Goal: Task Accomplishment & Management: Complete application form

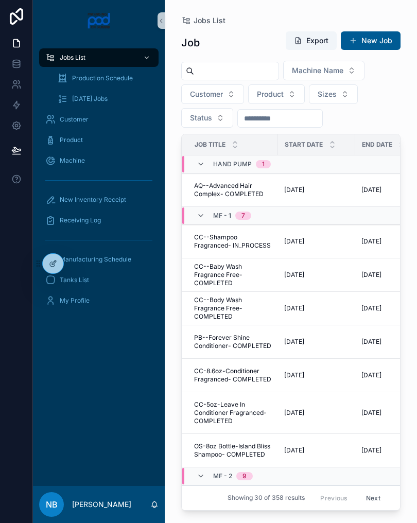
click at [130, 198] on div "New Inventory Receipt" at bounding box center [98, 200] width 107 height 16
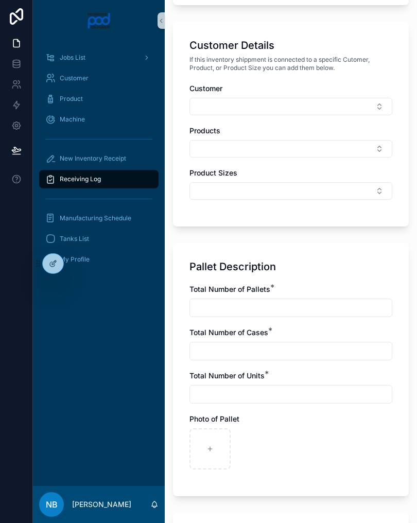
scroll to position [456, 0]
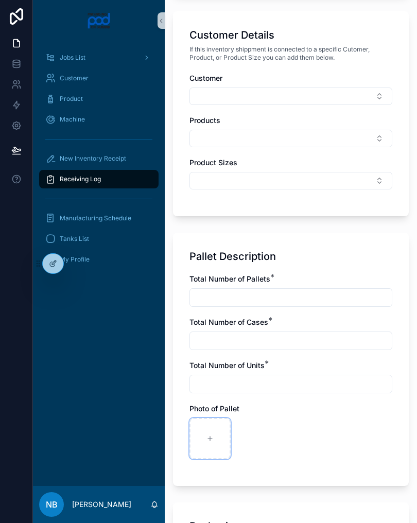
click at [219, 433] on div "scrollable content" at bounding box center [210, 438] width 41 height 41
type input "**********"
click at [262, 294] on input "scrollable content" at bounding box center [291, 298] width 202 height 14
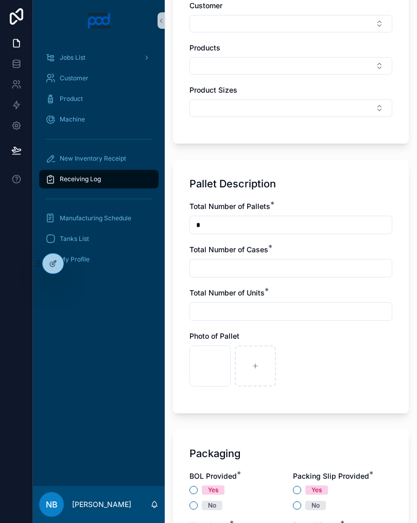
scroll to position [530, 0]
type input "*"
click at [211, 269] on input "scrollable content" at bounding box center [291, 268] width 202 height 14
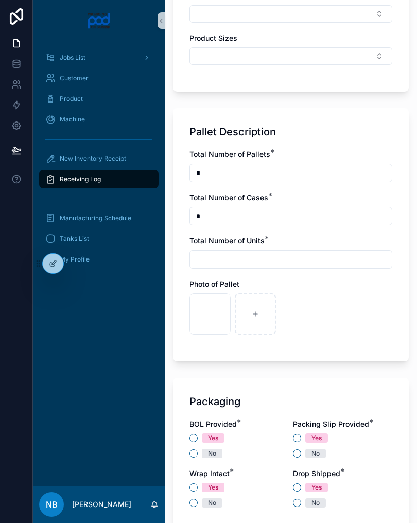
scroll to position [582, 0]
type input "*"
click at [215, 261] on input "scrollable content" at bounding box center [291, 259] width 202 height 14
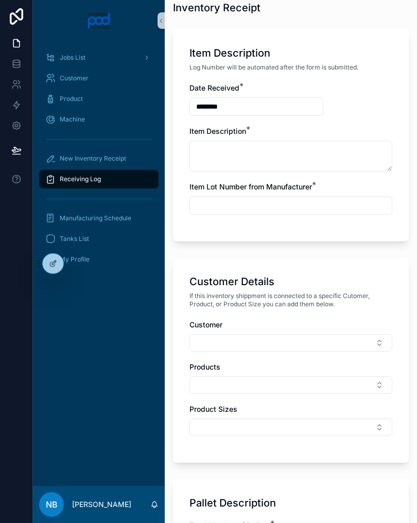
scroll to position [182, 0]
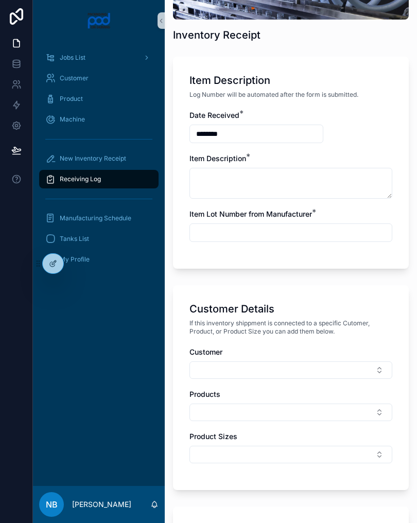
type input "*"
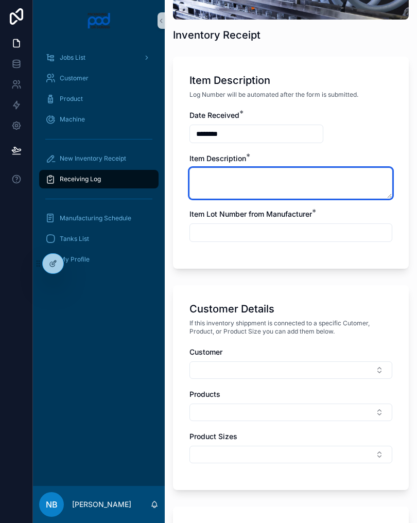
click at [237, 184] on textarea "scrollable content" at bounding box center [291, 183] width 203 height 31
type textarea "**********"
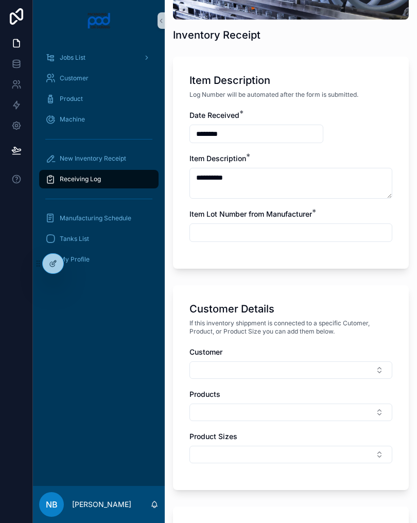
click at [259, 233] on input "scrollable content" at bounding box center [291, 233] width 202 height 14
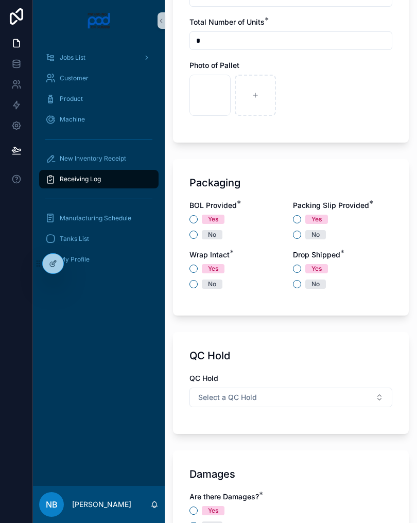
scroll to position [810, 0]
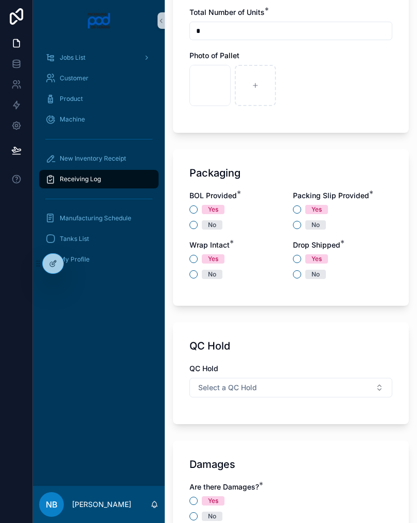
type input "*******"
click at [195, 227] on button "No" at bounding box center [194, 225] width 8 height 8
click at [305, 227] on span "No" at bounding box center [315, 224] width 21 height 9
click at [301, 227] on button "No" at bounding box center [297, 225] width 8 height 8
click at [195, 260] on button "Yes" at bounding box center [194, 259] width 8 height 8
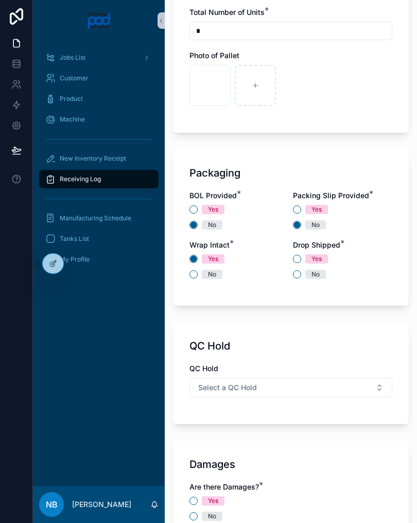
click at [303, 274] on div "No" at bounding box center [342, 274] width 99 height 9
click at [287, 271] on div "No" at bounding box center [239, 274] width 99 height 9
click at [299, 276] on button "No" at bounding box center [297, 274] width 8 height 8
click at [379, 385] on button "Select a QC Hold" at bounding box center [291, 388] width 203 height 20
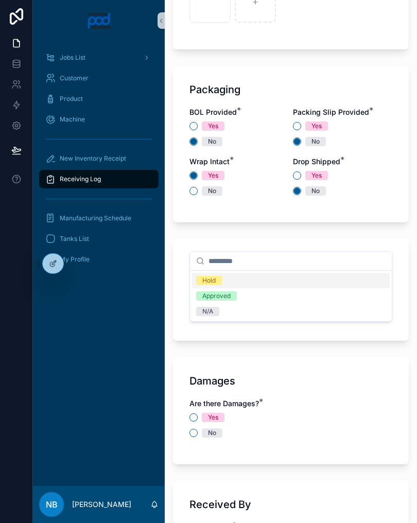
scroll to position [895, 0]
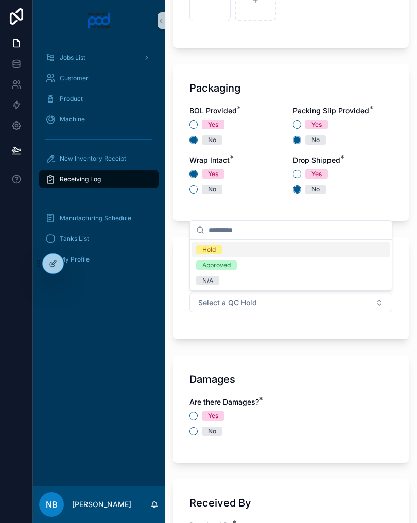
click at [242, 284] on div "N/A" at bounding box center [291, 280] width 198 height 15
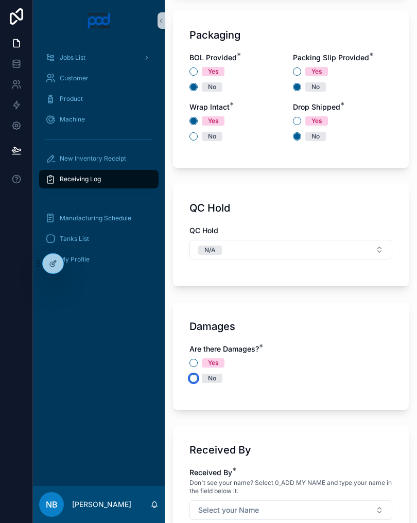
click at [194, 377] on button "No" at bounding box center [194, 378] width 8 height 8
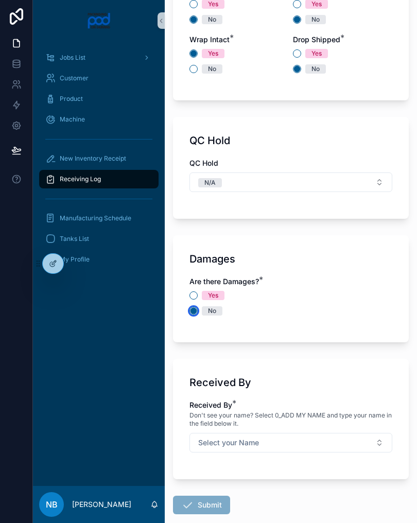
scroll to position [1019, 0]
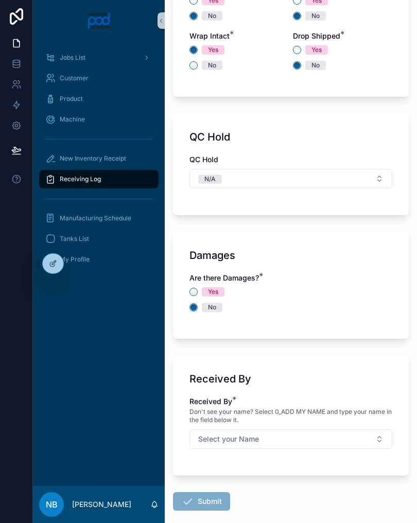
click at [362, 443] on button "Select your Name" at bounding box center [291, 440] width 203 height 20
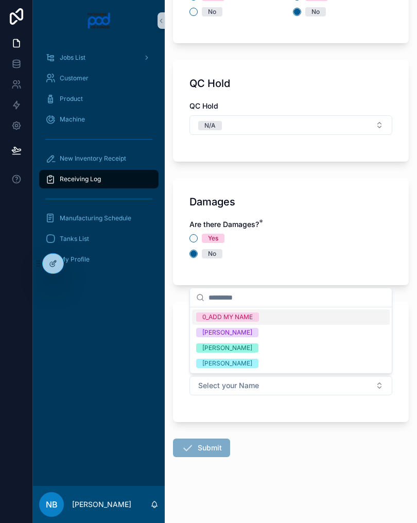
click at [267, 350] on div "[PERSON_NAME]" at bounding box center [291, 347] width 198 height 15
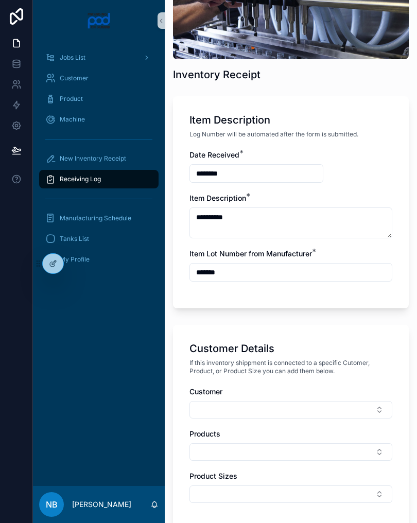
scroll to position [137, 0]
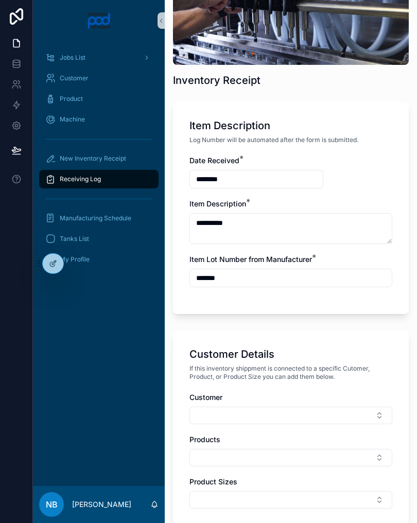
click at [230, 181] on input "********" at bounding box center [256, 179] width 133 height 14
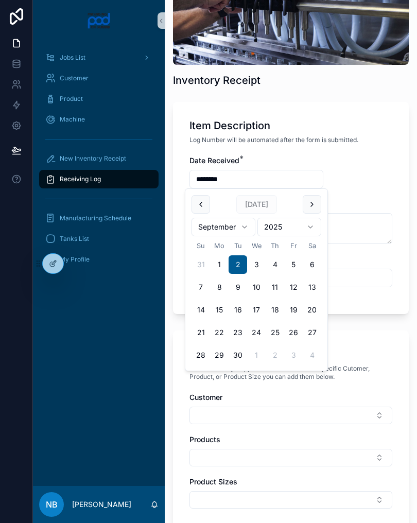
click at [202, 261] on button "31" at bounding box center [201, 264] width 19 height 19
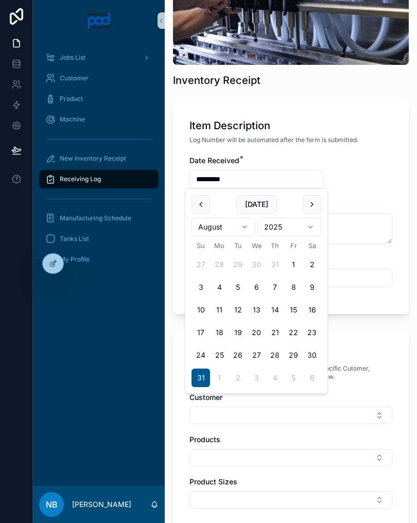
click at [293, 353] on button "29" at bounding box center [293, 355] width 19 height 19
type input "*********"
click at [387, 334] on div "Customer Details If this inventory shippment is connected to a specific Cutomer…" at bounding box center [291, 433] width 236 height 205
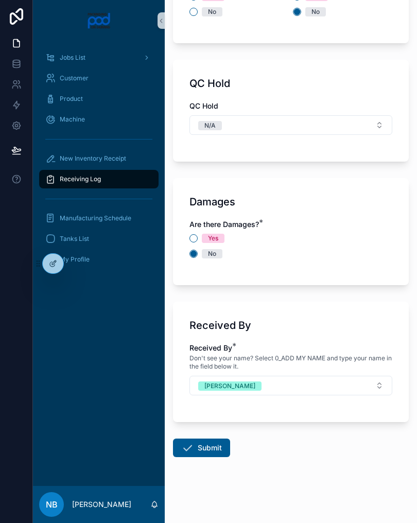
scroll to position [1072, 0]
click at [211, 447] on button "Submit" at bounding box center [201, 448] width 57 height 19
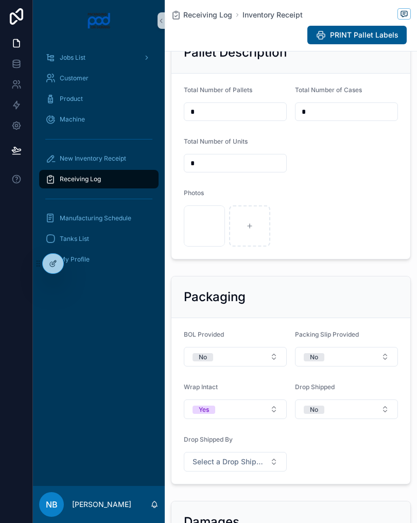
scroll to position [368, 0]
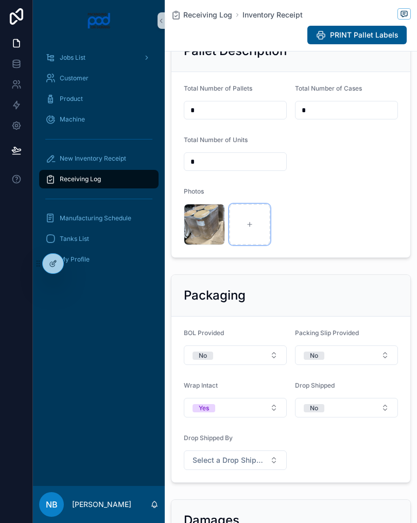
click at [250, 245] on div "scrollable content" at bounding box center [249, 224] width 41 height 41
type input "**********"
click at [290, 245] on div "scrollable content" at bounding box center [295, 224] width 41 height 41
type input "**********"
click at [339, 228] on icon "scrollable content" at bounding box center [340, 224] width 7 height 7
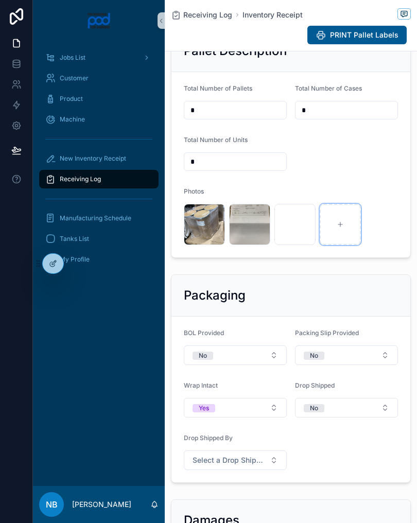
type input "**********"
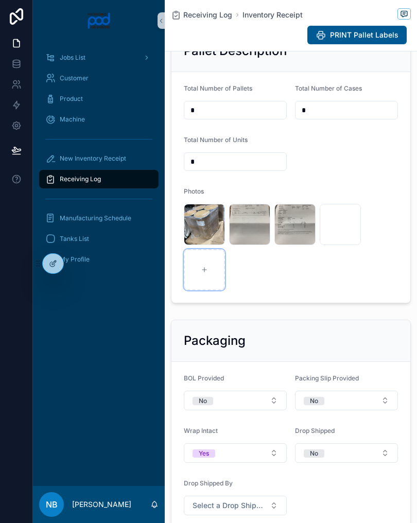
click at [208, 291] on div "scrollable content" at bounding box center [204, 269] width 41 height 41
type input "**********"
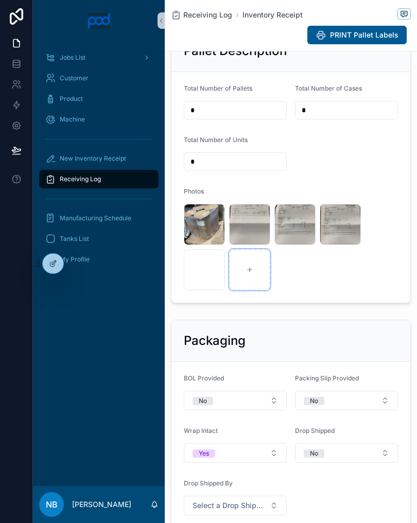
click at [255, 291] on div "scrollable content" at bounding box center [249, 269] width 41 height 41
type input "**********"
click at [298, 274] on icon "scrollable content" at bounding box center [295, 269] width 7 height 7
type input "**********"
click at [347, 291] on div "scrollable content" at bounding box center [340, 269] width 41 height 41
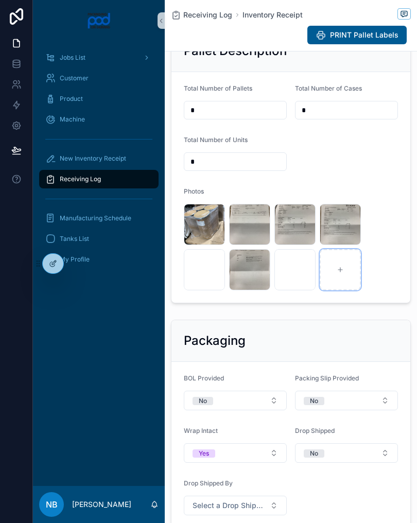
type input "**********"
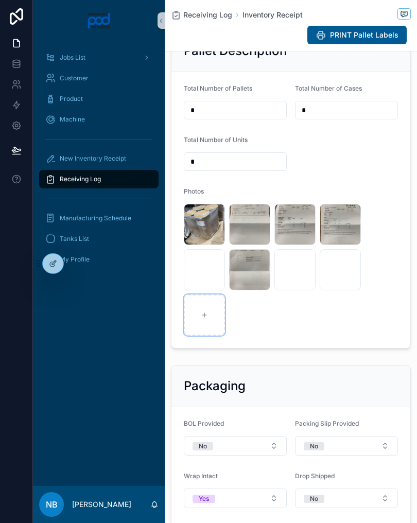
click at [199, 336] on div "scrollable content" at bounding box center [204, 315] width 41 height 41
type input "**********"
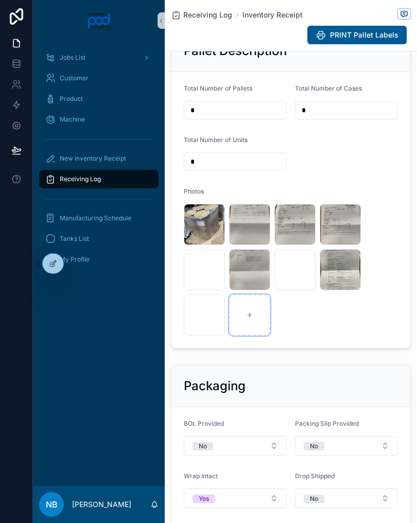
click at [258, 332] on div "scrollable content" at bounding box center [249, 315] width 41 height 41
type input "**********"
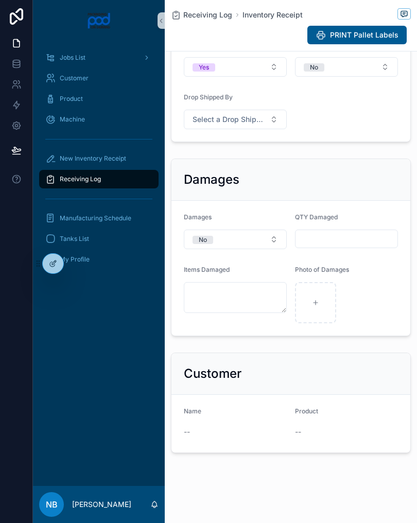
click at [341, 179] on div "Damages" at bounding box center [291, 180] width 214 height 16
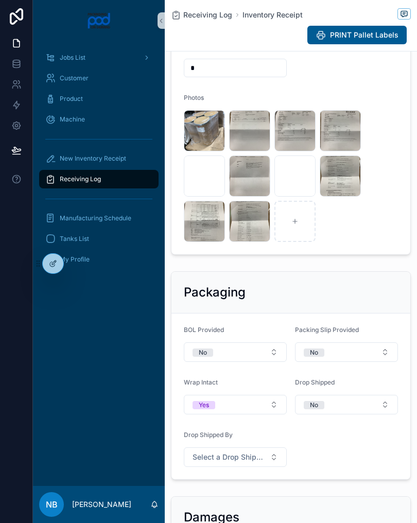
scroll to position [437, 0]
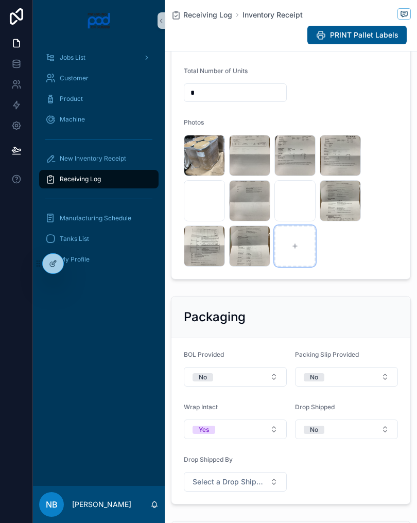
click at [297, 267] on div "scrollable content" at bounding box center [295, 246] width 41 height 41
type input "**********"
click at [331, 267] on div "scrollable content" at bounding box center [340, 246] width 41 height 41
type input "**********"
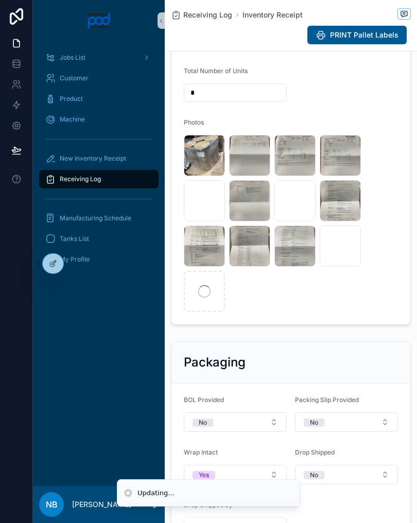
click at [204, 298] on circle "scrollable content" at bounding box center [205, 292] width 12 height 12
click at [214, 312] on div "scrollable content" at bounding box center [204, 291] width 41 height 41
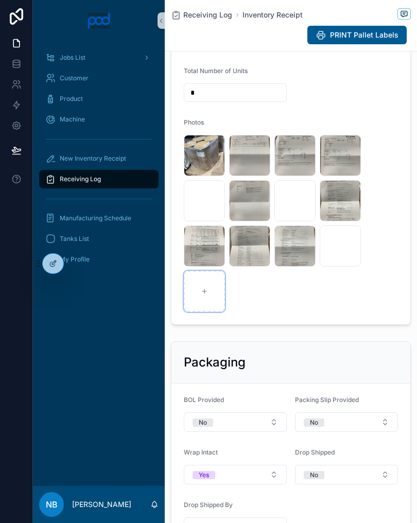
type input "**********"
click at [261, 312] on div "scrollable content" at bounding box center [249, 291] width 41 height 41
type input "**********"
click at [312, 312] on div "scrollable content" at bounding box center [295, 291] width 41 height 41
type input "**********"
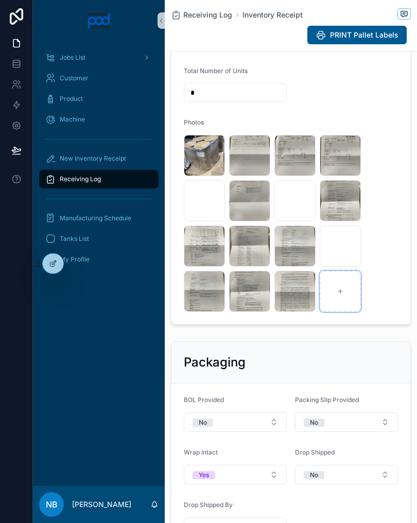
click at [340, 295] on icon "scrollable content" at bounding box center [340, 291] width 7 height 7
type input "**********"
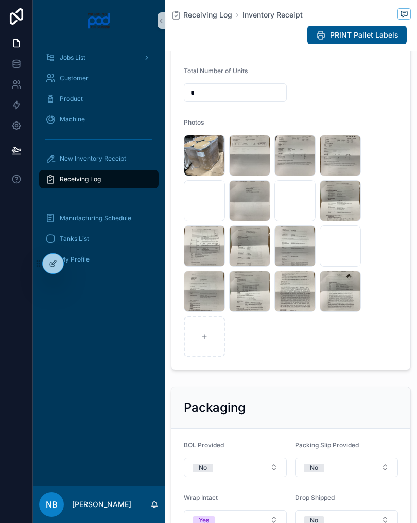
click at [133, 178] on div "Receiving Log" at bounding box center [98, 179] width 107 height 16
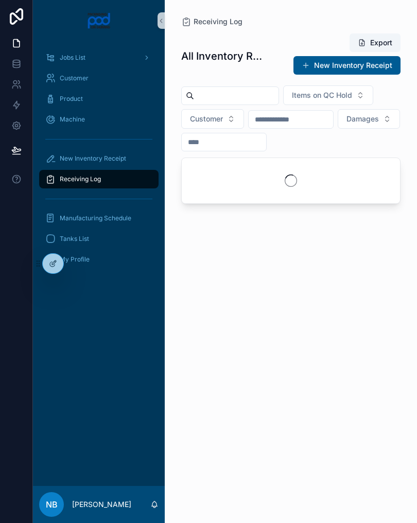
click at [130, 178] on div "Receiving Log" at bounding box center [98, 179] width 107 height 16
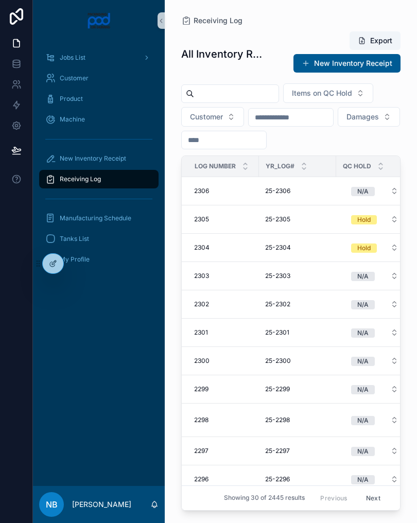
click at [127, 163] on div "New Inventory Receipt" at bounding box center [98, 158] width 107 height 16
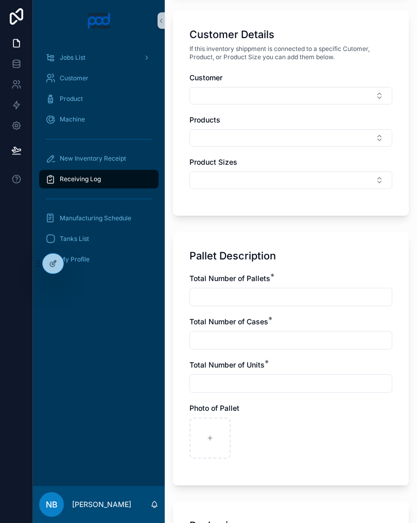
scroll to position [456, 0]
click at [218, 438] on div "scrollable content" at bounding box center [210, 438] width 41 height 41
type input "**********"
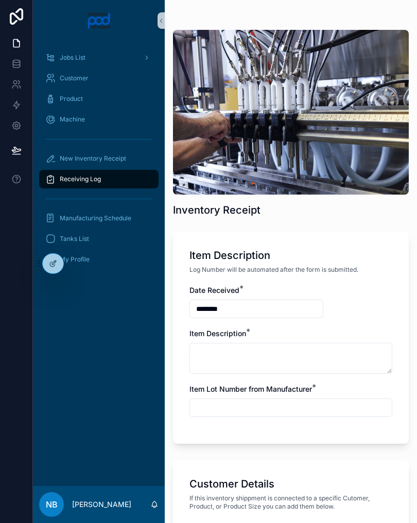
scroll to position [6, 0]
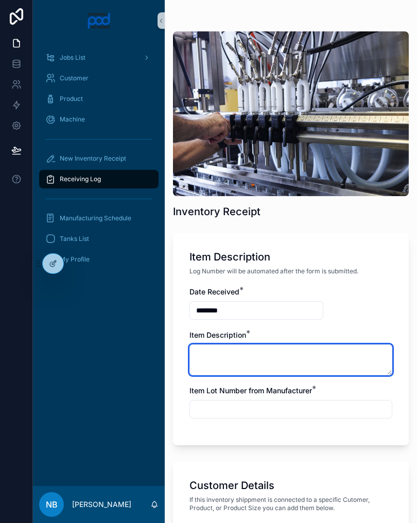
click at [234, 354] on textarea "scrollable content" at bounding box center [291, 360] width 203 height 31
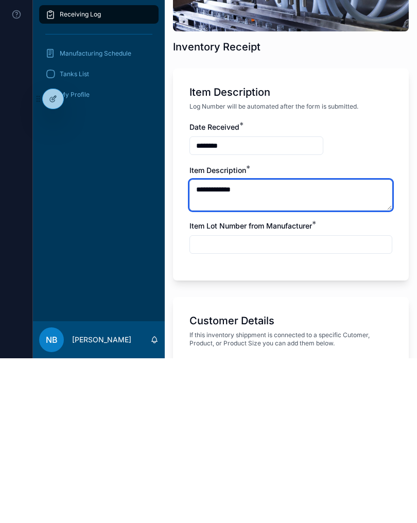
type textarea "**********"
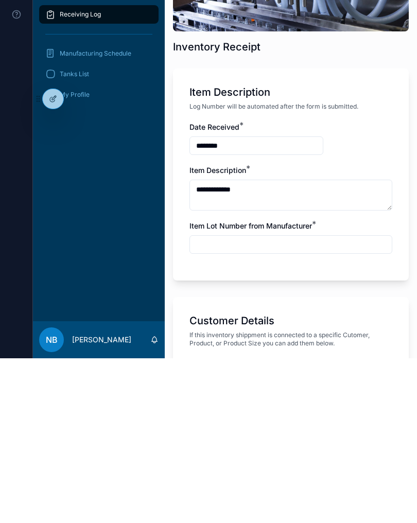
click at [287, 402] on input "scrollable content" at bounding box center [291, 409] width 202 height 14
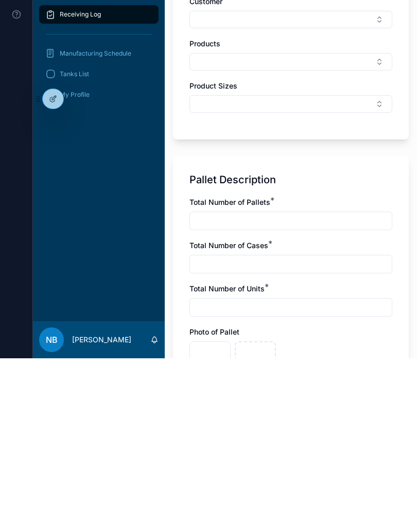
scroll to position [371, 0]
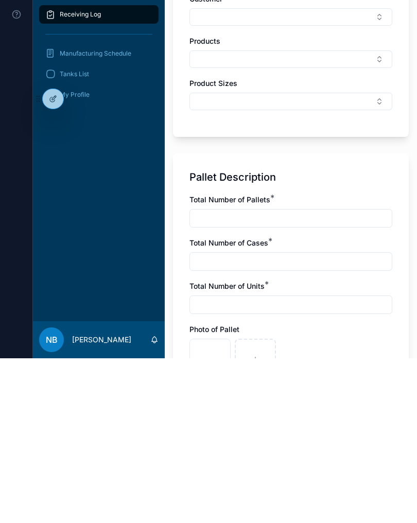
type input "**********"
click at [252, 376] on input "scrollable content" at bounding box center [291, 383] width 202 height 14
type input "*"
click at [250, 419] on input "scrollable content" at bounding box center [291, 426] width 202 height 14
type input "*"
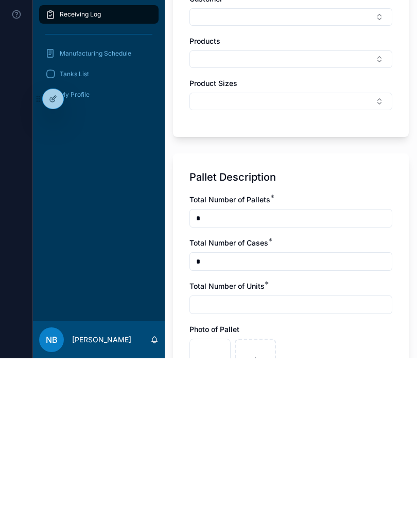
click at [275, 463] on input "scrollable content" at bounding box center [291, 470] width 202 height 14
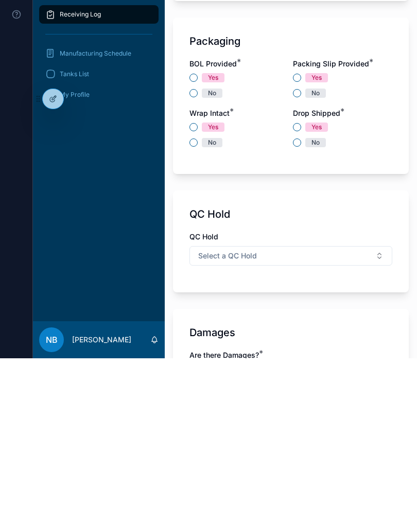
scroll to position [773, 0]
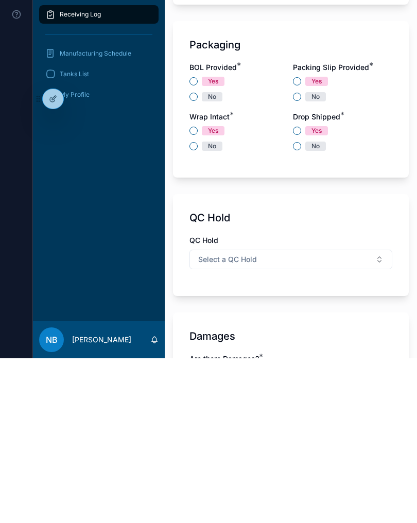
type input "*"
click at [197, 258] on button "No" at bounding box center [194, 262] width 8 height 8
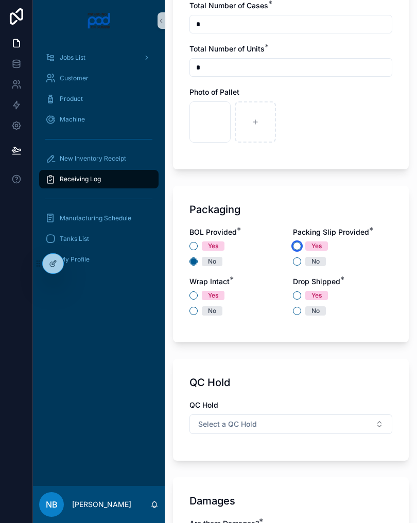
click at [298, 243] on button "Yes" at bounding box center [297, 246] width 8 height 8
click at [194, 311] on button "No" at bounding box center [194, 311] width 8 height 8
click at [296, 294] on button "Yes" at bounding box center [297, 296] width 8 height 8
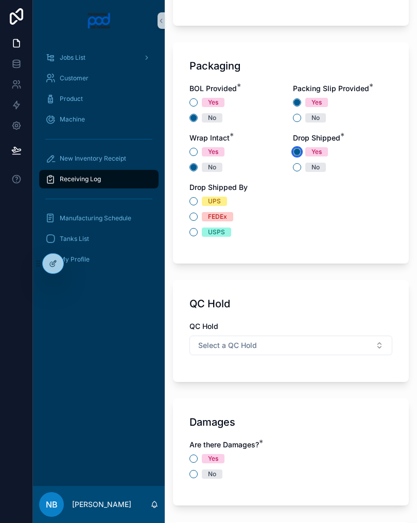
scroll to position [917, 0]
click at [305, 163] on label "No" at bounding box center [315, 167] width 21 height 9
click at [301, 163] on button "No" at bounding box center [297, 167] width 8 height 8
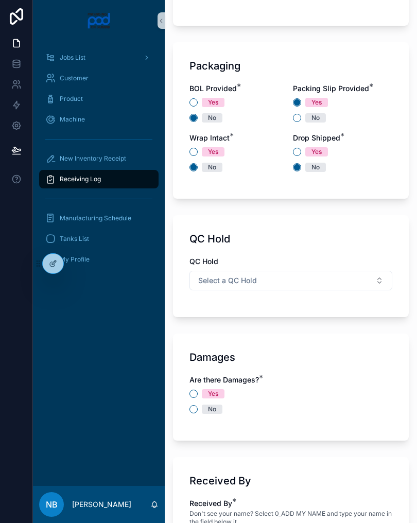
click at [316, 284] on button "Select a QC Hold" at bounding box center [291, 281] width 203 height 20
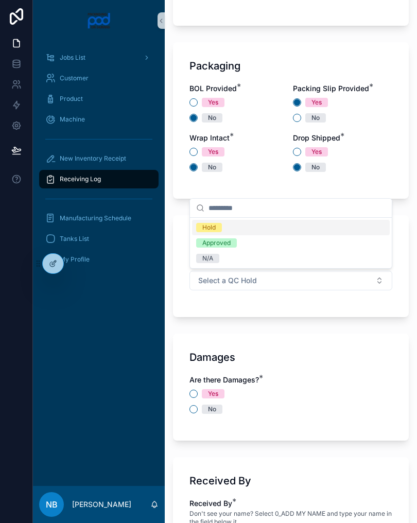
click at [248, 226] on div "Hold" at bounding box center [291, 227] width 198 height 15
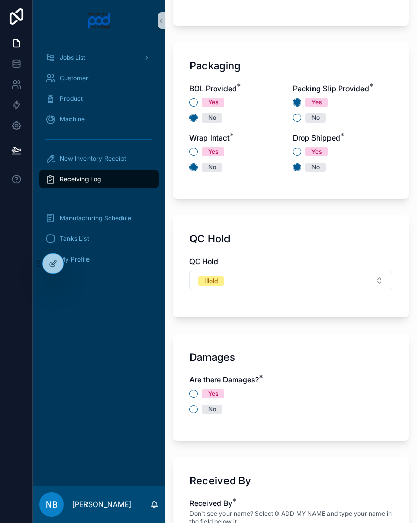
click at [355, 280] on button "Hold" at bounding box center [291, 281] width 203 height 20
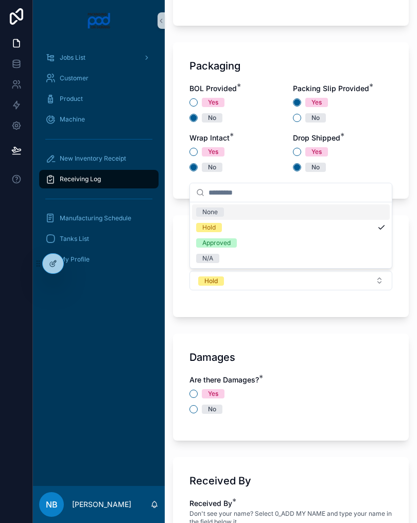
click at [238, 259] on div "N/A" at bounding box center [291, 258] width 198 height 15
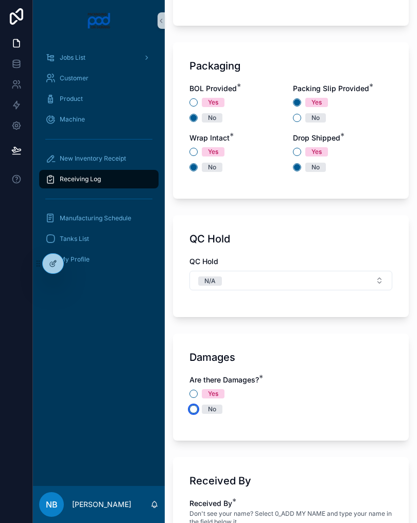
click at [192, 410] on button "No" at bounding box center [194, 409] width 8 height 8
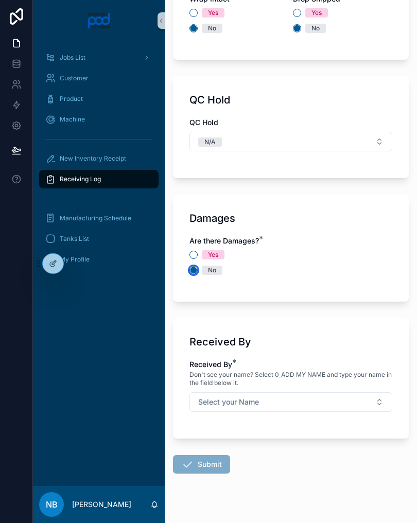
scroll to position [1060, 0]
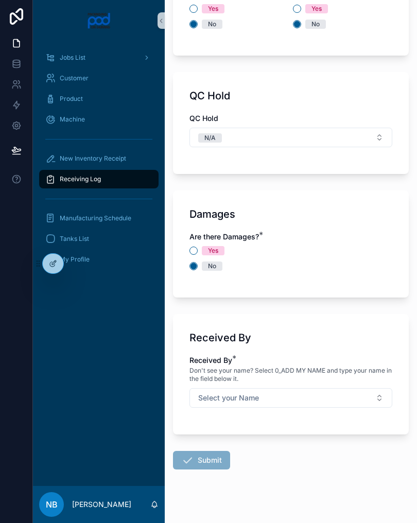
click at [370, 403] on button "Select your Name" at bounding box center [291, 398] width 203 height 20
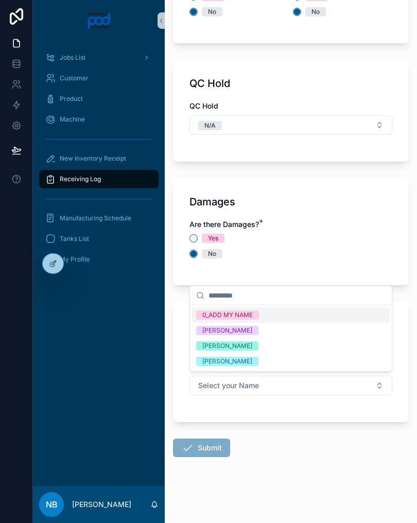
scroll to position [1072, 0]
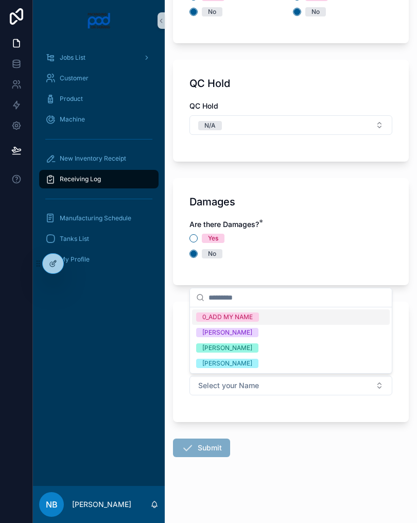
click at [271, 343] on div "[PERSON_NAME]" at bounding box center [291, 347] width 198 height 15
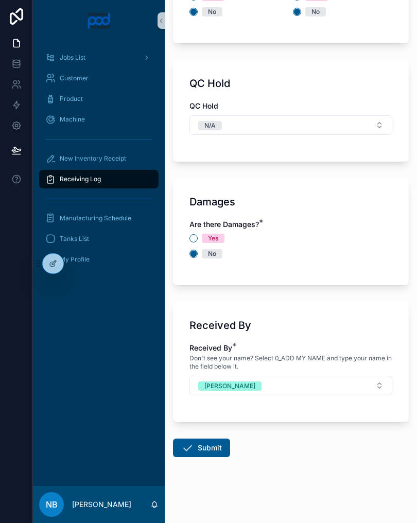
click at [219, 441] on button "Submit" at bounding box center [201, 448] width 57 height 19
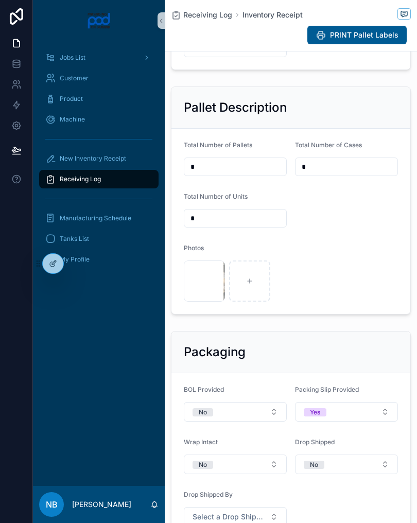
scroll to position [311, 0]
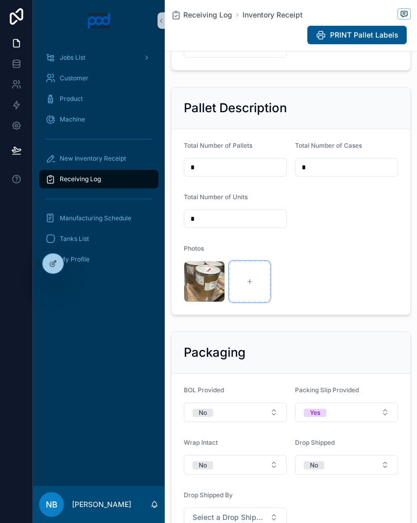
click at [252, 285] on icon "scrollable content" at bounding box center [249, 281] width 7 height 7
type input "**********"
click at [290, 295] on div "scrollable content" at bounding box center [295, 281] width 41 height 41
type input "**********"
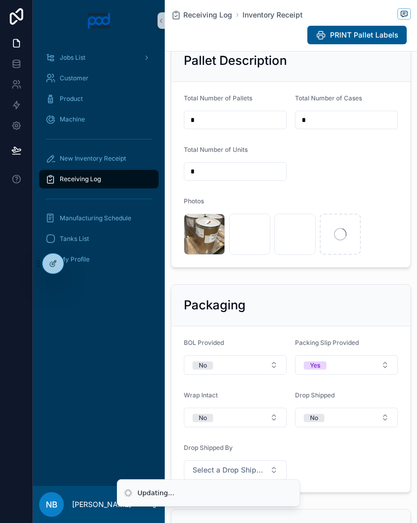
scroll to position [360, 0]
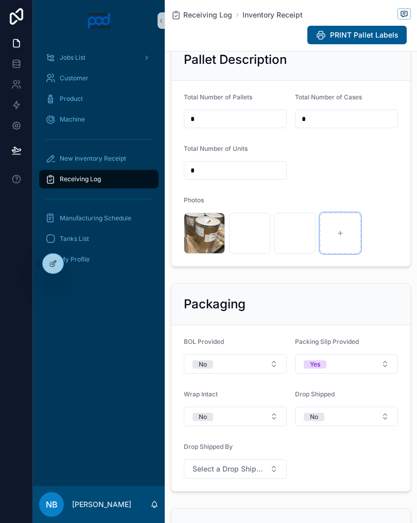
click at [342, 254] on div "scrollable content" at bounding box center [340, 233] width 41 height 41
type input "**********"
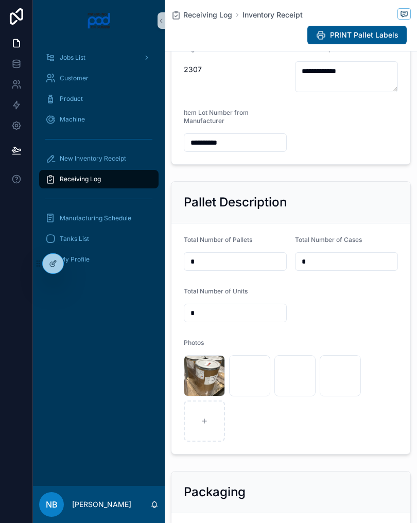
scroll to position [56, 0]
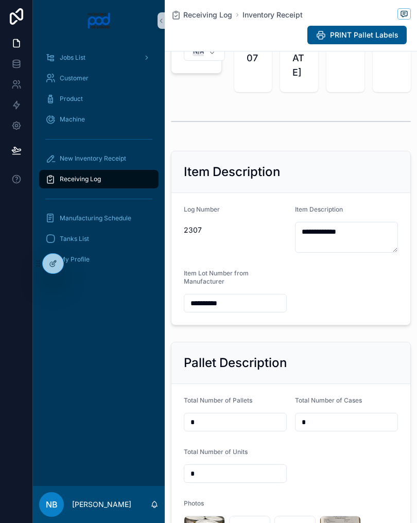
click at [130, 181] on div "Receiving Log" at bounding box center [98, 179] width 107 height 16
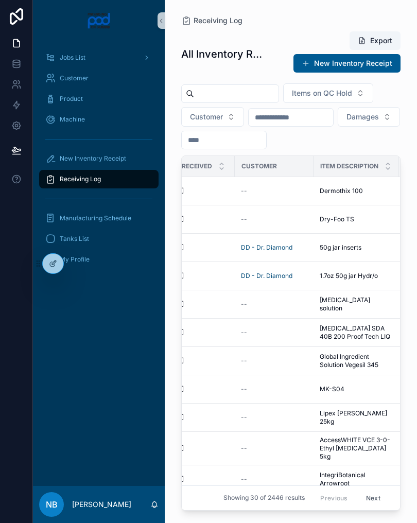
scroll to position [0, 257]
click at [348, 217] on span "Dry-Foo TS" at bounding box center [336, 219] width 35 height 8
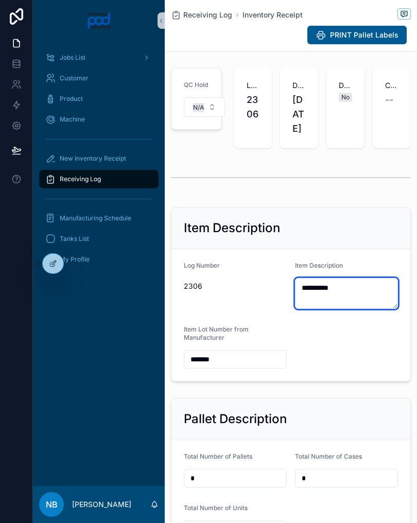
click at [330, 309] on textarea "**********" at bounding box center [346, 293] width 103 height 31
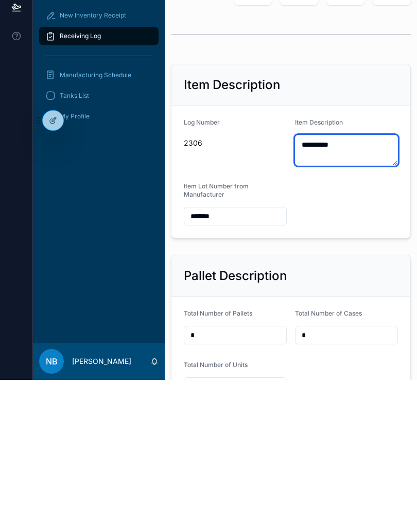
click at [331, 278] on textarea "**********" at bounding box center [346, 293] width 103 height 31
click at [323, 278] on textarea "**********" at bounding box center [346, 293] width 103 height 31
type textarea "**********"
click at [329, 249] on form "**********" at bounding box center [291, 315] width 239 height 132
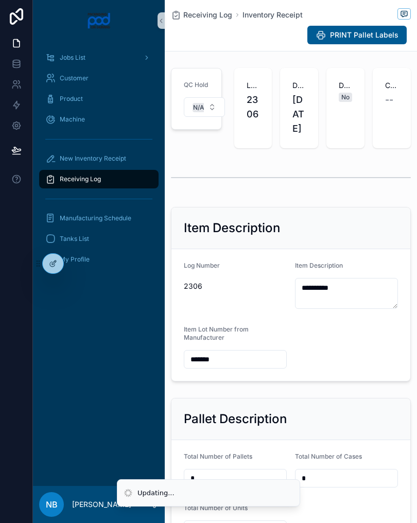
scroll to position [450, 0]
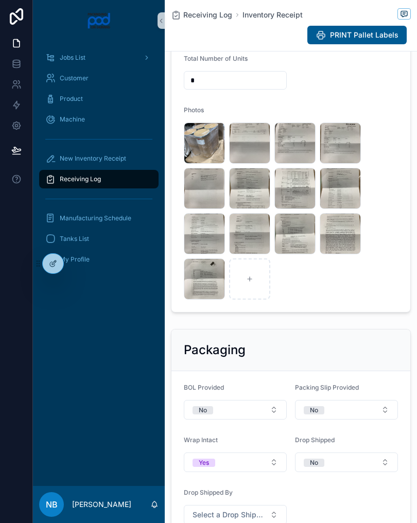
click at [383, 420] on button "No" at bounding box center [346, 410] width 103 height 20
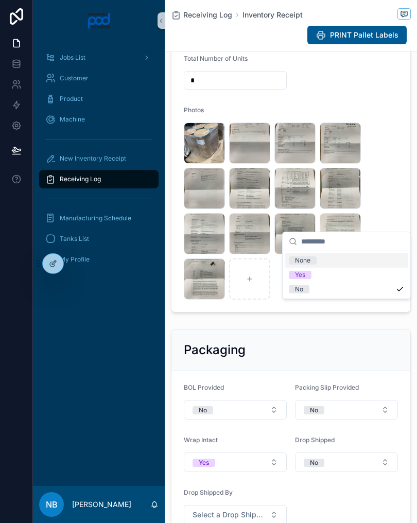
click at [373, 400] on button "No" at bounding box center [346, 410] width 103 height 20
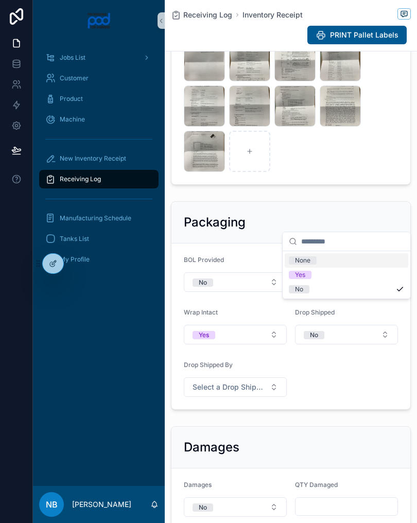
click at [375, 292] on button "No" at bounding box center [346, 282] width 103 height 20
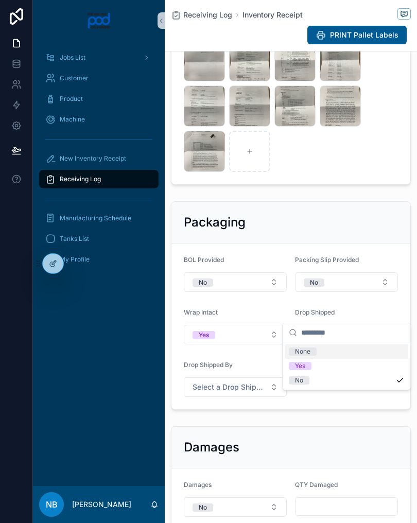
click at [325, 365] on div "Yes" at bounding box center [347, 366] width 124 height 14
click at [142, 184] on div "Receiving Log" at bounding box center [98, 179] width 107 height 16
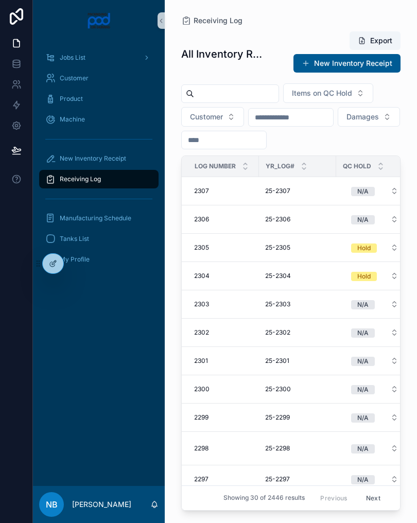
click at [129, 159] on div "New Inventory Receipt" at bounding box center [98, 158] width 107 height 16
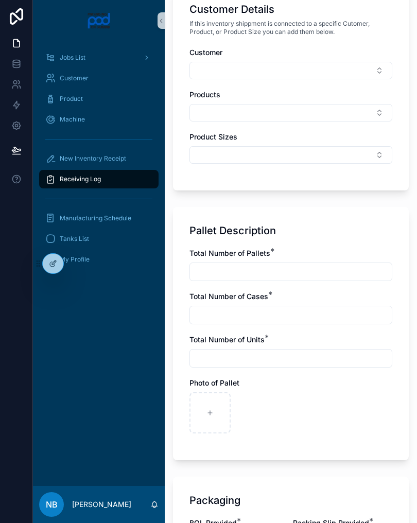
scroll to position [481, 0]
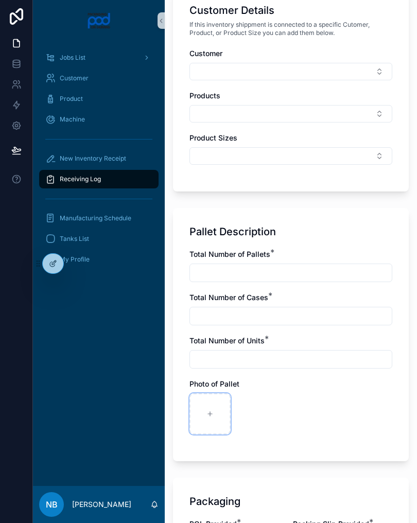
click at [224, 420] on div "scrollable content" at bounding box center [210, 414] width 41 height 41
type input "**********"
click at [251, 421] on div "scrollable content" at bounding box center [255, 414] width 41 height 41
type input "**********"
click at [257, 275] on input "scrollable content" at bounding box center [291, 273] width 202 height 14
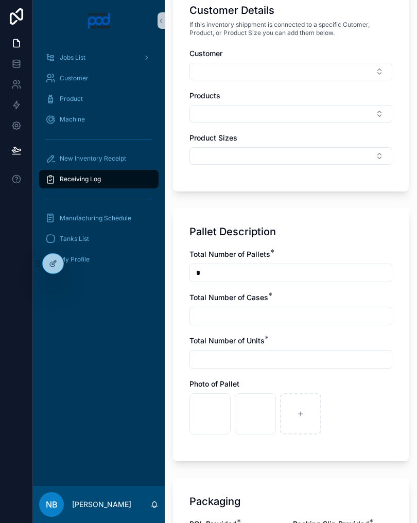
type input "*"
click at [269, 315] on input "scrollable content" at bounding box center [291, 316] width 202 height 14
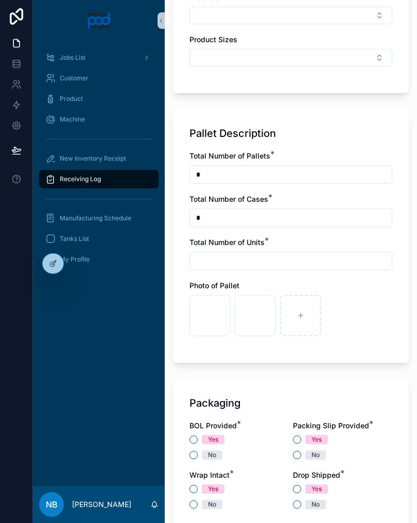
scroll to position [582, 0]
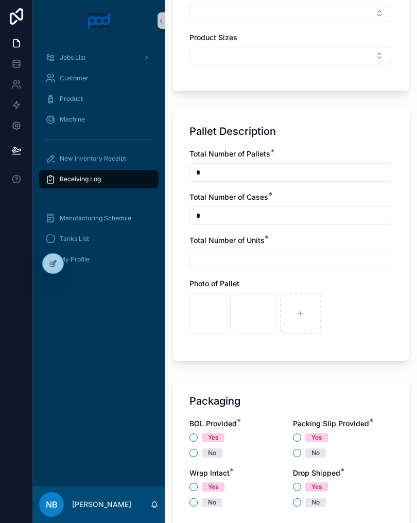
type input "*"
click at [244, 257] on input "scrollable content" at bounding box center [291, 259] width 202 height 14
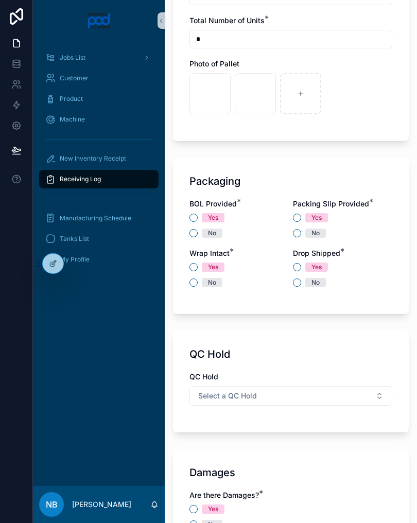
scroll to position [805, 0]
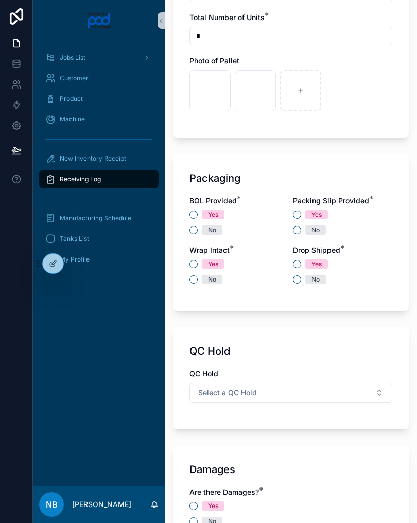
type input "*"
click at [197, 230] on button "No" at bounding box center [194, 230] width 8 height 8
click at [299, 216] on button "Yes" at bounding box center [297, 215] width 8 height 8
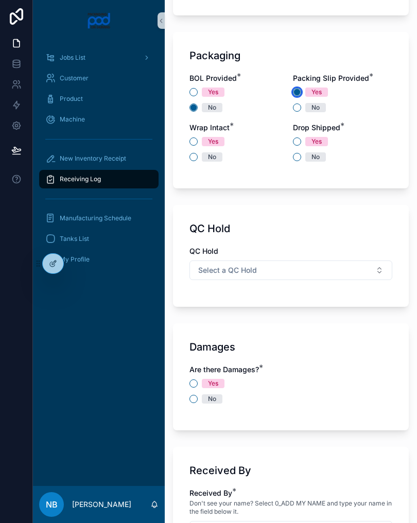
scroll to position [929, 0]
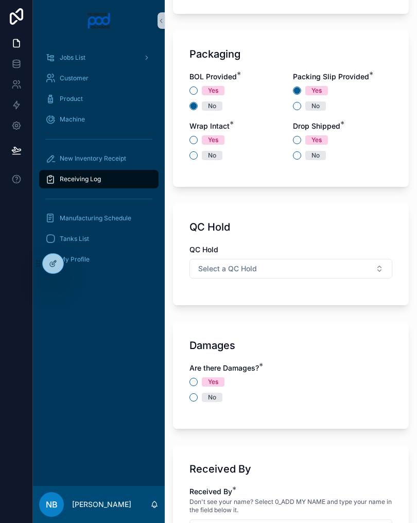
click at [199, 154] on div "No" at bounding box center [239, 155] width 99 height 9
click at [299, 153] on button "No" at bounding box center [297, 155] width 8 height 8
click at [196, 158] on button "No" at bounding box center [194, 155] width 8 height 8
click at [295, 278] on button "Select a QC Hold" at bounding box center [291, 269] width 203 height 20
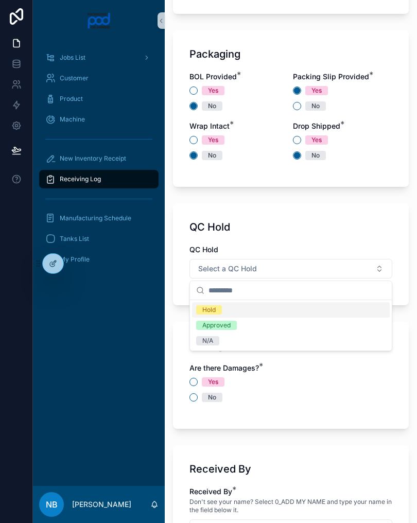
click at [232, 344] on div "N/A" at bounding box center [291, 340] width 198 height 15
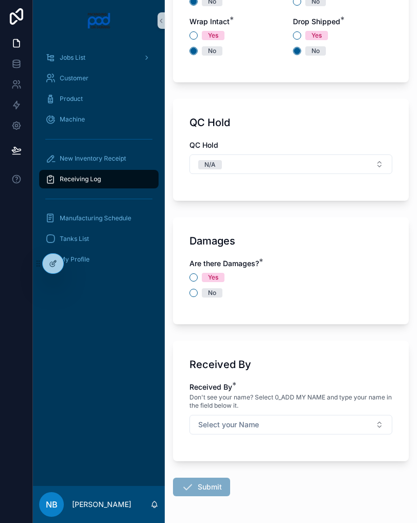
scroll to position [1036, 0]
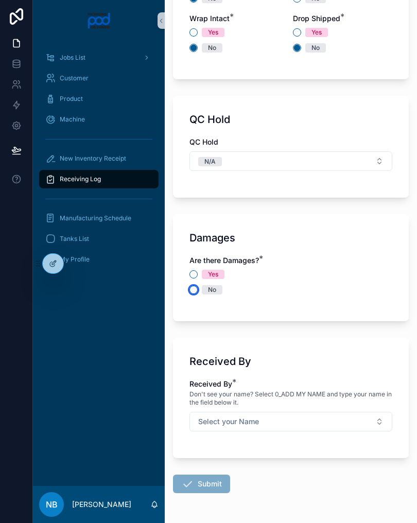
click at [194, 292] on button "No" at bounding box center [194, 290] width 8 height 8
click at [303, 431] on button "Select your Name" at bounding box center [291, 422] width 203 height 20
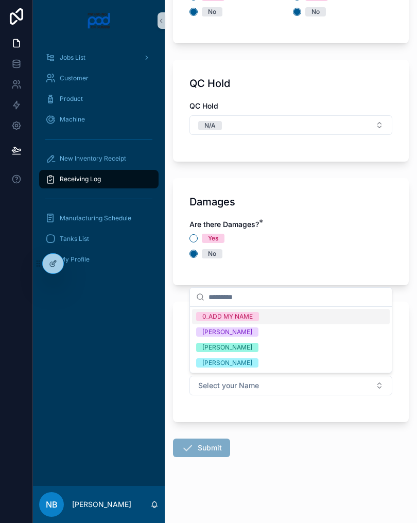
scroll to position [1072, 0]
click at [268, 349] on div "[PERSON_NAME]" at bounding box center [291, 347] width 198 height 15
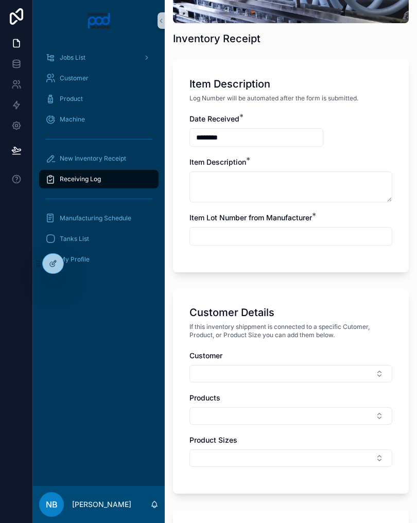
scroll to position [123, 0]
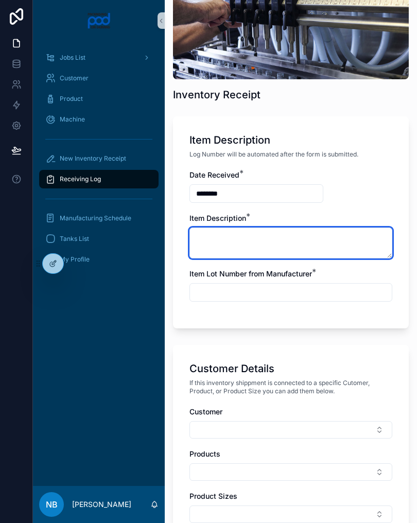
click at [263, 240] on textarea "scrollable content" at bounding box center [291, 243] width 203 height 31
type textarea "**********"
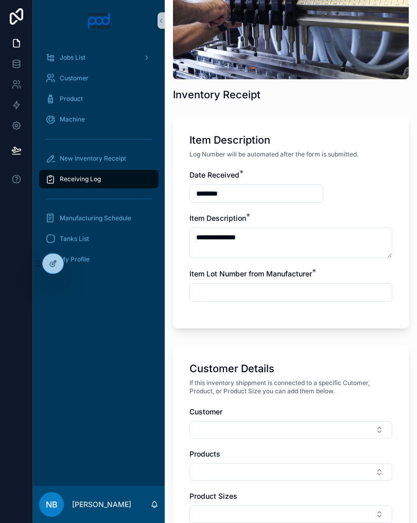
click at [288, 299] on input "scrollable content" at bounding box center [291, 292] width 202 height 14
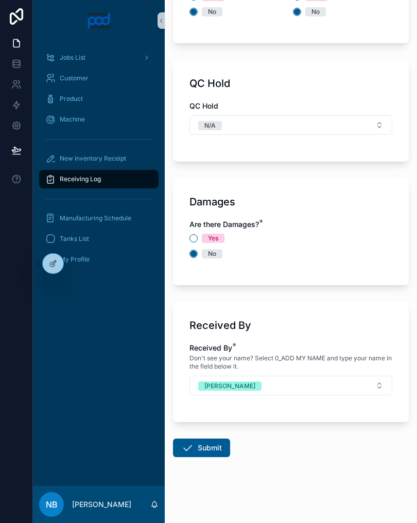
scroll to position [1072, 0]
type input "**********"
click at [358, 251] on div "No" at bounding box center [291, 253] width 203 height 9
click at [213, 450] on button "Submit" at bounding box center [201, 448] width 57 height 19
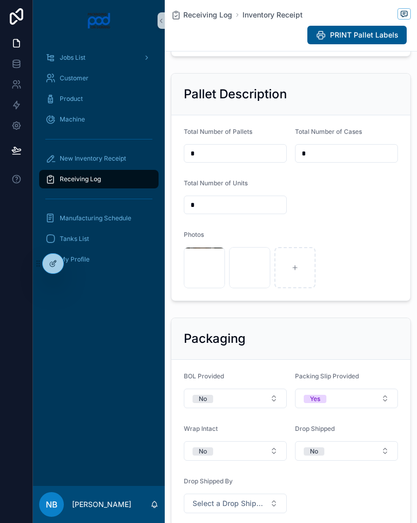
scroll to position [335, 0]
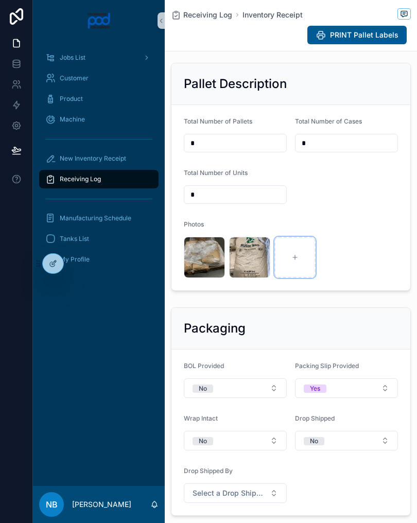
click at [298, 261] on icon "scrollable content" at bounding box center [295, 257] width 7 height 7
type input "**********"
click at [343, 261] on icon "scrollable content" at bounding box center [340, 257] width 7 height 7
type input "**********"
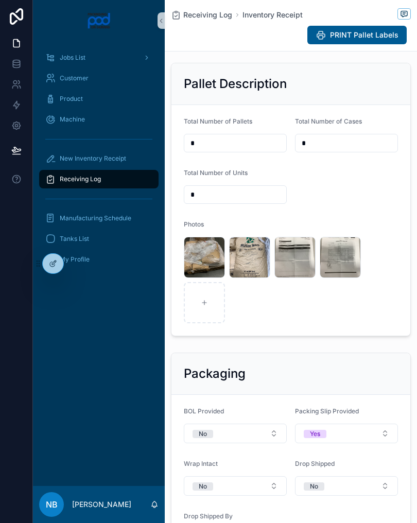
click at [132, 161] on div "New Inventory Receipt" at bounding box center [98, 158] width 107 height 16
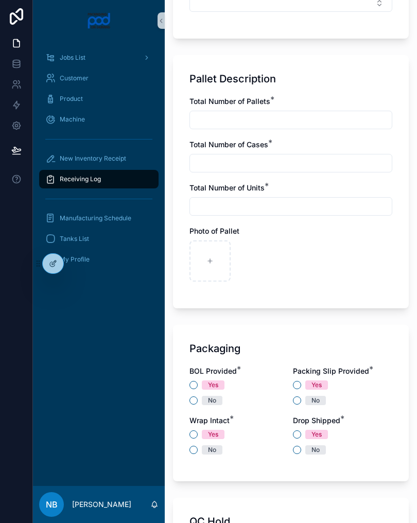
scroll to position [640, 0]
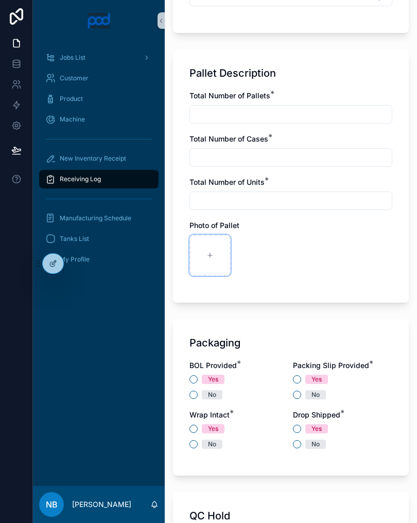
click at [215, 253] on div "scrollable content" at bounding box center [210, 255] width 41 height 41
type input "**********"
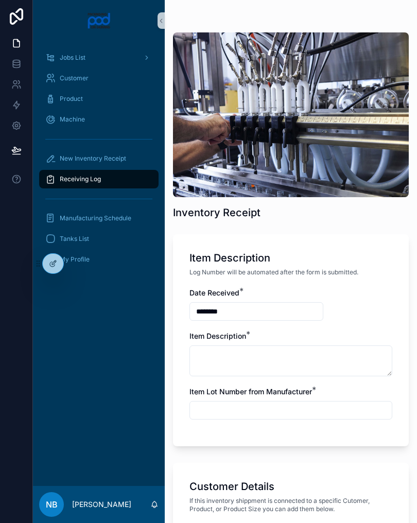
scroll to position [8, 0]
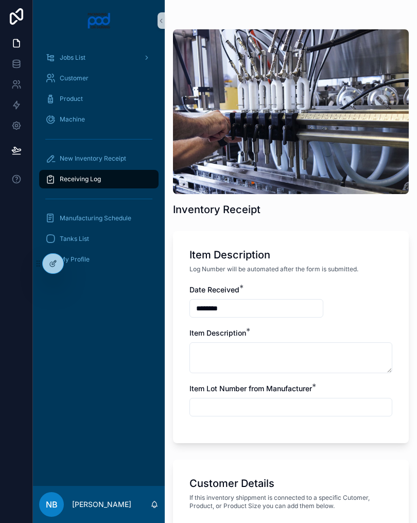
click at [247, 306] on input "********" at bounding box center [256, 308] width 133 height 14
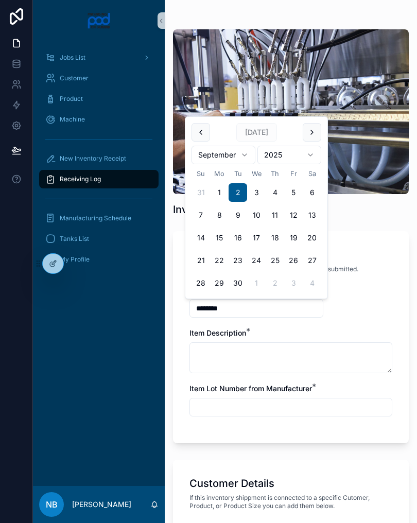
click at [199, 130] on button "scrollable content" at bounding box center [201, 132] width 19 height 19
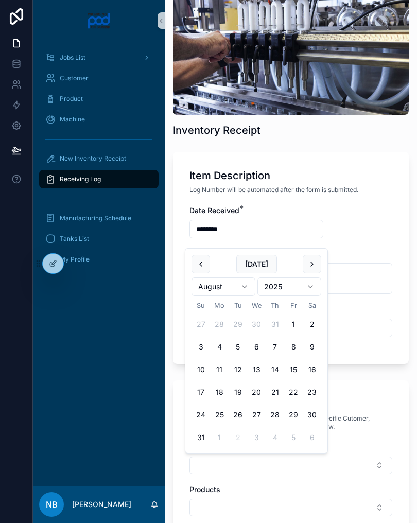
scroll to position [115, 0]
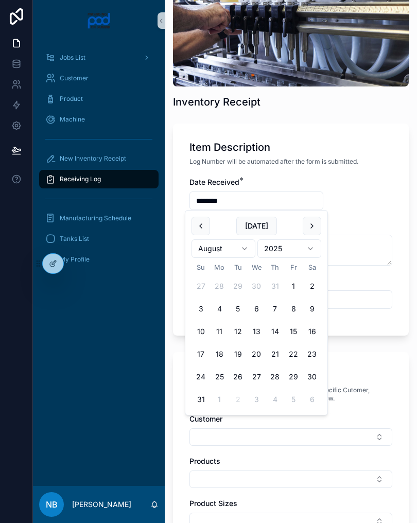
click at [296, 377] on button "29" at bounding box center [293, 377] width 19 height 19
type input "*********"
click at [365, 360] on div "Customer Details If this inventory shippment is connected to a specific Cutomer…" at bounding box center [291, 454] width 236 height 205
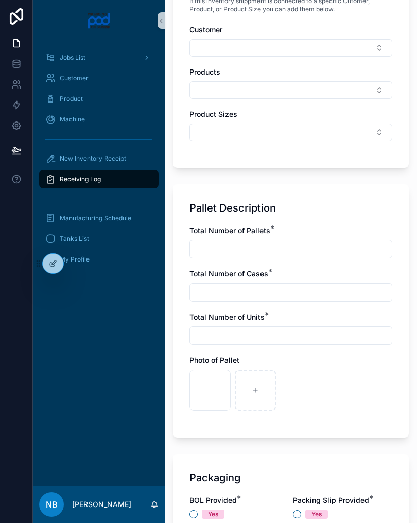
scroll to position [505, 0]
click at [257, 383] on div "scrollable content" at bounding box center [255, 389] width 41 height 41
type input "**********"
click at [304, 394] on div "scrollable content" at bounding box center [300, 389] width 41 height 41
type input "**********"
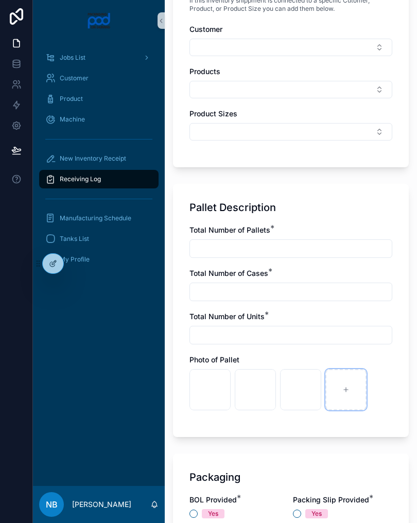
click at [352, 395] on div "scrollable content" at bounding box center [346, 389] width 41 height 41
type input "**********"
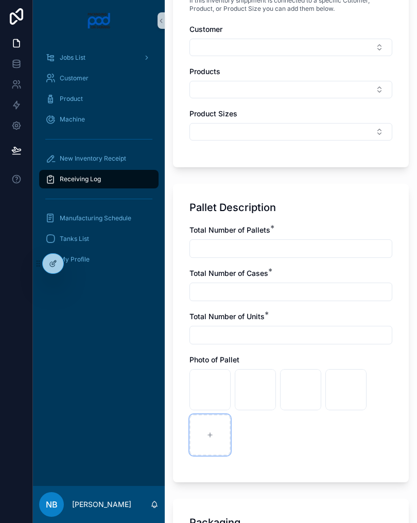
click at [209, 433] on icon "scrollable content" at bounding box center [210, 435] width 7 height 7
type input "**********"
click at [229, 251] on input "scrollable content" at bounding box center [291, 249] width 202 height 14
type input "*"
click at [242, 298] on input "scrollable content" at bounding box center [291, 292] width 202 height 14
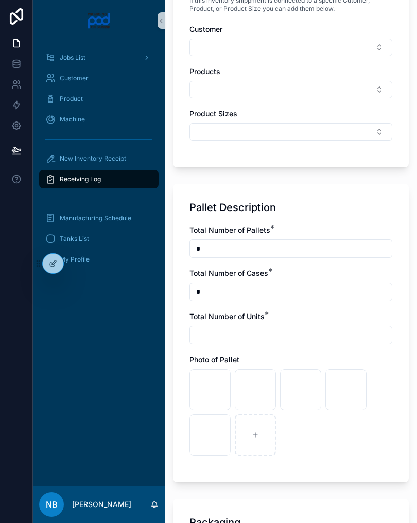
type input "*"
click at [226, 333] on input "scrollable content" at bounding box center [291, 335] width 202 height 14
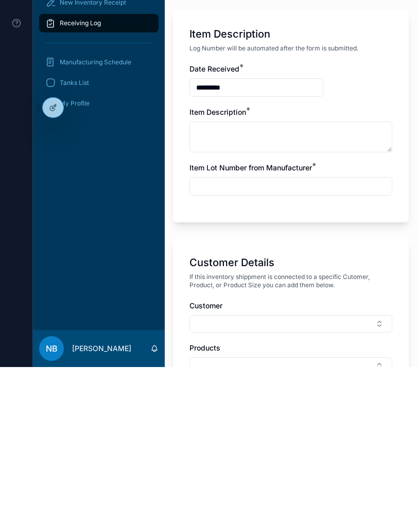
scroll to position [56, 0]
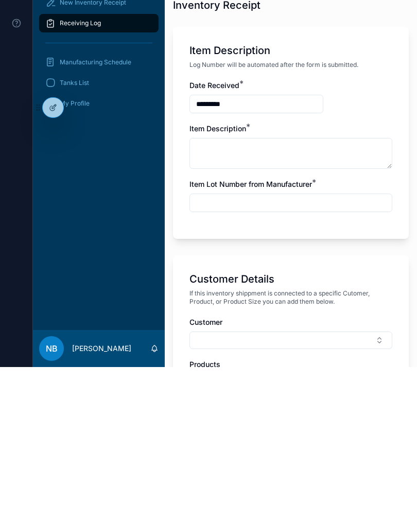
type input "*"
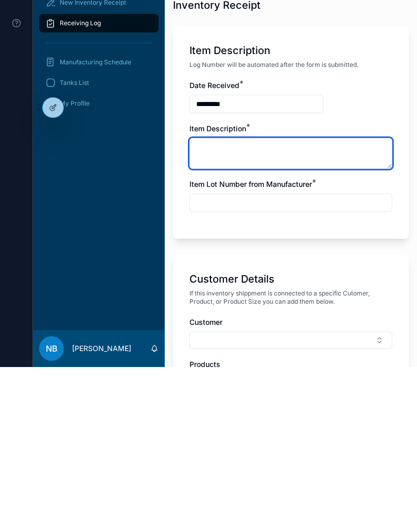
click at [245, 294] on textarea "scrollable content" at bounding box center [291, 309] width 203 height 31
type textarea "*********"
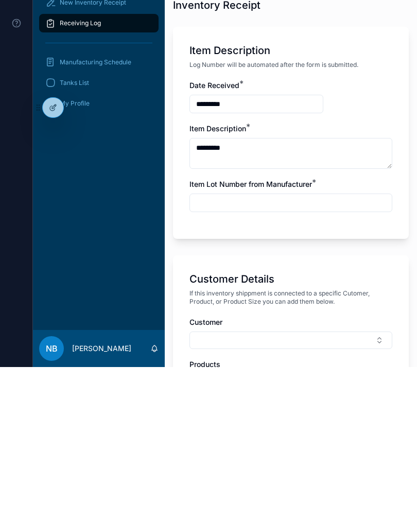
click at [274, 352] on input "scrollable content" at bounding box center [291, 359] width 202 height 14
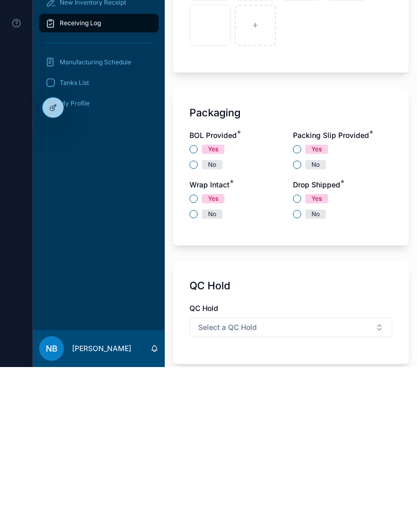
scroll to position [759, 0]
type input "**********"
click at [194, 317] on button "No" at bounding box center [194, 321] width 8 height 8
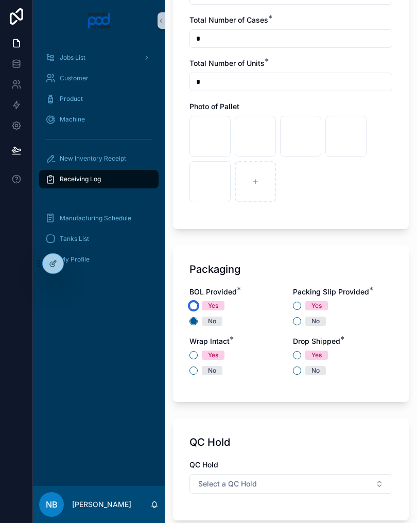
click at [195, 306] on button "Yes" at bounding box center [194, 306] width 8 height 8
click at [296, 321] on button "No" at bounding box center [297, 321] width 8 height 8
click at [194, 372] on button "No" at bounding box center [194, 371] width 8 height 8
click at [301, 354] on button "Yes" at bounding box center [297, 355] width 8 height 8
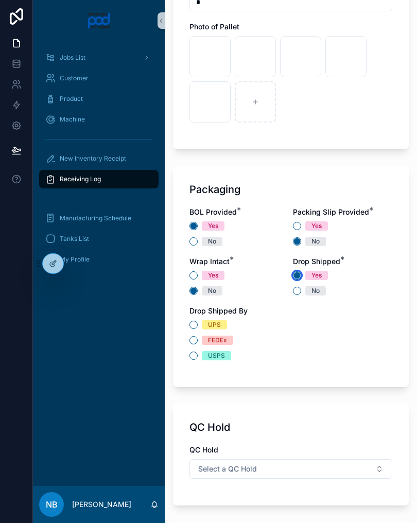
scroll to position [848, 0]
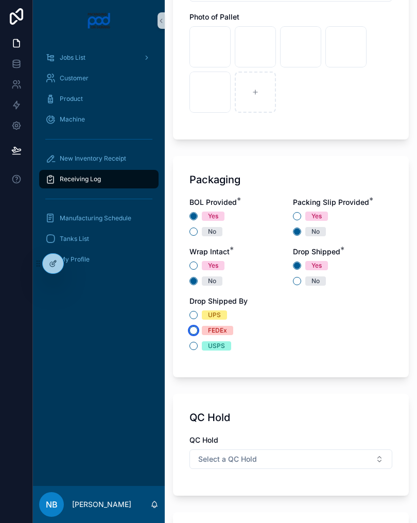
click at [197, 329] on button "FEDEx" at bounding box center [194, 331] width 8 height 8
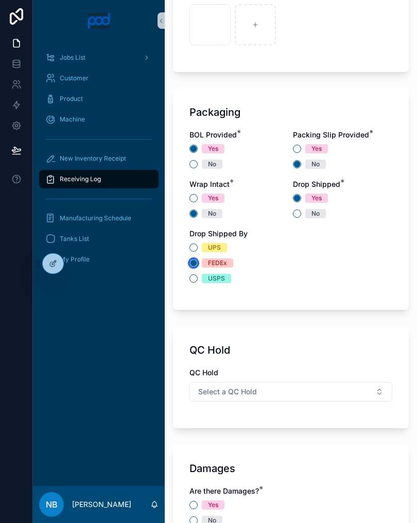
scroll to position [925, 0]
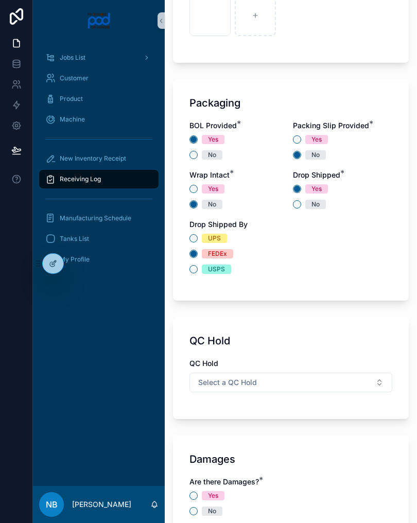
click at [371, 384] on button "Select a QC Hold" at bounding box center [291, 383] width 203 height 20
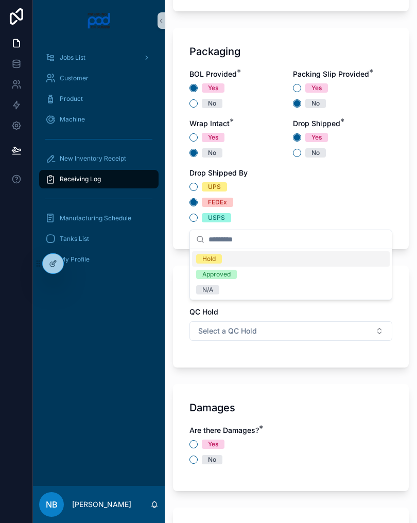
scroll to position [1007, 0]
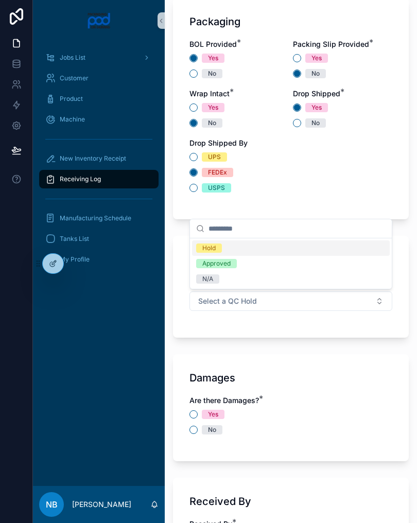
click at [235, 280] on div "N/A" at bounding box center [291, 278] width 198 height 15
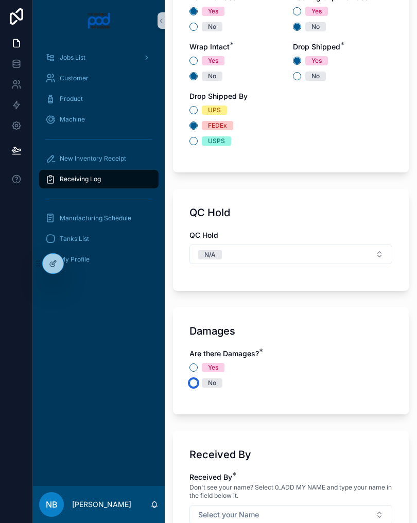
click at [195, 381] on button "No" at bounding box center [194, 383] width 8 height 8
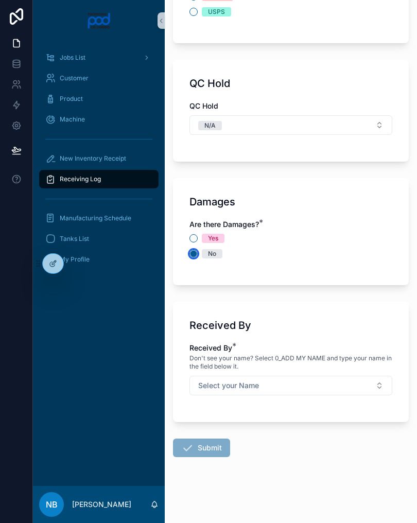
scroll to position [1183, 0]
click at [371, 386] on button "Select your Name" at bounding box center [291, 386] width 203 height 20
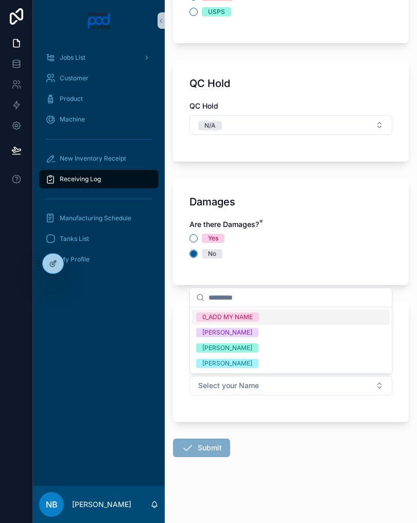
click at [270, 355] on div "[PERSON_NAME]" at bounding box center [291, 347] width 198 height 15
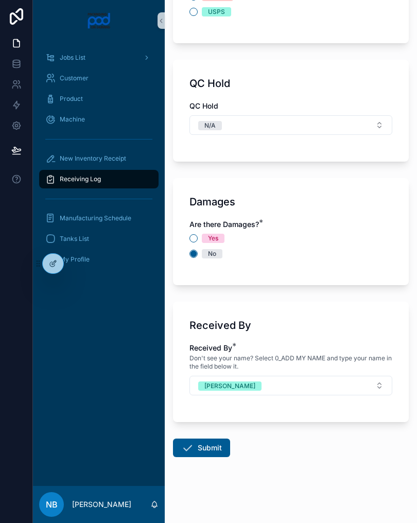
click at [216, 453] on button "Submit" at bounding box center [201, 448] width 57 height 19
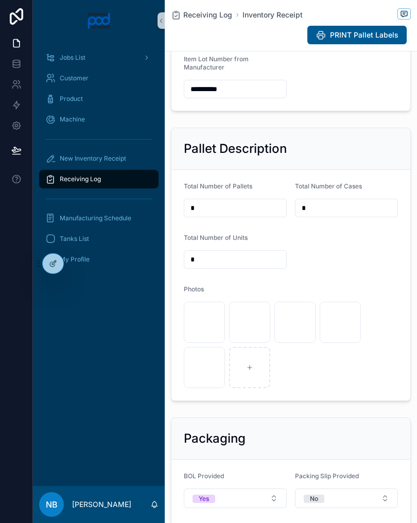
scroll to position [273, 0]
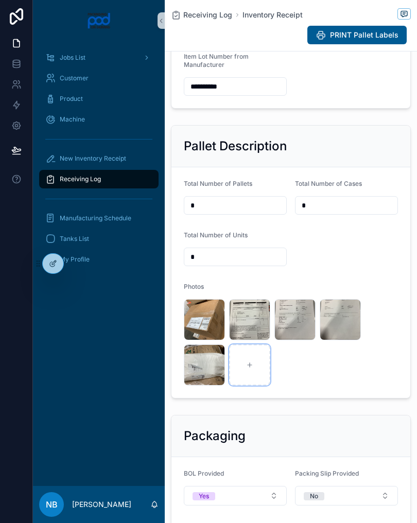
click at [239, 386] on div "scrollable content" at bounding box center [249, 365] width 41 height 41
type input "**********"
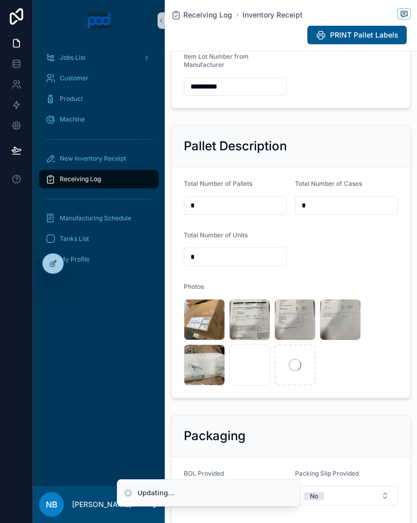
click at [327, 213] on input "*" at bounding box center [347, 205] width 102 height 14
click at [338, 213] on input "**" at bounding box center [347, 205] width 102 height 14
type input "*"
click at [205, 264] on input "*" at bounding box center [235, 257] width 102 height 14
click at [226, 264] on input "**" at bounding box center [235, 257] width 102 height 14
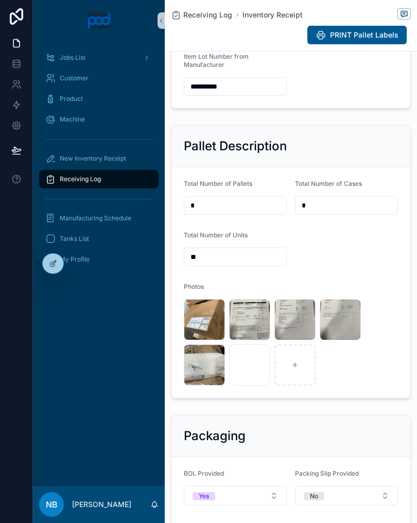
type input "*"
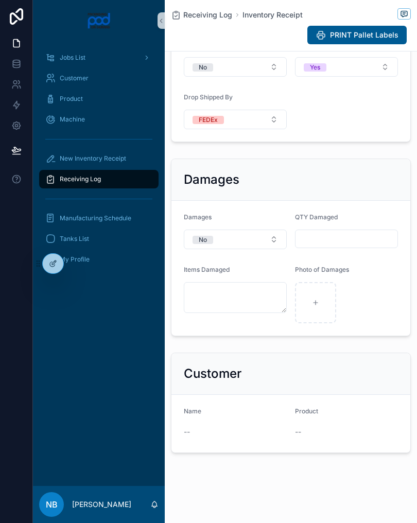
scroll to position [783, 0]
click at [125, 156] on span "New Inventory Receipt" at bounding box center [93, 159] width 66 height 8
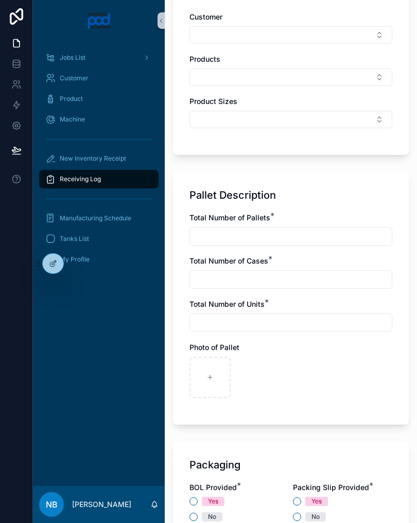
scroll to position [518, 0]
click at [219, 382] on div "scrollable content" at bounding box center [210, 376] width 41 height 41
type input "**********"
click at [275, 381] on div "scrollable content" at bounding box center [255, 376] width 41 height 41
type input "**********"
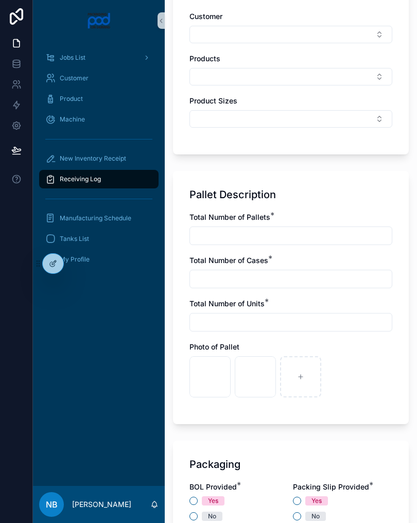
click at [226, 236] on input "scrollable content" at bounding box center [291, 236] width 202 height 14
type input "*"
click at [266, 284] on input "scrollable content" at bounding box center [291, 279] width 202 height 14
type input "*"
click at [254, 327] on input "scrollable content" at bounding box center [291, 322] width 202 height 14
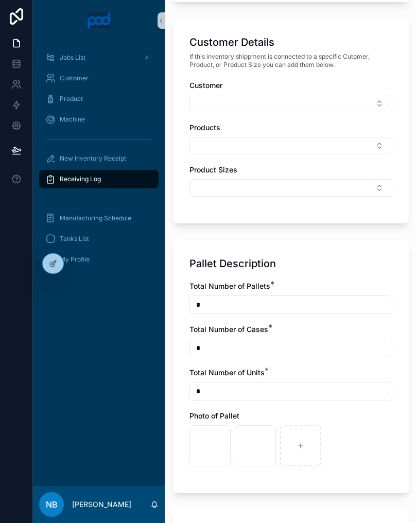
scroll to position [448, 0]
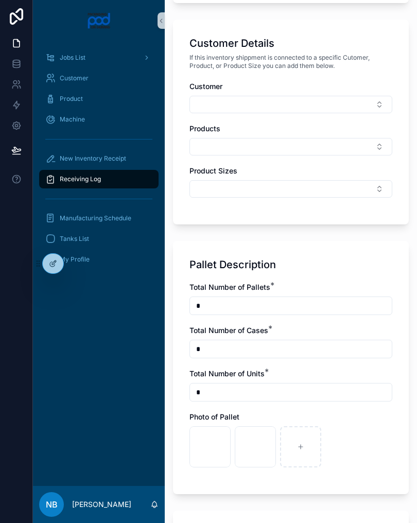
type input "*"
click at [280, 108] on button "Select Button" at bounding box center [291, 105] width 203 height 18
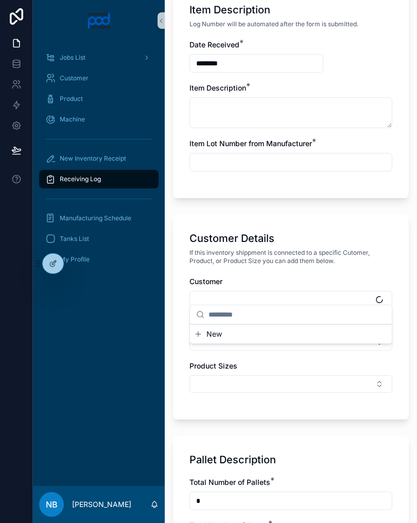
scroll to position [253, 0]
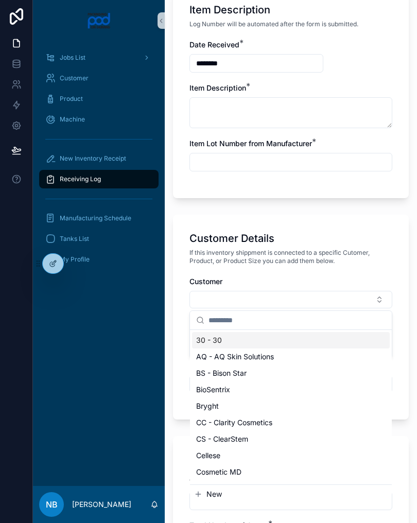
click at [261, 160] on input "scrollable content" at bounding box center [291, 162] width 202 height 14
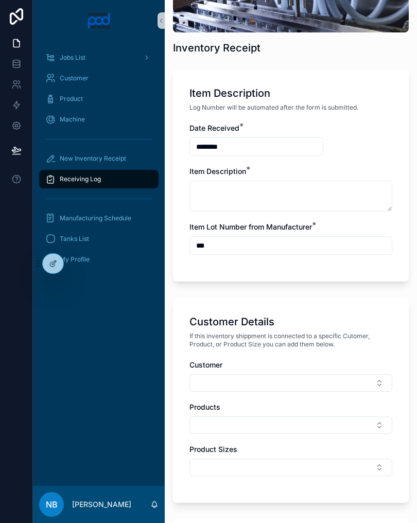
scroll to position [146, 0]
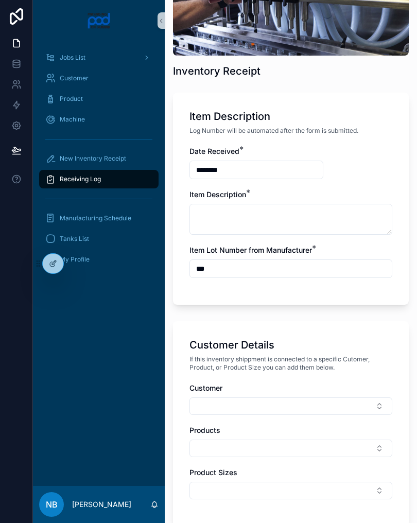
type input "***"
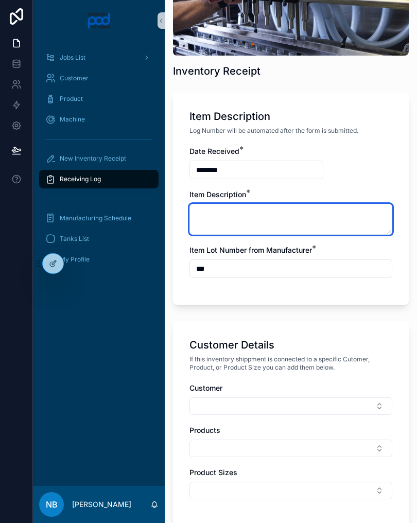
click at [282, 229] on textarea "scrollable content" at bounding box center [291, 219] width 203 height 31
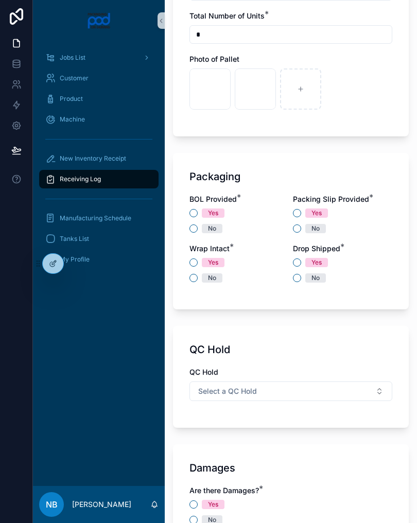
scroll to position [821, 0]
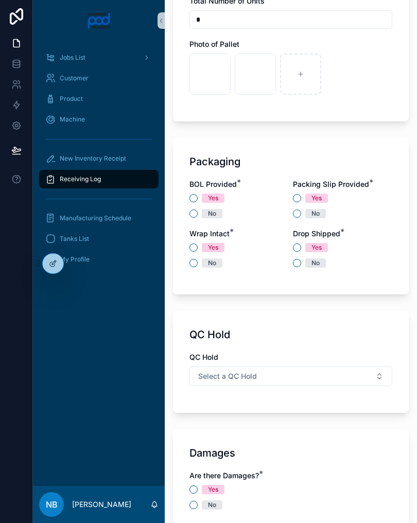
type textarea "**********"
click at [199, 213] on div "No" at bounding box center [239, 213] width 99 height 9
click at [300, 196] on button "Yes" at bounding box center [297, 198] width 8 height 8
click at [195, 211] on button "No" at bounding box center [194, 214] width 8 height 8
click at [196, 261] on button "No" at bounding box center [194, 263] width 8 height 8
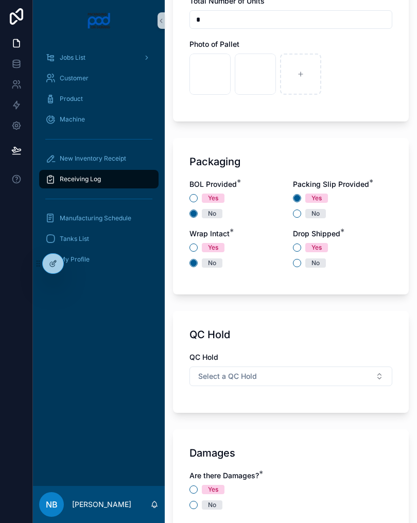
click at [303, 246] on div "Yes" at bounding box center [342, 247] width 99 height 9
click at [302, 247] on div "Yes" at bounding box center [342, 247] width 99 height 9
click at [302, 243] on div "Yes" at bounding box center [342, 247] width 99 height 9
click at [294, 250] on button "Yes" at bounding box center [297, 248] width 8 height 8
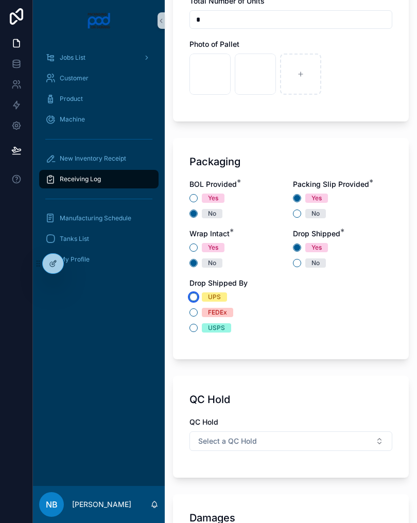
click at [196, 298] on button "UPS" at bounding box center [194, 297] width 8 height 8
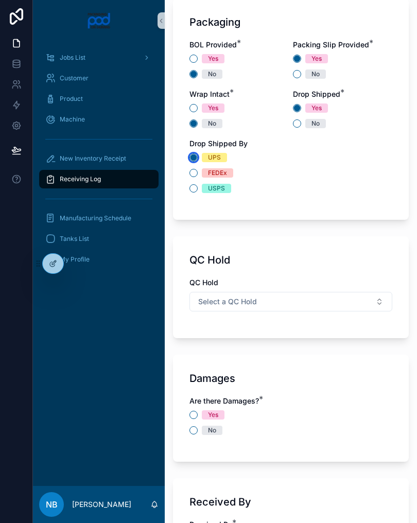
scroll to position [1044, 0]
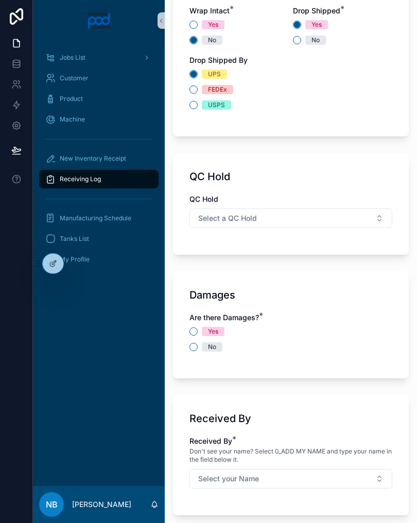
click at [369, 221] on button "Select a QC Hold" at bounding box center [291, 219] width 203 height 20
click at [233, 293] on div "N/A" at bounding box center [291, 290] width 198 height 15
click at [195, 347] on button "No" at bounding box center [194, 347] width 8 height 8
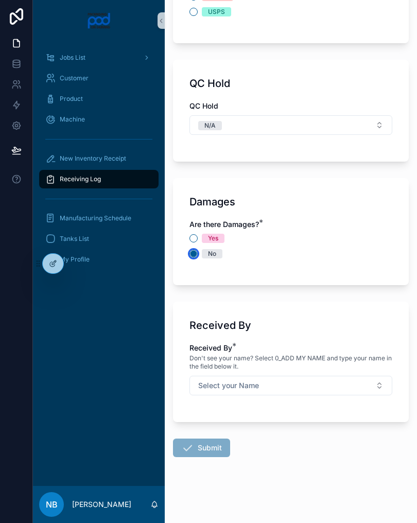
scroll to position [1137, 0]
click at [367, 388] on button "Select your Name" at bounding box center [291, 386] width 203 height 20
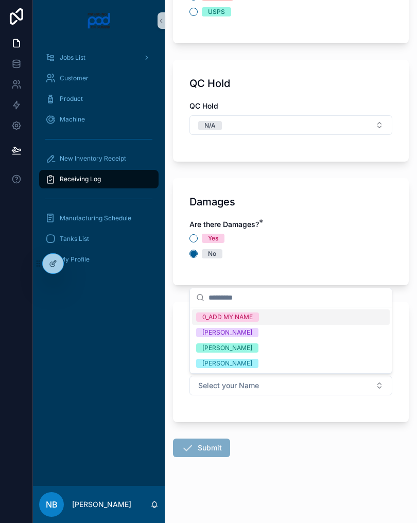
click at [259, 352] on span "[PERSON_NAME]" at bounding box center [227, 348] width 62 height 9
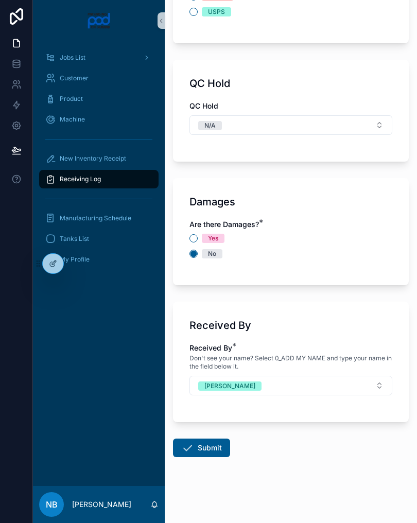
click at [196, 448] on button "Submit" at bounding box center [201, 448] width 57 height 19
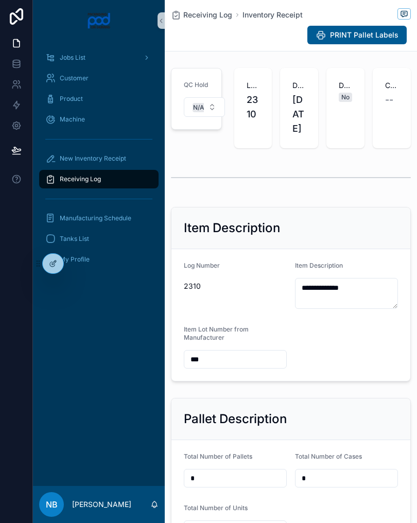
click at [412, 361] on div "**********" at bounding box center [291, 294] width 252 height 183
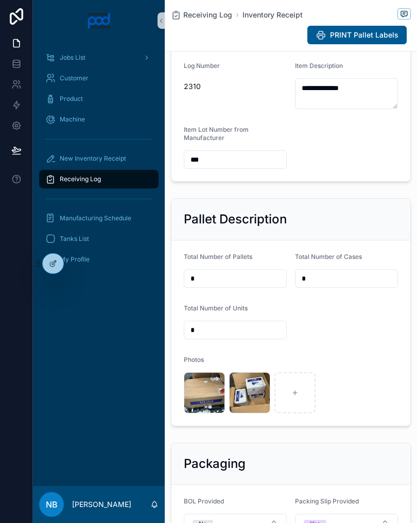
scroll to position [203, 0]
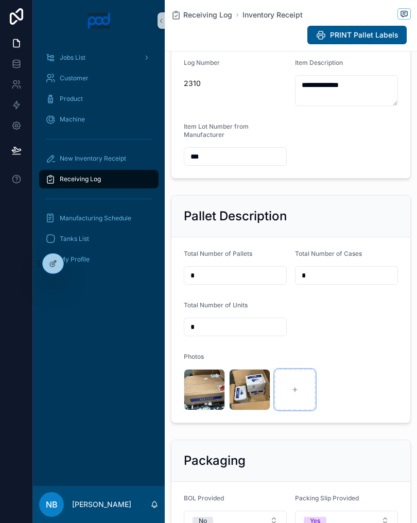
click at [297, 394] on icon "scrollable content" at bounding box center [295, 389] width 7 height 7
type input "**********"
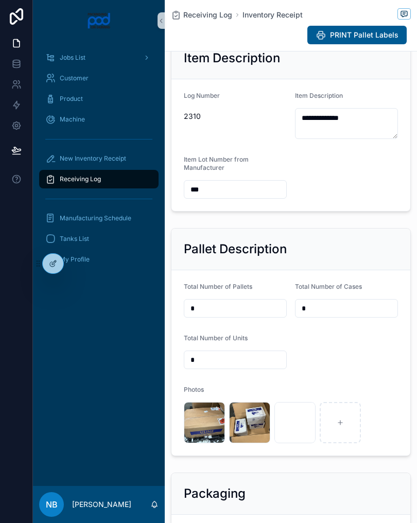
scroll to position [158, 0]
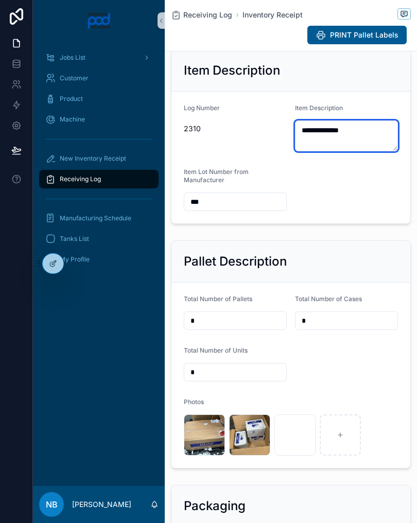
click at [362, 149] on textarea "**********" at bounding box center [346, 136] width 103 height 31
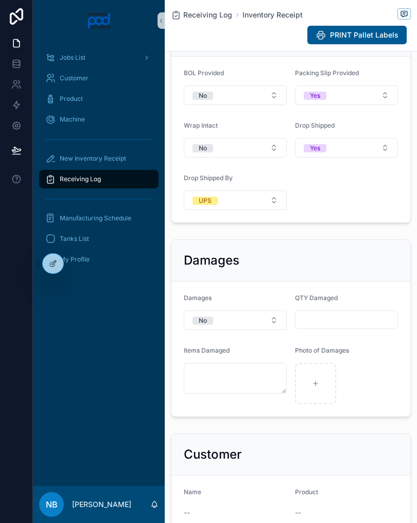
scroll to position [650, 0]
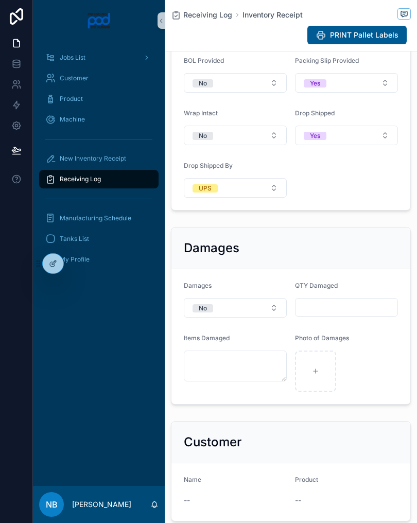
type textarea "**********"
click at [358, 210] on form "BOL Provided No Packing Slip Provided Yes Wrap Intact No Drop Shipped Yes Drop …" at bounding box center [291, 127] width 239 height 166
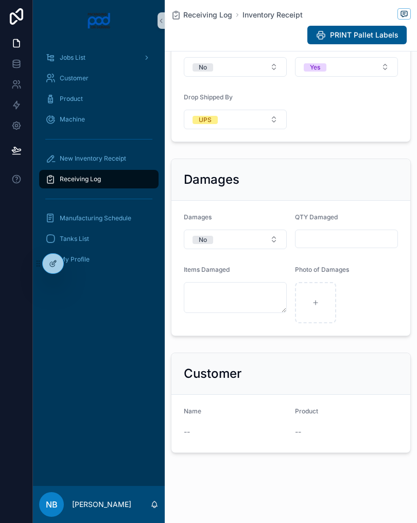
scroll to position [733, 0]
click at [120, 179] on div "Receiving Log" at bounding box center [98, 179] width 107 height 16
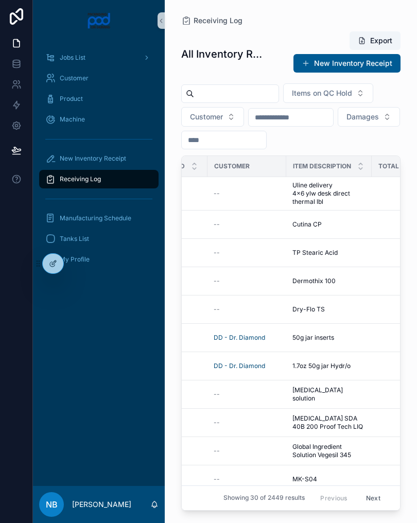
scroll to position [-11, 216]
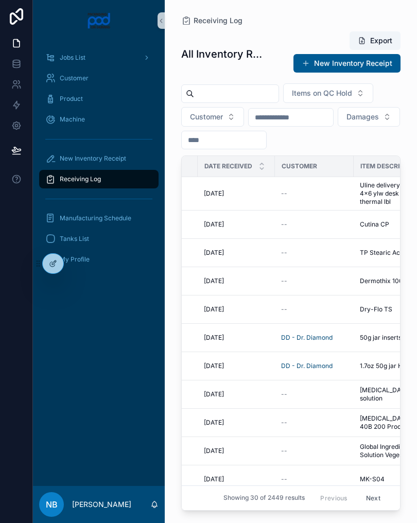
click at [125, 161] on span "New Inventory Receipt" at bounding box center [93, 159] width 66 height 8
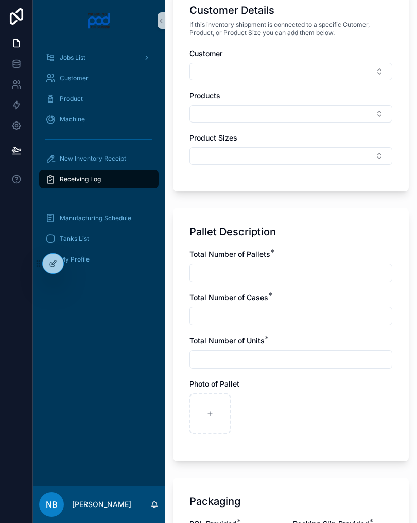
scroll to position [511, 0]
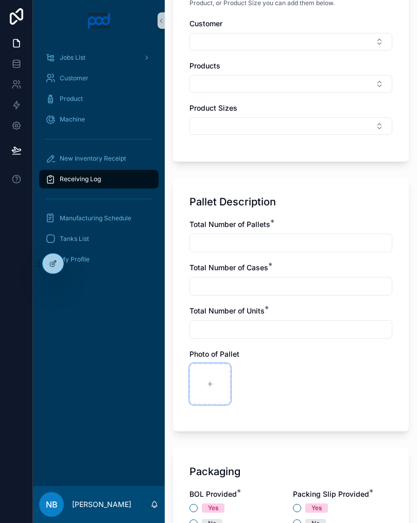
click at [213, 390] on div "scrollable content" at bounding box center [210, 384] width 41 height 41
type input "**********"
click at [262, 384] on div "scrollable content" at bounding box center [255, 384] width 41 height 41
type input "**********"
click at [299, 383] on icon "scrollable content" at bounding box center [300, 384] width 7 height 7
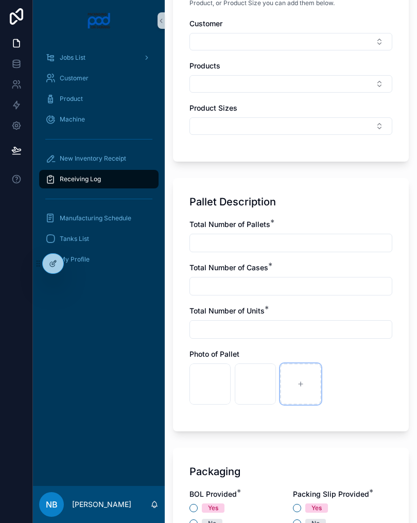
type input "**********"
click at [355, 380] on div "scrollable content" at bounding box center [346, 384] width 41 height 41
type input "**********"
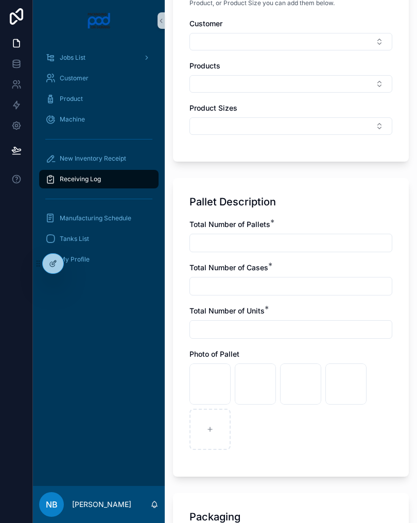
click at [244, 249] on input "scrollable content" at bounding box center [291, 243] width 202 height 14
type input "*"
click at [281, 284] on input "scrollable content" at bounding box center [291, 286] width 202 height 14
type input "*"
click at [231, 334] on input "scrollable content" at bounding box center [291, 329] width 202 height 14
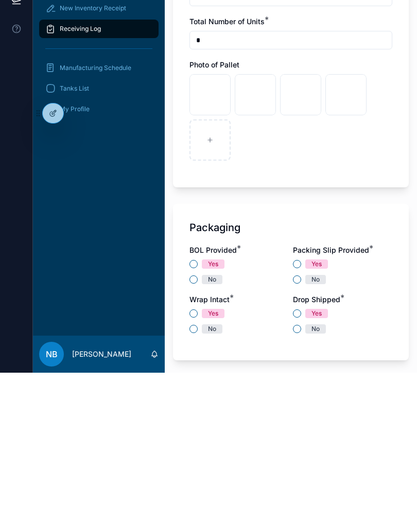
scroll to position [663, 0]
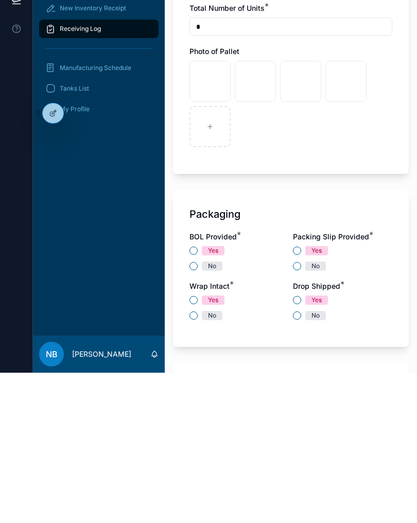
type input "*"
click at [195, 397] on button "Yes" at bounding box center [194, 401] width 8 height 8
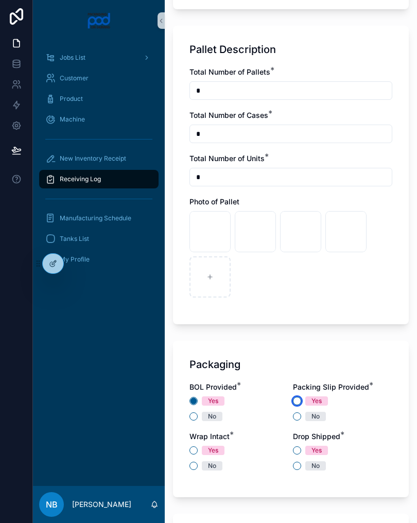
click at [299, 403] on button "Yes" at bounding box center [297, 401] width 8 height 8
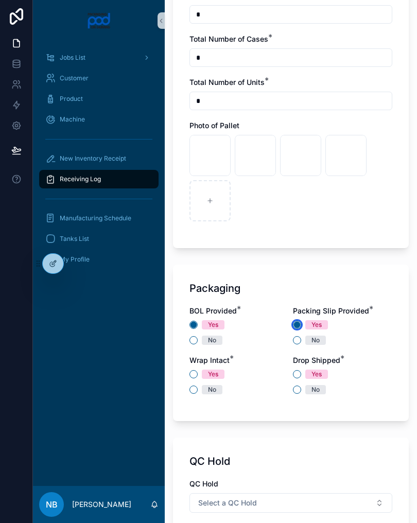
scroll to position [746, 0]
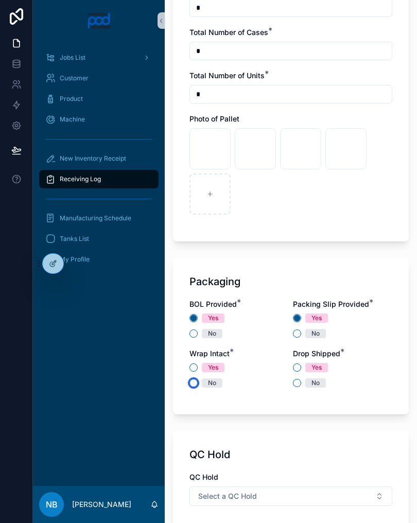
click at [195, 384] on button "No" at bounding box center [194, 383] width 8 height 8
click at [299, 383] on button "No" at bounding box center [297, 383] width 8 height 8
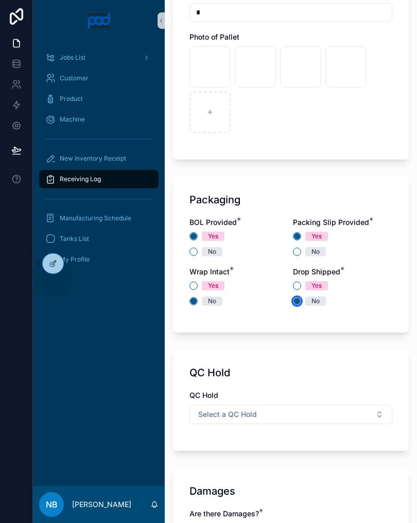
scroll to position [830, 0]
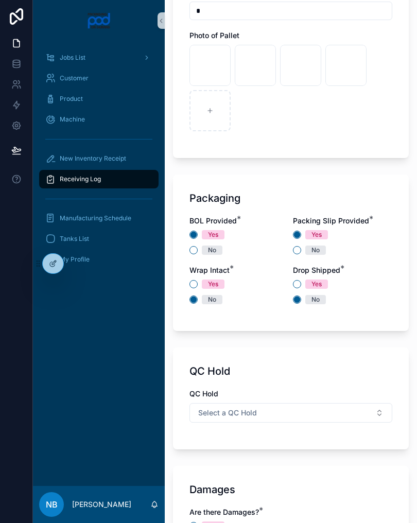
click at [369, 412] on button "Select a QC Hold" at bounding box center [291, 413] width 203 height 20
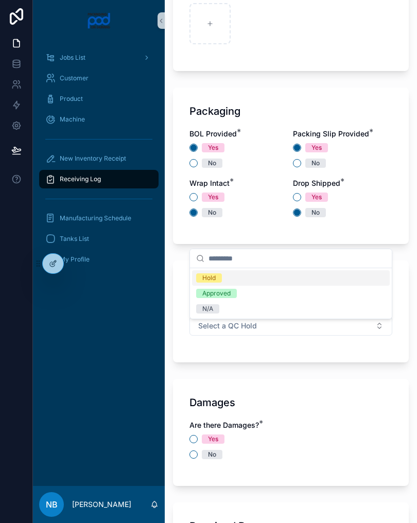
scroll to position [918, 0]
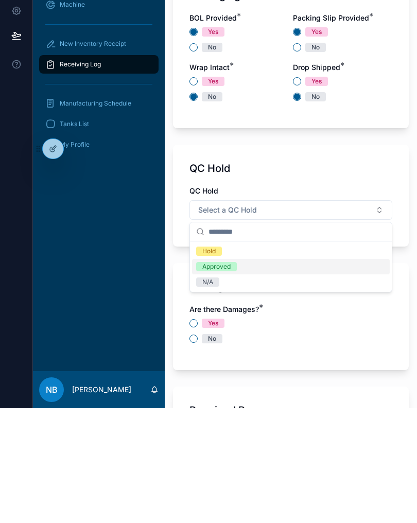
click at [218, 389] on div "N/A" at bounding box center [291, 396] width 198 height 15
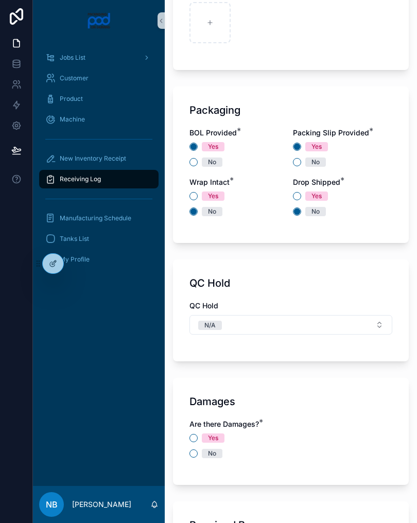
scroll to position [940, 0]
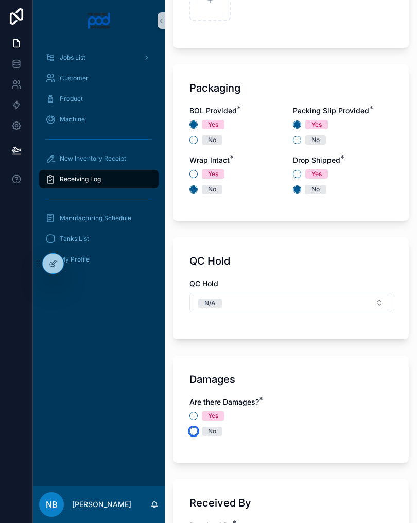
click at [195, 435] on button "No" at bounding box center [194, 432] width 8 height 8
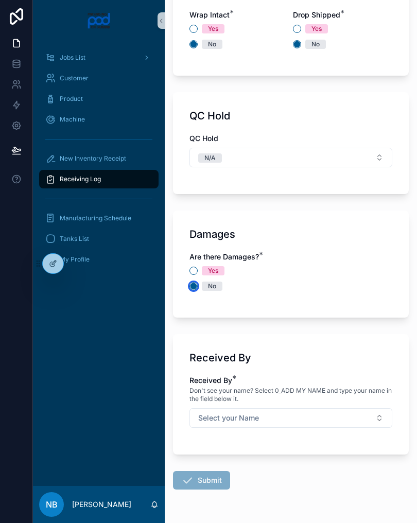
scroll to position [1114, 0]
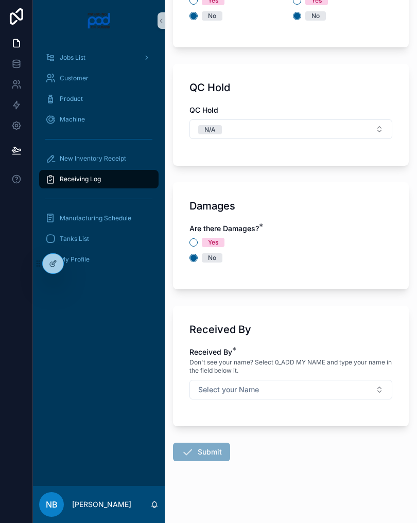
click at [364, 394] on button "Select your Name" at bounding box center [291, 390] width 203 height 20
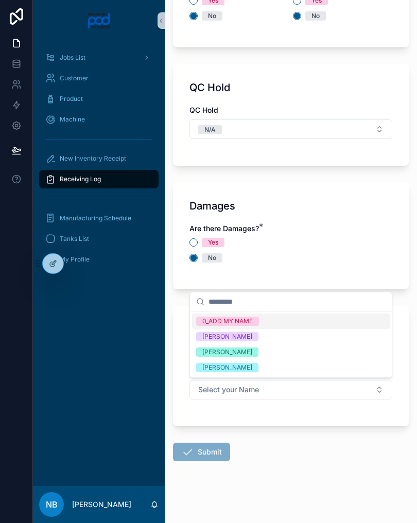
click at [274, 357] on div "[PERSON_NAME]" at bounding box center [291, 352] width 198 height 15
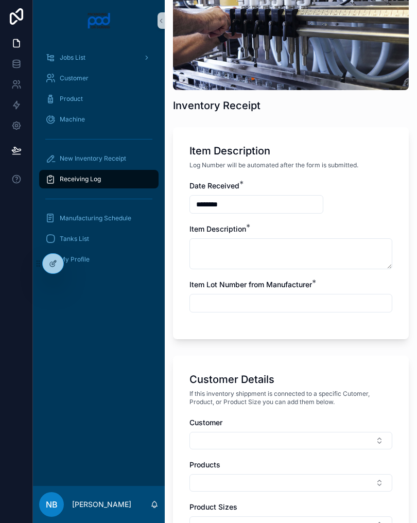
scroll to position [37, 0]
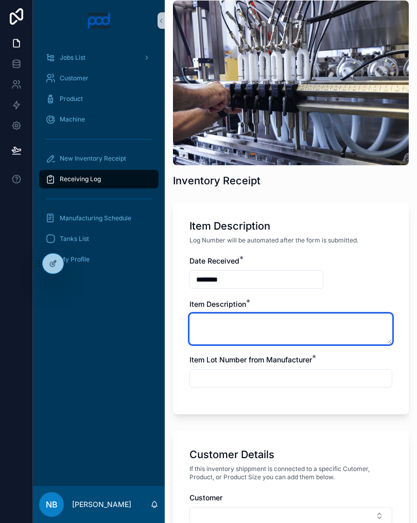
click at [260, 333] on textarea "scrollable content" at bounding box center [291, 329] width 203 height 31
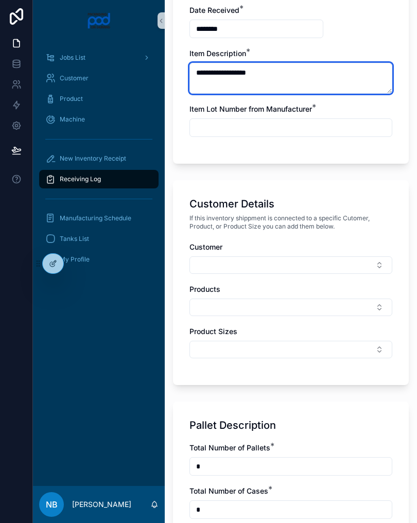
scroll to position [298, 0]
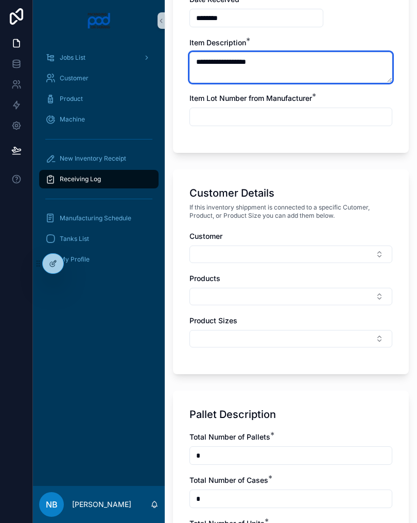
type textarea "**********"
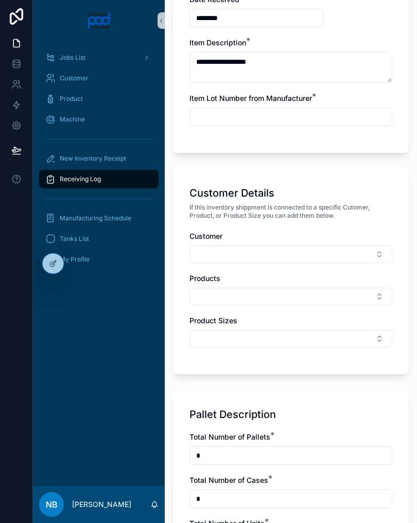
click at [232, 118] on input "scrollable content" at bounding box center [291, 117] width 202 height 14
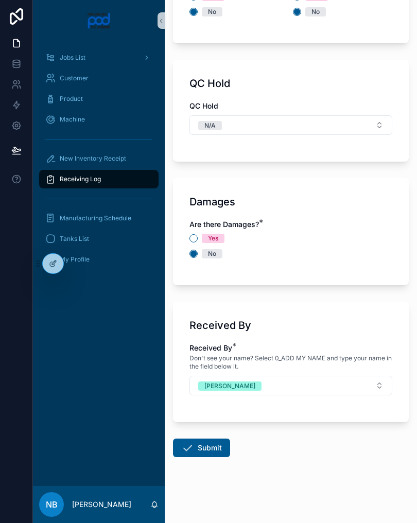
scroll to position [1118, 0]
type input "**********"
click at [356, 278] on div "Damages Are there Damages? * Yes No" at bounding box center [291, 231] width 236 height 107
click at [202, 451] on button "Submit" at bounding box center [201, 448] width 57 height 19
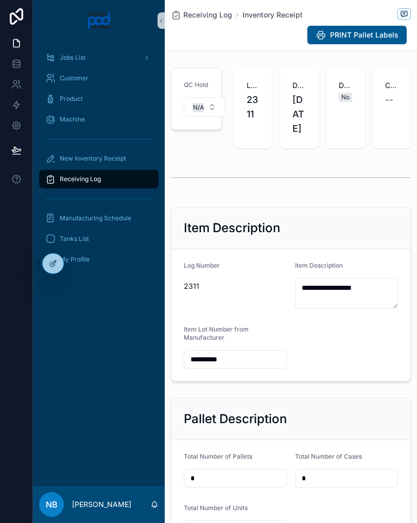
click at [358, 236] on div "Item Description" at bounding box center [291, 228] width 214 height 16
click at [365, 236] on div "Item Description" at bounding box center [291, 228] width 214 height 16
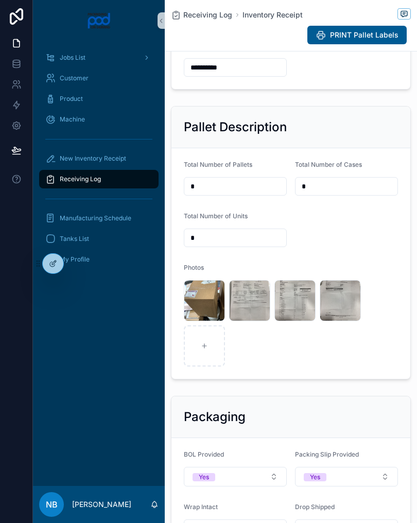
scroll to position [295, 0]
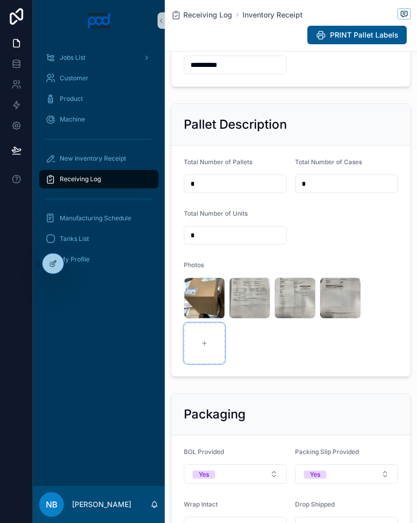
click at [210, 356] on div "scrollable content" at bounding box center [204, 343] width 41 height 41
type input "**********"
click at [246, 364] on div "scrollable content" at bounding box center [249, 343] width 41 height 41
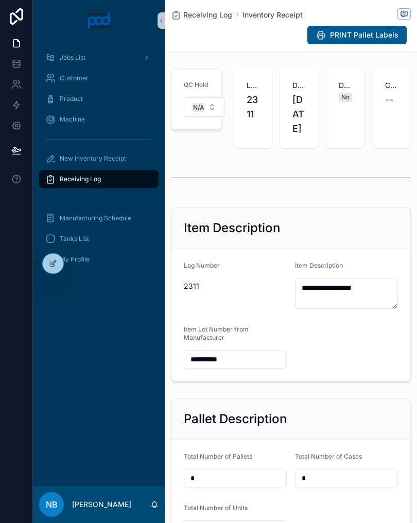
scroll to position [0, 0]
click at [118, 163] on div "New Inventory Receipt" at bounding box center [98, 158] width 107 height 16
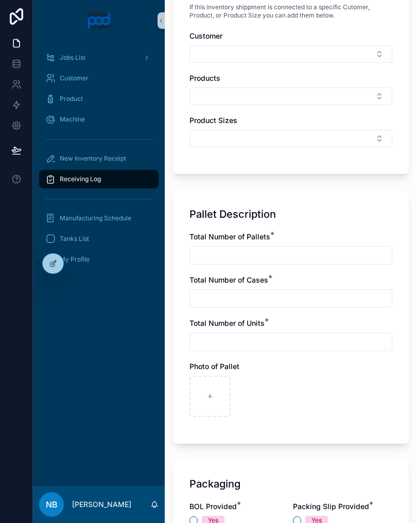
scroll to position [497, 0]
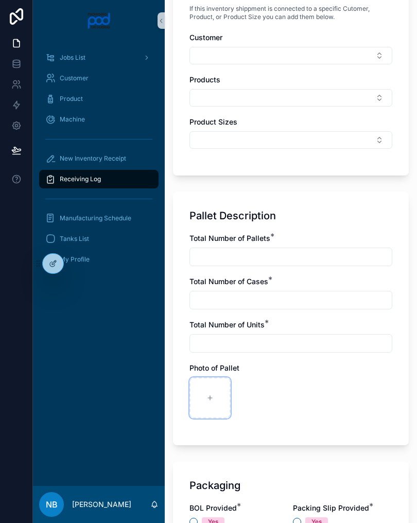
click at [210, 402] on div "scrollable content" at bounding box center [210, 398] width 41 height 41
type input "**********"
click at [265, 388] on div "scrollable content" at bounding box center [255, 398] width 41 height 41
type input "**********"
click at [235, 255] on input "scrollable content" at bounding box center [291, 257] width 202 height 14
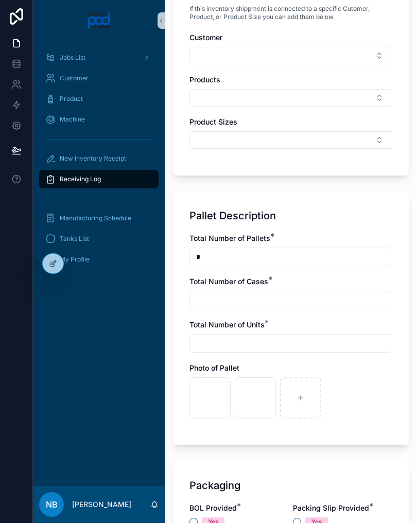
type input "*"
click at [240, 299] on input "scrollable content" at bounding box center [291, 300] width 202 height 14
type input "*"
click at [228, 342] on input "scrollable content" at bounding box center [291, 343] width 202 height 14
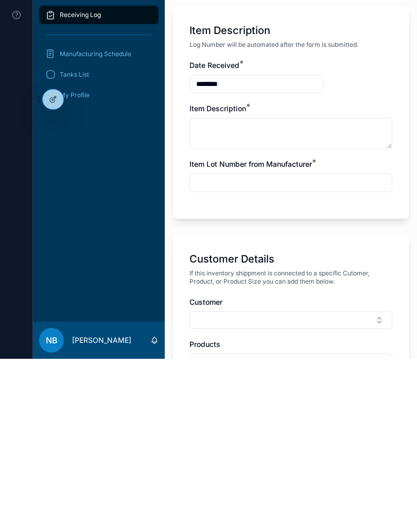
scroll to position [69, 0]
type input "*"
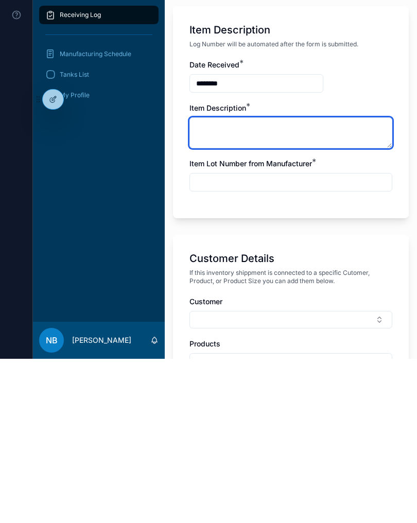
click at [248, 282] on textarea "scrollable content" at bounding box center [291, 297] width 203 height 31
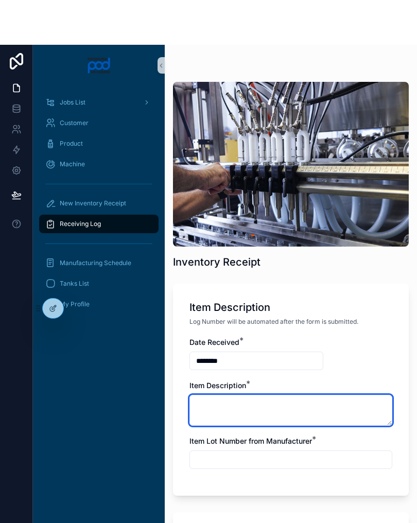
scroll to position [0, 0]
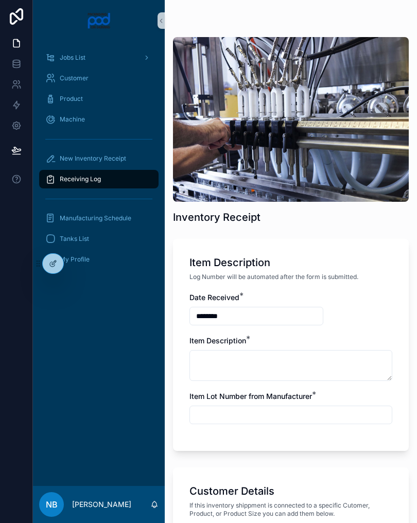
click at [127, 176] on div "Receiving Log" at bounding box center [98, 179] width 107 height 16
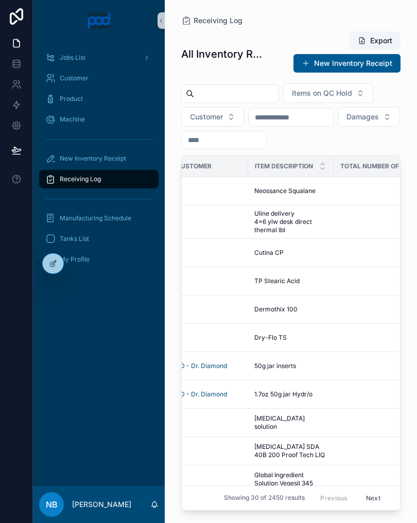
scroll to position [0, 323]
click at [319, 192] on div "Neossance Squalane Neossance Squalane" at bounding box center [288, 191] width 73 height 8
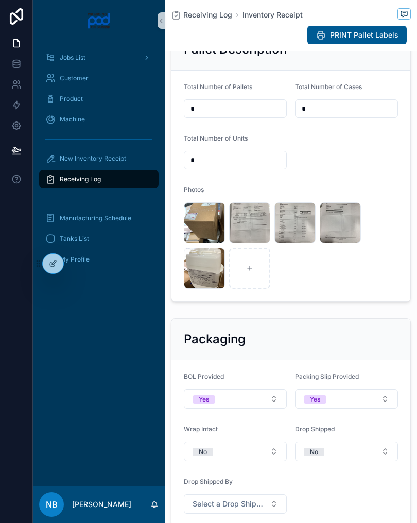
scroll to position [373, 0]
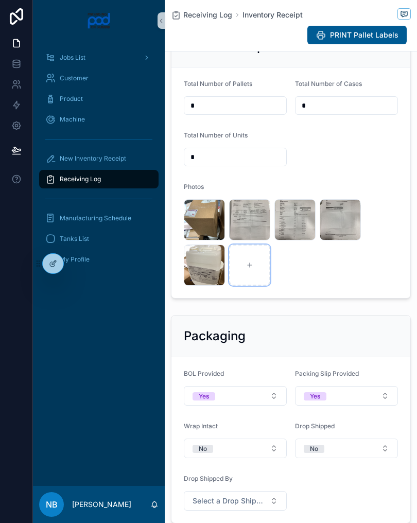
click at [248, 284] on div "scrollable content" at bounding box center [249, 265] width 41 height 41
type input "**********"
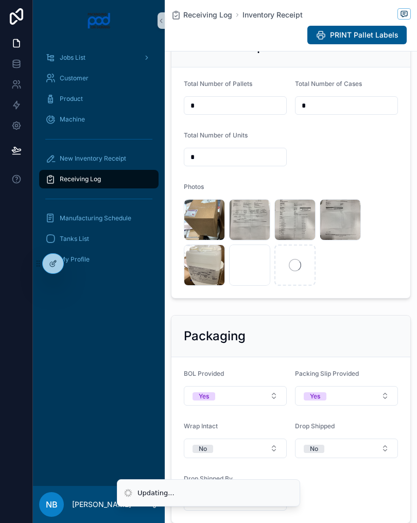
click at [326, 113] on input "*" at bounding box center [347, 105] width 102 height 14
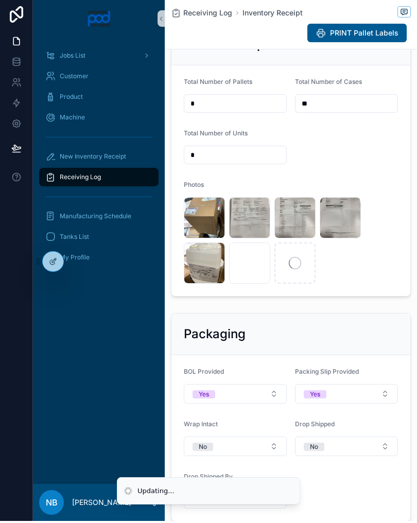
click at [335, 113] on input "**" at bounding box center [347, 105] width 102 height 14
type input "*"
click at [219, 164] on input "*" at bounding box center [235, 157] width 102 height 14
click at [227, 164] on input "**" at bounding box center [235, 157] width 102 height 14
type input "*"
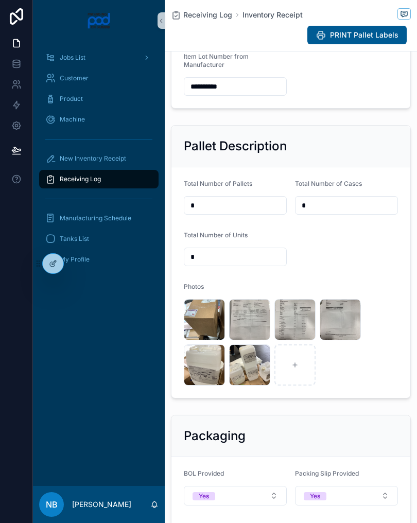
scroll to position [276, 0]
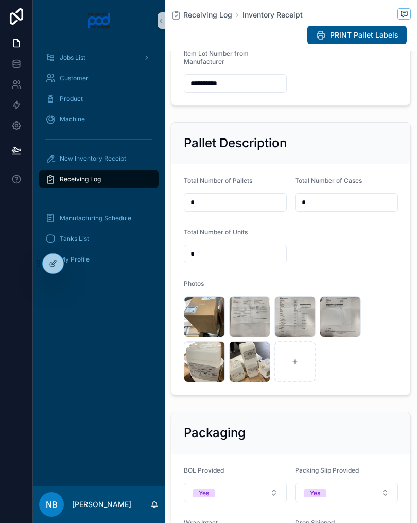
click at [133, 158] on div "New Inventory Receipt" at bounding box center [98, 158] width 107 height 16
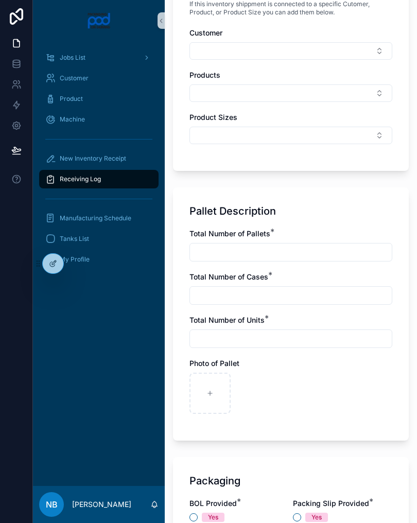
scroll to position [618, 0]
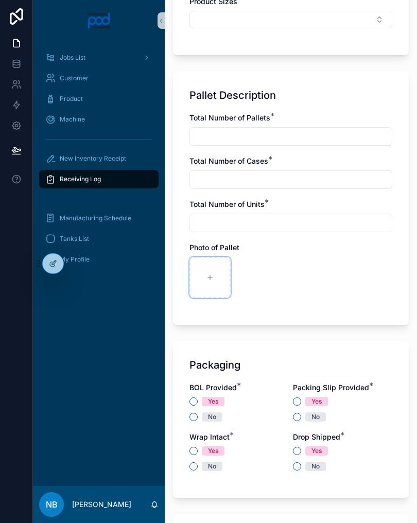
click at [207, 269] on div "scrollable content" at bounding box center [210, 277] width 41 height 41
type input "**********"
click at [260, 271] on div "scrollable content" at bounding box center [255, 277] width 41 height 41
type input "**********"
click at [218, 135] on input "scrollable content" at bounding box center [291, 136] width 202 height 14
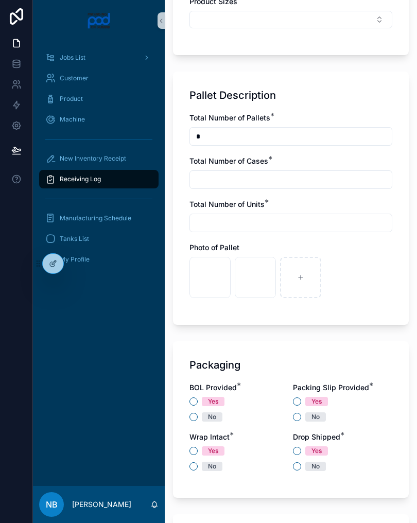
type input "*"
click at [249, 170] on div "Total Number of Cases *" at bounding box center [291, 172] width 203 height 33
click at [226, 184] on input "scrollable content" at bounding box center [291, 180] width 202 height 14
type input "*"
click at [218, 229] on input "scrollable content" at bounding box center [291, 223] width 202 height 14
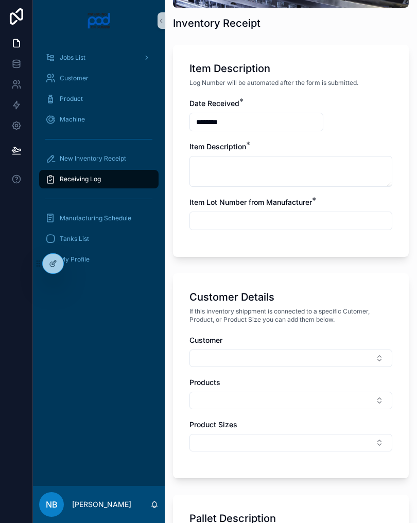
scroll to position [191, 0]
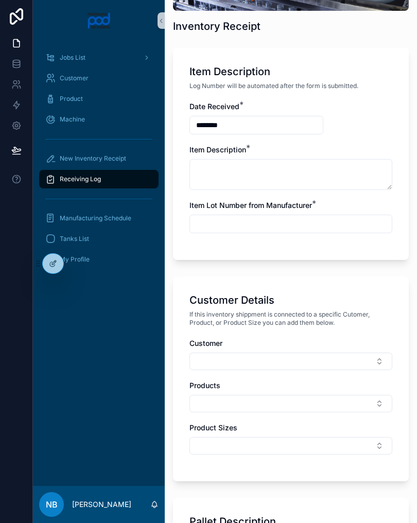
type input "*"
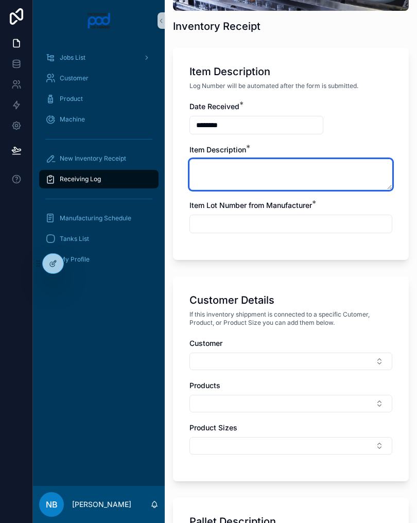
click at [240, 179] on textarea "scrollable content" at bounding box center [291, 174] width 203 height 31
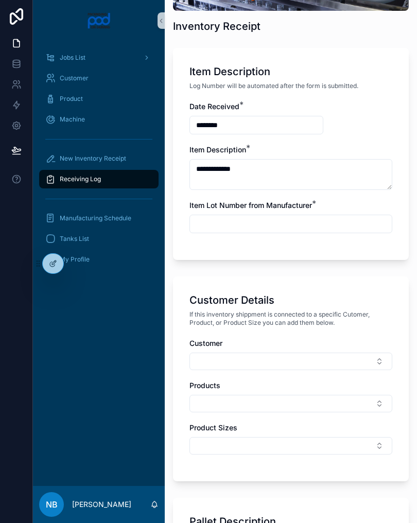
click at [267, 229] on input "scrollable content" at bounding box center [291, 224] width 202 height 14
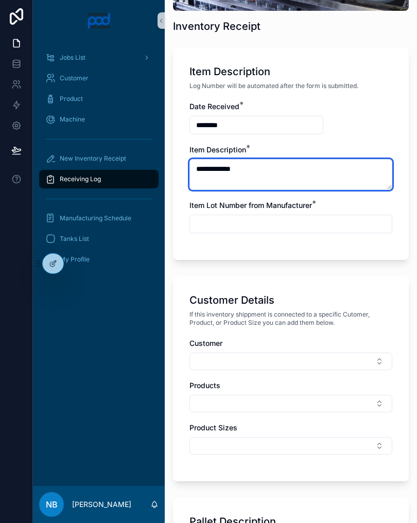
click at [300, 163] on textarea "**********" at bounding box center [291, 174] width 203 height 31
click at [294, 169] on textarea "**********" at bounding box center [291, 174] width 203 height 31
type textarea "**********"
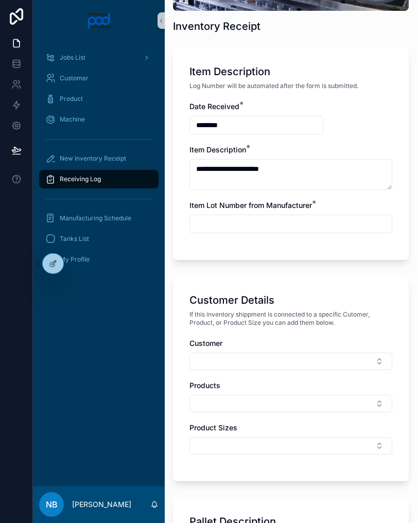
click at [303, 224] on input "scrollable content" at bounding box center [291, 224] width 202 height 14
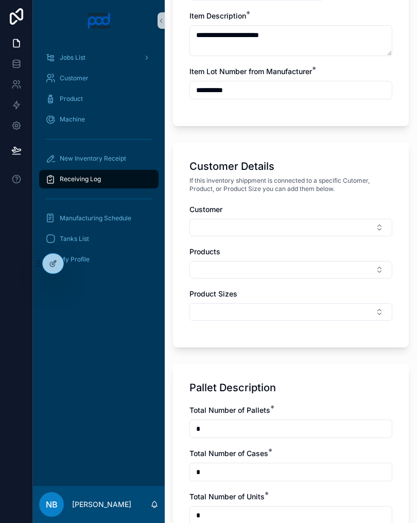
scroll to position [340, 0]
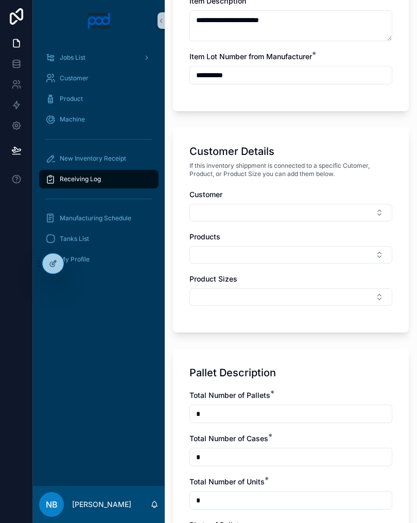
type input "**********"
click at [360, 132] on div "Customer Details If this inventory shippment is connected to a specific Cutomer…" at bounding box center [291, 230] width 236 height 205
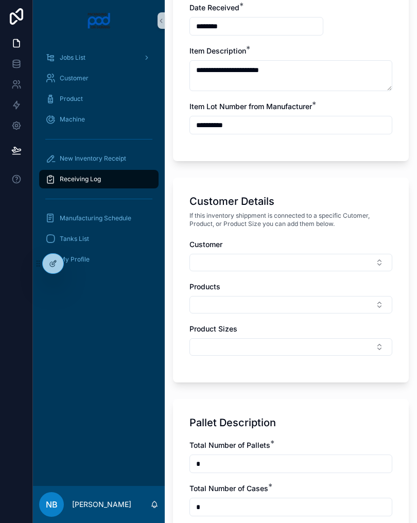
scroll to position [280, 0]
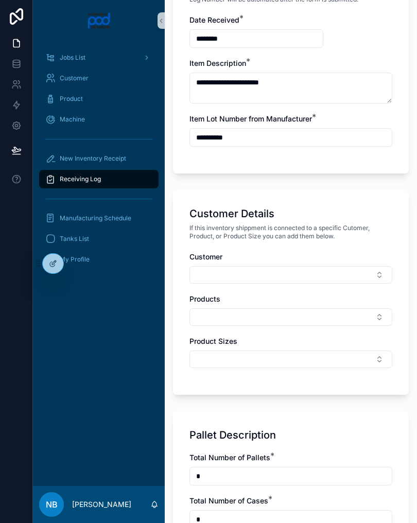
scroll to position [278, 0]
click at [259, 139] on input "**********" at bounding box center [291, 137] width 202 height 14
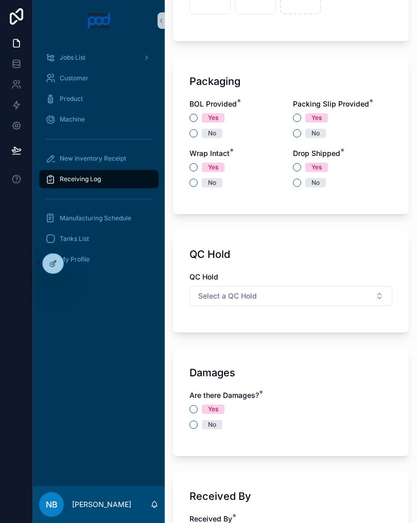
scroll to position [900, 0]
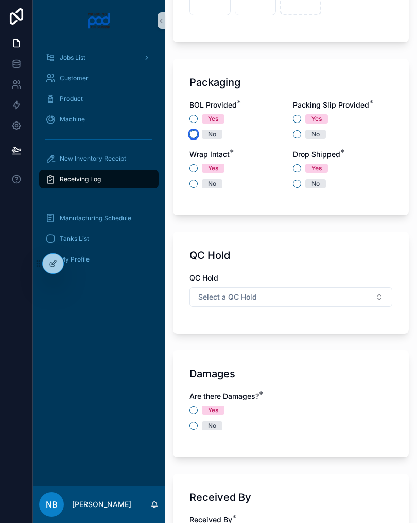
click at [197, 135] on button "No" at bounding box center [194, 134] width 8 height 8
click at [305, 118] on span "Yes" at bounding box center [316, 118] width 23 height 9
click at [301, 118] on button "Yes" at bounding box center [297, 119] width 8 height 8
click at [193, 184] on button "No" at bounding box center [194, 184] width 8 height 8
click at [305, 183] on span "No" at bounding box center [315, 183] width 21 height 9
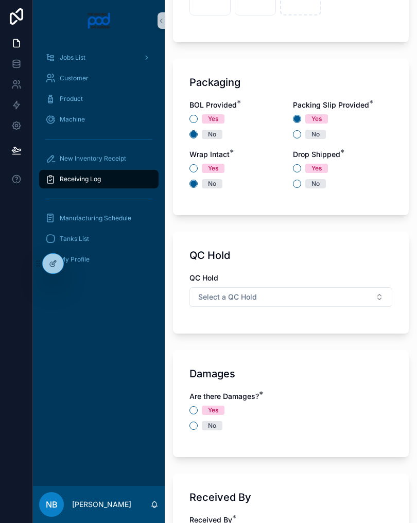
click at [301, 183] on button "No" at bounding box center [297, 184] width 8 height 8
click at [359, 298] on button "Select a QC Hold" at bounding box center [291, 297] width 203 height 20
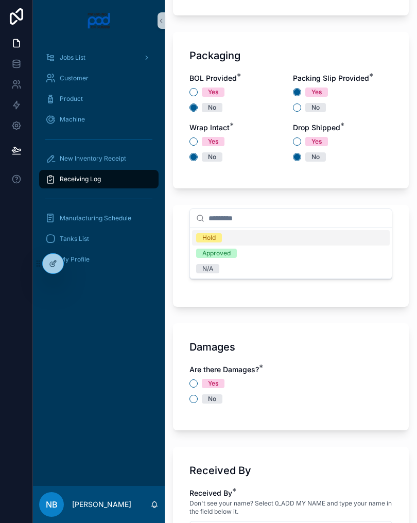
scroll to position [935, 0]
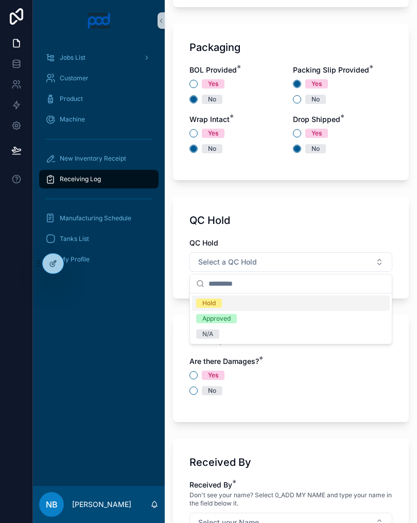
click at [226, 338] on div "N/A" at bounding box center [291, 334] width 198 height 15
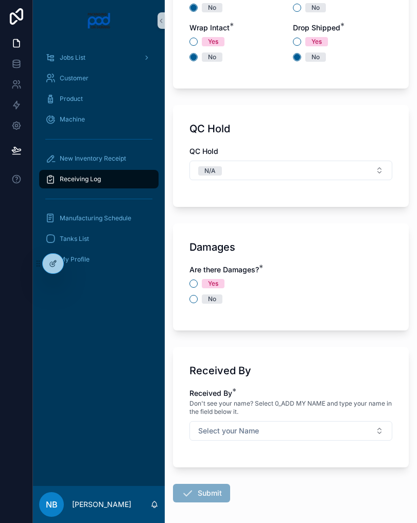
scroll to position [1029, 0]
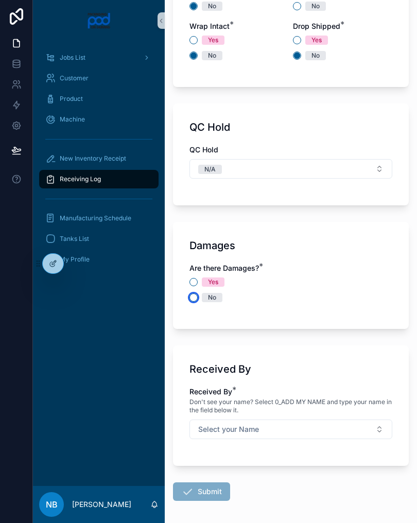
click at [197, 298] on button "No" at bounding box center [194, 298] width 8 height 8
click at [318, 429] on button "Select your Name" at bounding box center [291, 430] width 203 height 20
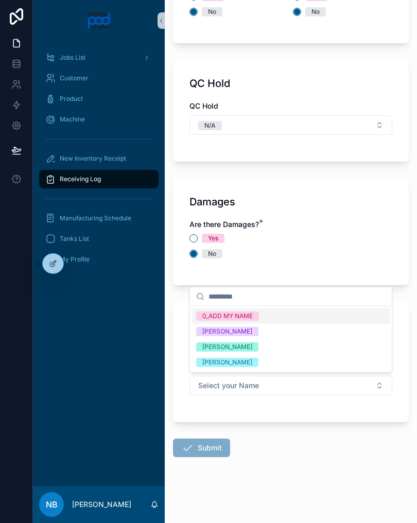
scroll to position [1072, 0]
click at [272, 352] on div "[PERSON_NAME]" at bounding box center [291, 347] width 198 height 15
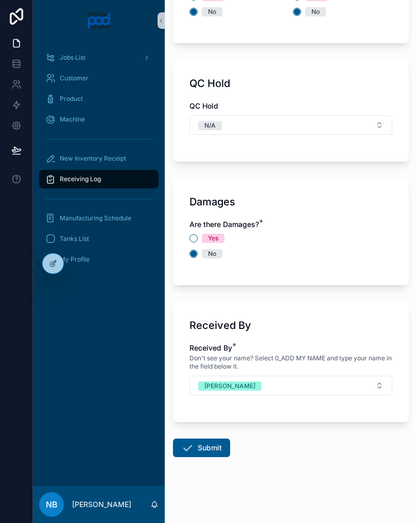
click at [220, 448] on button "Submit" at bounding box center [201, 448] width 57 height 19
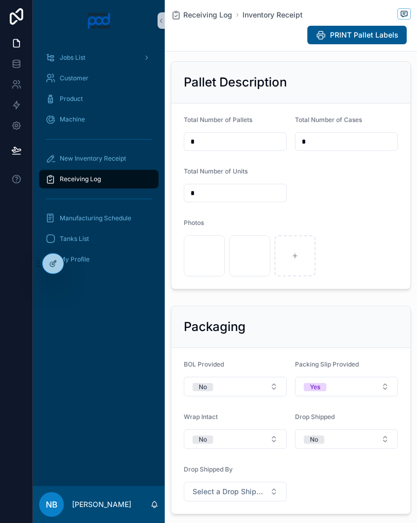
scroll to position [338, 0]
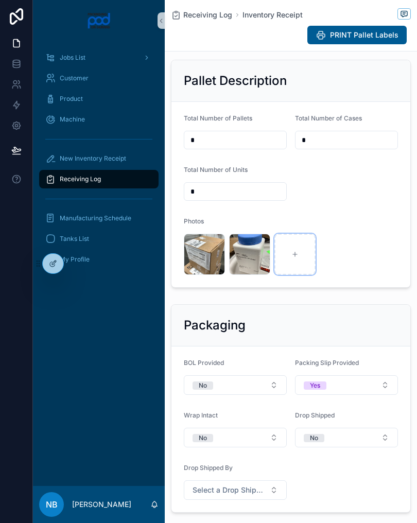
click at [297, 263] on div "scrollable content" at bounding box center [295, 254] width 41 height 41
type input "**********"
click at [343, 258] on icon "scrollable content" at bounding box center [340, 254] width 7 height 7
type input "**********"
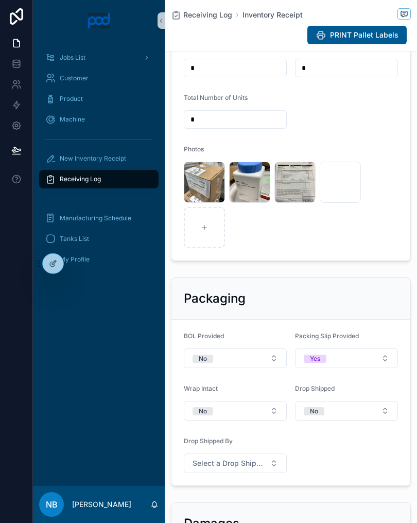
scroll to position [411, 0]
click at [130, 160] on div "New Inventory Receipt" at bounding box center [98, 158] width 107 height 16
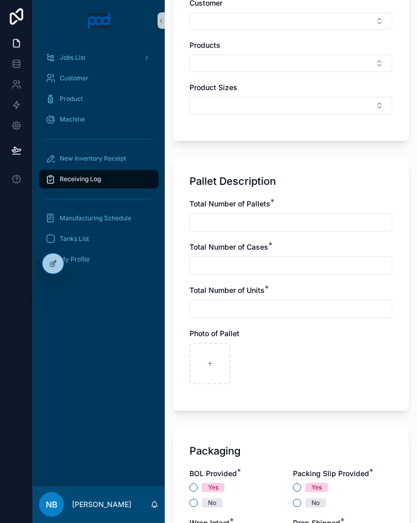
scroll to position [531, 0]
click at [215, 360] on div "scrollable content" at bounding box center [210, 364] width 41 height 41
type input "**********"
click at [264, 373] on div "scrollable content" at bounding box center [255, 364] width 41 height 41
type input "**********"
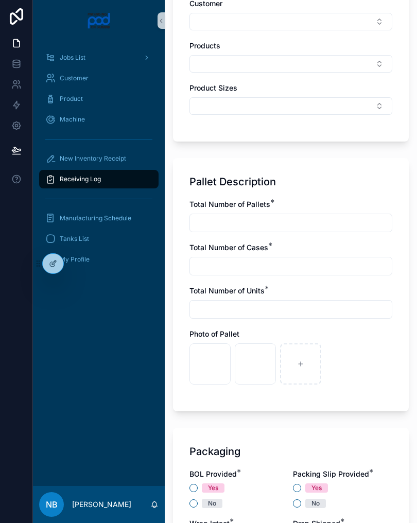
click at [234, 219] on input "scrollable content" at bounding box center [291, 223] width 202 height 14
type input "*"
click at [254, 265] on input "scrollable content" at bounding box center [291, 266] width 202 height 14
type input "*"
click at [248, 315] on input "scrollable content" at bounding box center [291, 309] width 202 height 14
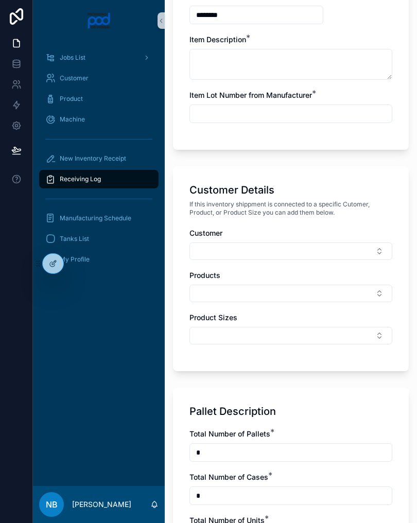
scroll to position [302, 0]
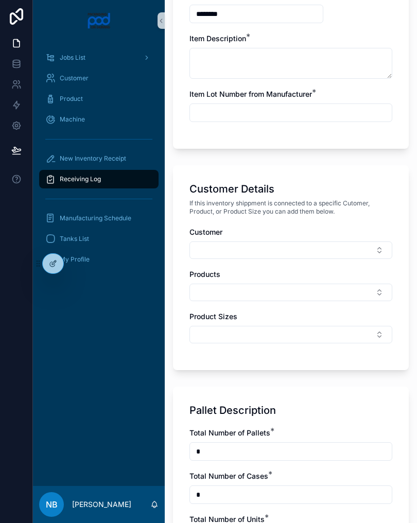
type input "*"
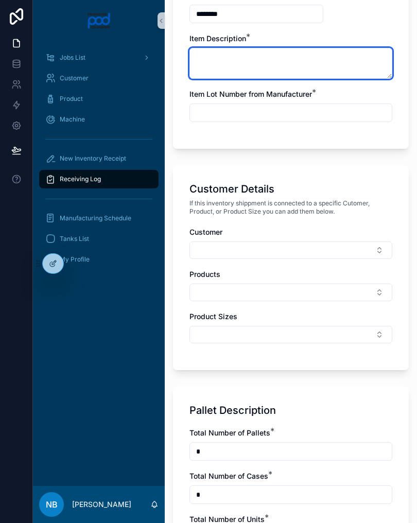
click at [249, 59] on textarea "scrollable content" at bounding box center [291, 63] width 203 height 31
type textarea "**********"
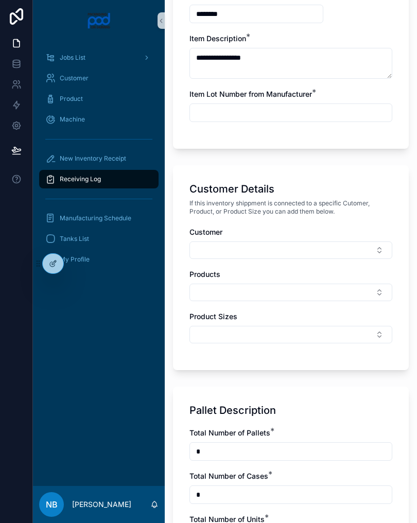
click at [258, 111] on input "scrollable content" at bounding box center [291, 113] width 202 height 14
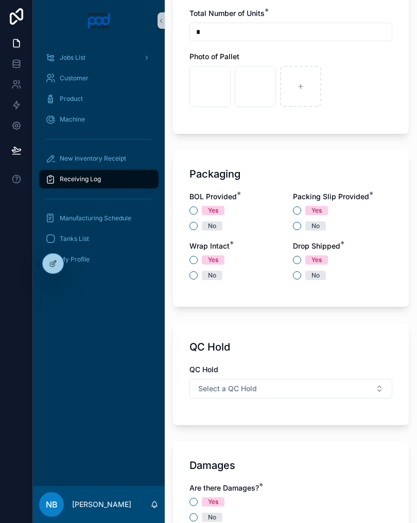
scroll to position [871, 0]
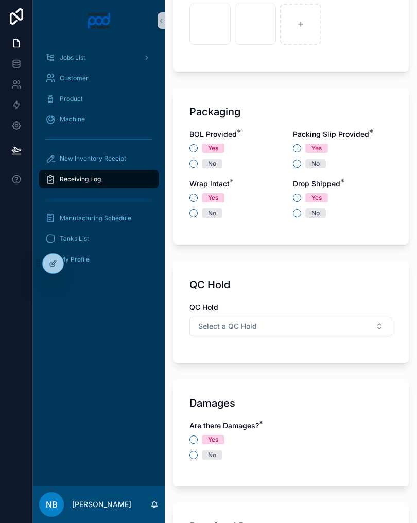
type input "*****"
click at [196, 166] on button "No" at bounding box center [194, 164] width 8 height 8
click at [298, 144] on button "Yes" at bounding box center [297, 148] width 8 height 8
click at [196, 215] on button "No" at bounding box center [194, 213] width 8 height 8
click at [299, 213] on button "No" at bounding box center [297, 213] width 8 height 8
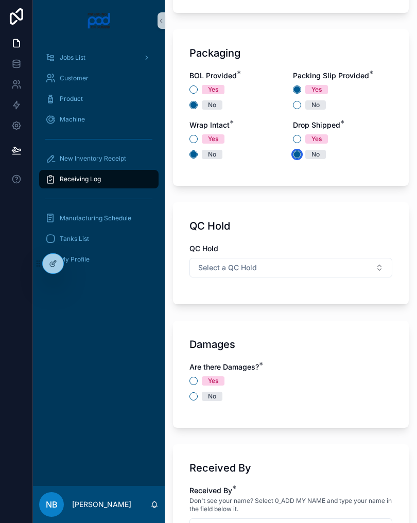
scroll to position [934, 0]
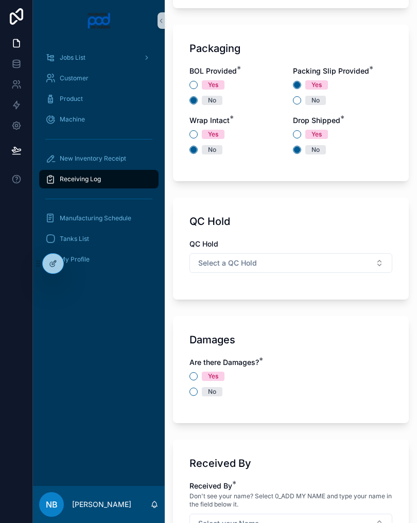
click at [380, 262] on button "Select a QC Hold" at bounding box center [291, 263] width 203 height 20
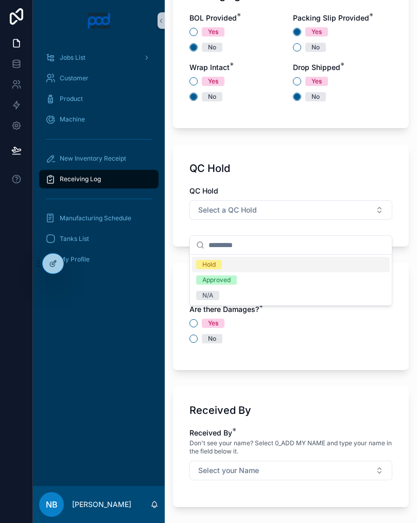
scroll to position [992, 0]
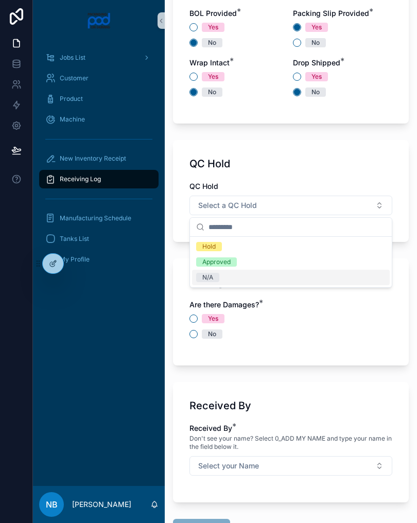
click at [240, 284] on div "N/A" at bounding box center [291, 277] width 198 height 15
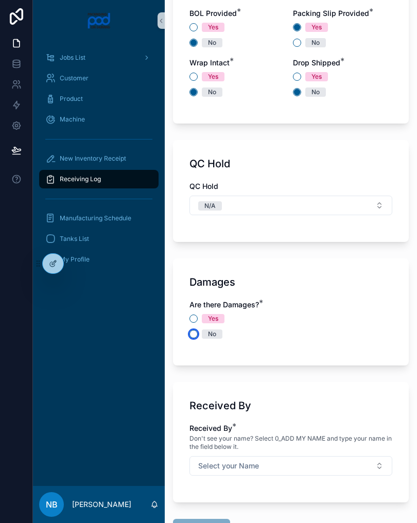
click at [193, 335] on button "No" at bounding box center [194, 334] width 8 height 8
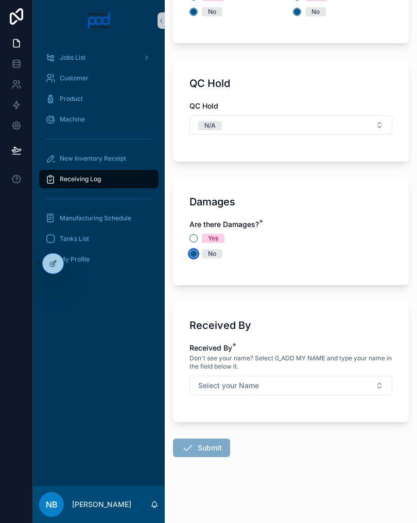
scroll to position [1072, 0]
click at [371, 380] on button "Select your Name" at bounding box center [291, 386] width 203 height 20
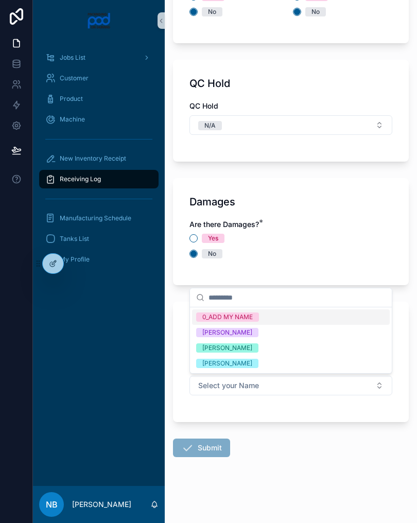
click at [282, 349] on div "[PERSON_NAME]" at bounding box center [291, 347] width 198 height 15
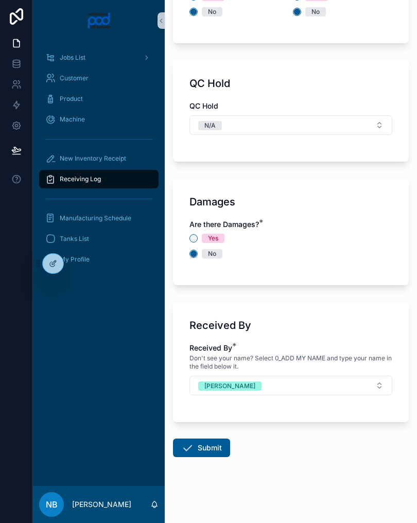
click at [216, 446] on button "Submit" at bounding box center [201, 448] width 57 height 19
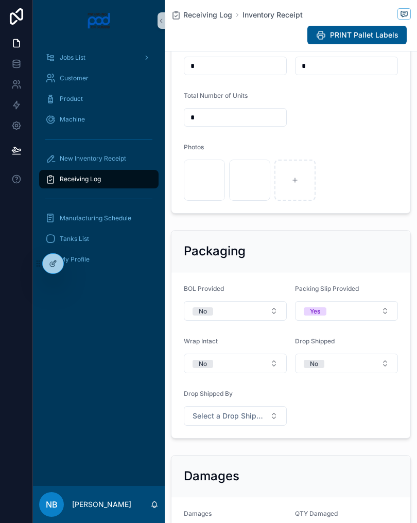
scroll to position [412, 0]
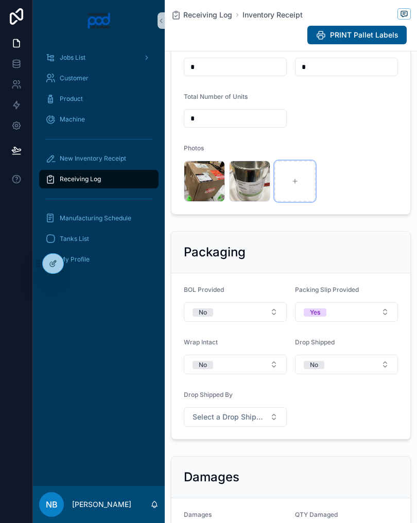
click at [300, 193] on div "scrollable content" at bounding box center [295, 181] width 41 height 41
type input "**********"
click at [348, 188] on div "scrollable content" at bounding box center [340, 181] width 41 height 41
type input "**********"
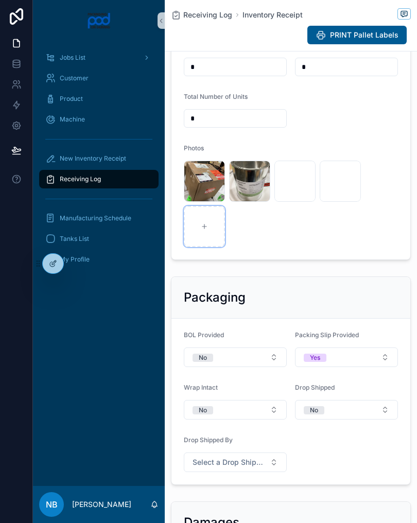
click at [203, 246] on div "scrollable content" at bounding box center [204, 226] width 41 height 41
type input "**********"
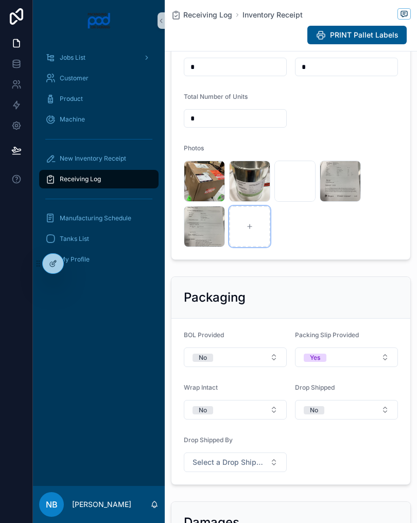
click at [260, 240] on div "scrollable content" at bounding box center [249, 226] width 41 height 41
type input "**********"
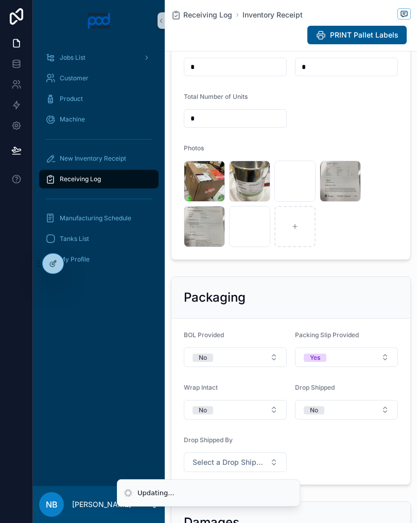
scroll to position [453, 0]
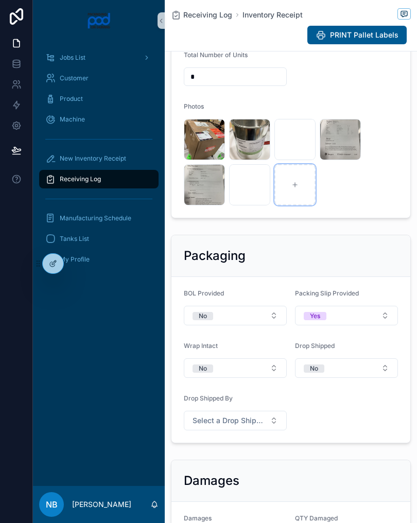
click at [297, 189] on icon "scrollable content" at bounding box center [295, 184] width 7 height 7
type input "**********"
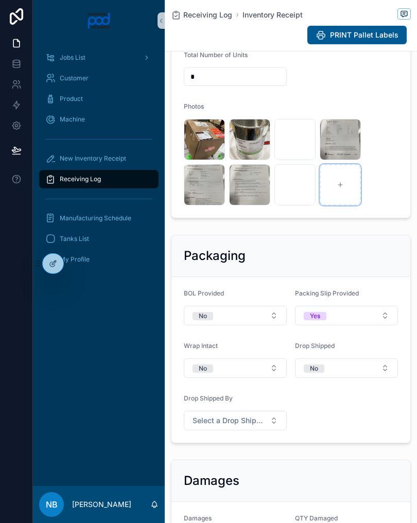
click at [340, 192] on div "scrollable content" at bounding box center [340, 184] width 41 height 41
type input "**********"
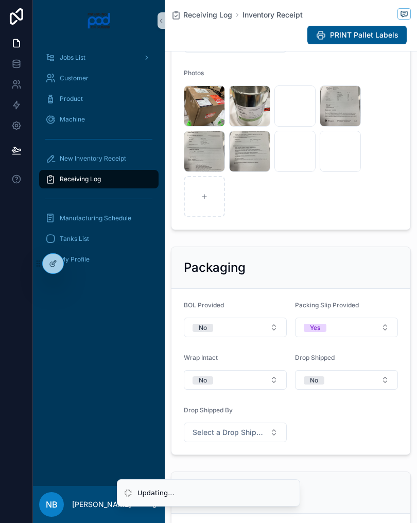
scroll to position [496, 0]
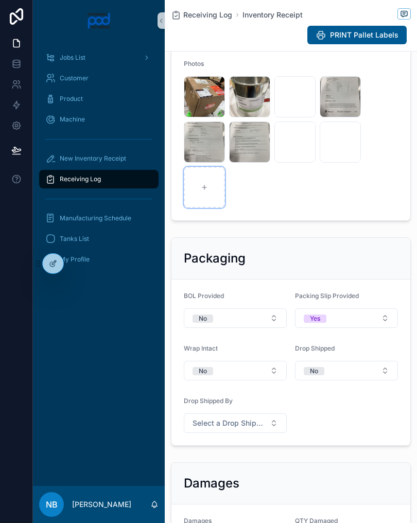
click at [217, 203] on div "scrollable content" at bounding box center [204, 187] width 41 height 41
type input "**********"
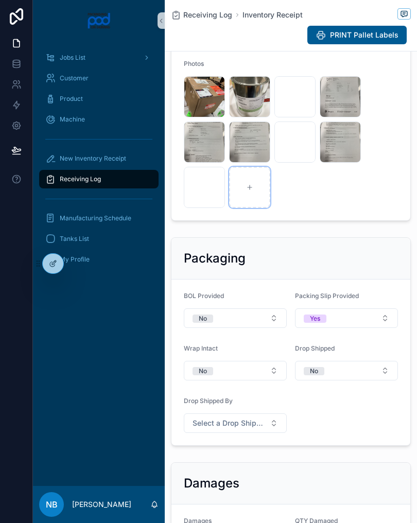
click at [253, 199] on div "scrollable content" at bounding box center [249, 187] width 41 height 41
type input "**********"
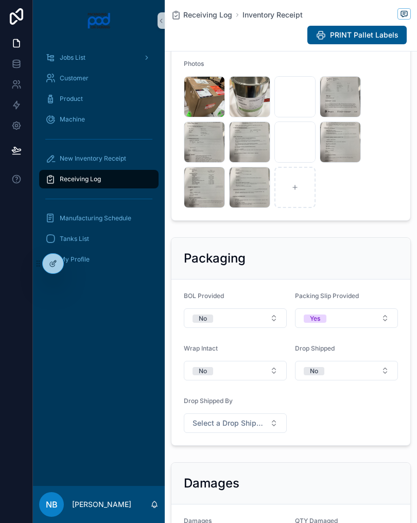
click at [254, 208] on div "image .jpg" at bounding box center [249, 187] width 41 height 41
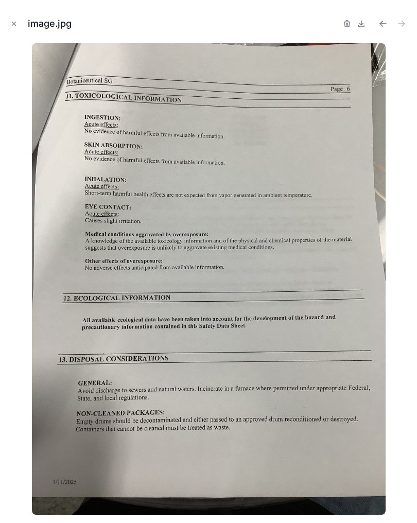
click at [254, 209] on div at bounding box center [208, 279] width 401 height 472
click at [10, 19] on button "Close modal" at bounding box center [13, 23] width 11 height 11
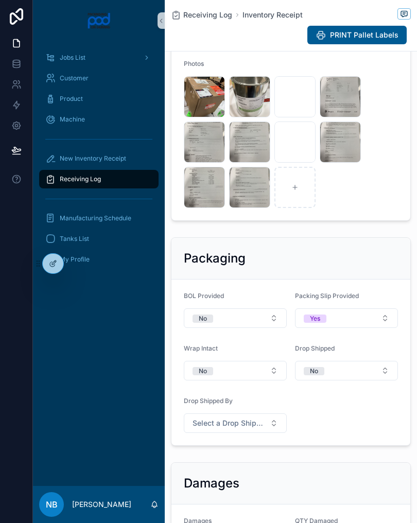
click at [18, 19] on icon at bounding box center [16, 16] width 13 height 16
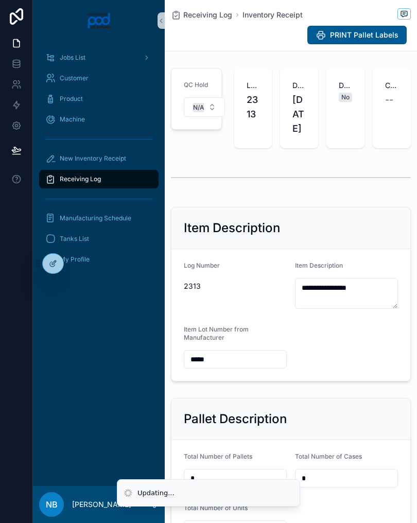
scroll to position [283, 0]
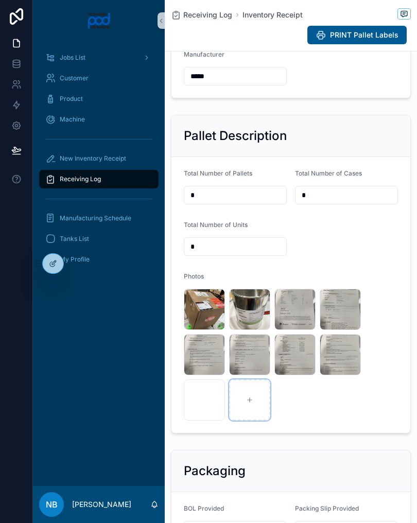
click at [258, 418] on div "scrollable content" at bounding box center [249, 400] width 41 height 41
type input "**********"
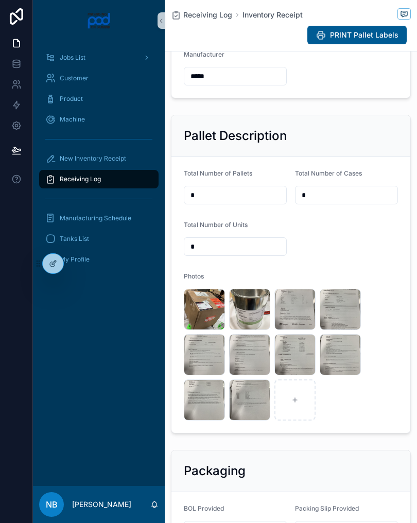
click at [117, 159] on span "New Inventory Receipt" at bounding box center [93, 159] width 66 height 8
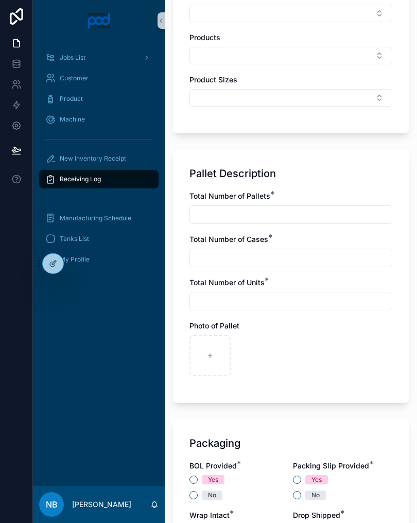
scroll to position [573, 0]
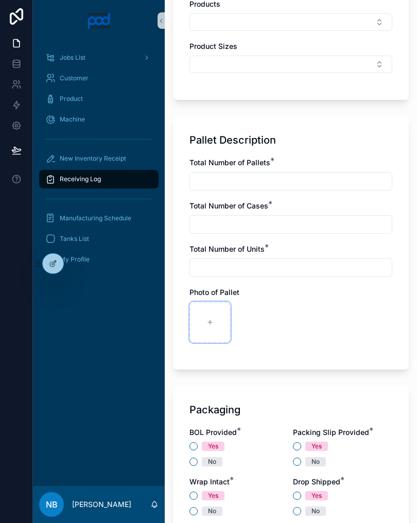
click at [208, 324] on icon "scrollable content" at bounding box center [210, 322] width 7 height 7
type input "**********"
click at [233, 185] on input "scrollable content" at bounding box center [291, 181] width 202 height 14
type input "*"
click at [271, 231] on input "scrollable content" at bounding box center [291, 224] width 202 height 14
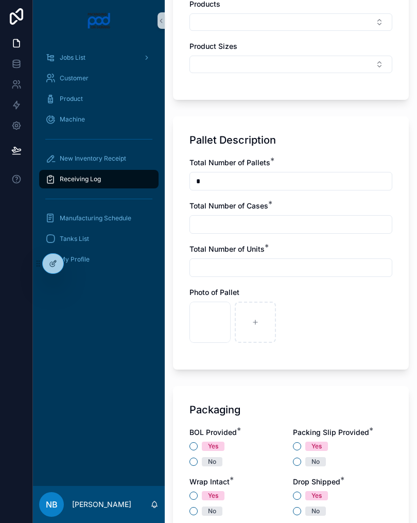
click at [244, 266] on input "scrollable content" at bounding box center [291, 268] width 202 height 14
type input "*"
click at [234, 225] on input "scrollable content" at bounding box center [291, 224] width 202 height 14
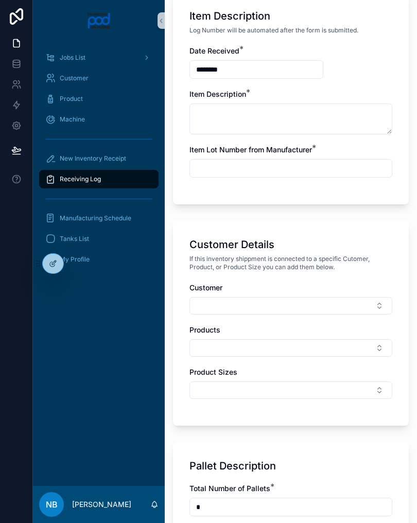
scroll to position [242, 0]
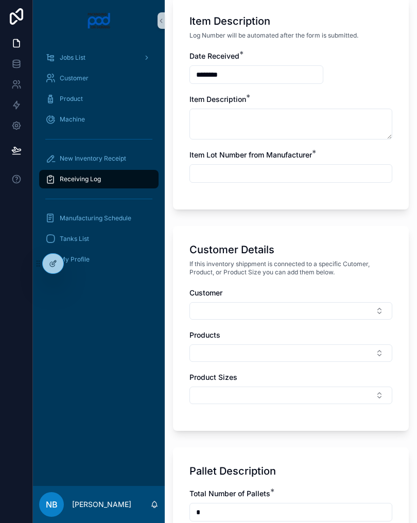
type input "*"
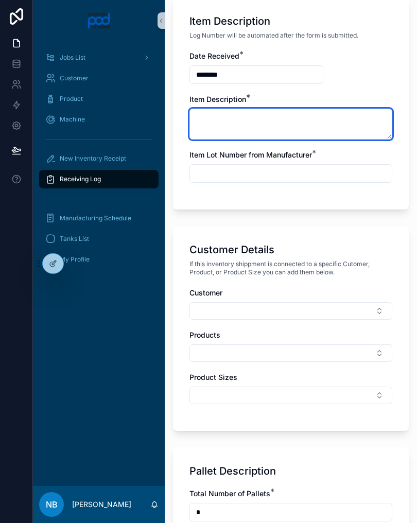
click at [269, 117] on textarea "scrollable content" at bounding box center [291, 124] width 203 height 31
type textarea "**********"
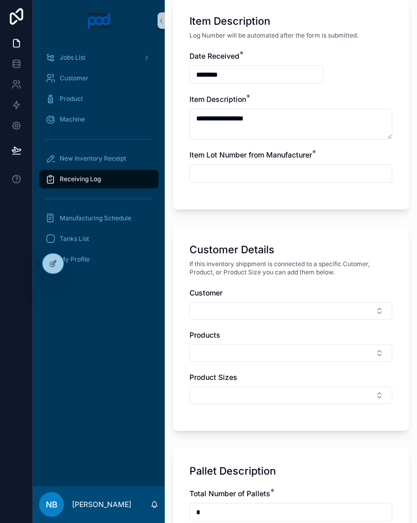
click at [275, 179] on input "scrollable content" at bounding box center [291, 173] width 202 height 14
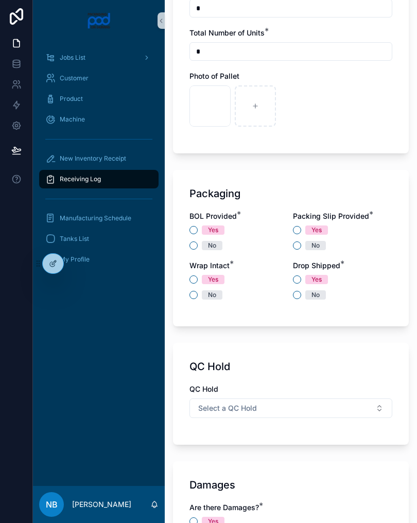
scroll to position [794, 0]
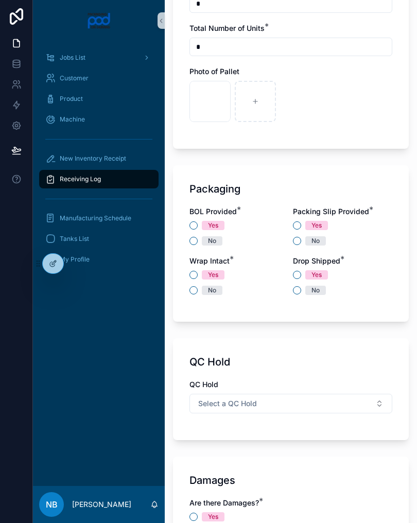
type input "**********"
click at [196, 241] on button "No" at bounding box center [194, 241] width 8 height 8
click at [297, 242] on button "No" at bounding box center [297, 241] width 8 height 8
click at [192, 291] on button "No" at bounding box center [194, 290] width 8 height 8
click at [299, 292] on button "No" at bounding box center [297, 290] width 8 height 8
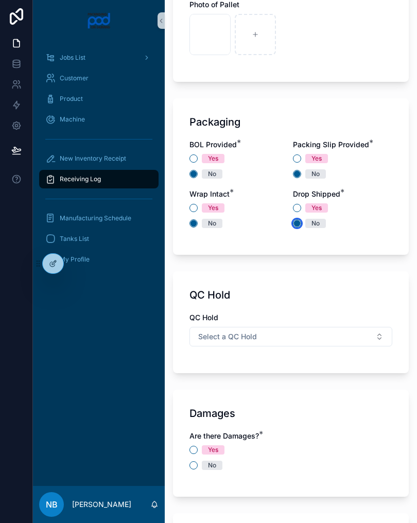
scroll to position [863, 0]
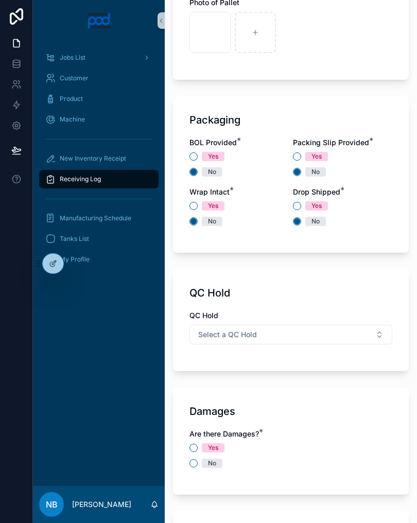
click at [366, 336] on button "Select a QC Hold" at bounding box center [291, 335] width 203 height 20
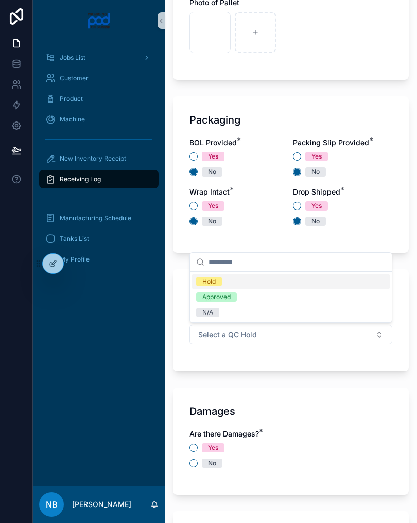
click at [245, 313] on div "N/A" at bounding box center [291, 312] width 198 height 15
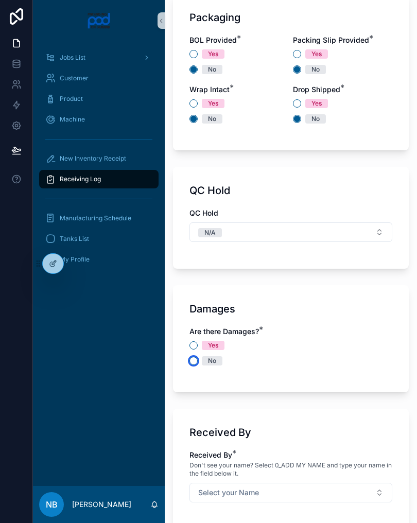
click at [194, 362] on button "No" at bounding box center [194, 361] width 8 height 8
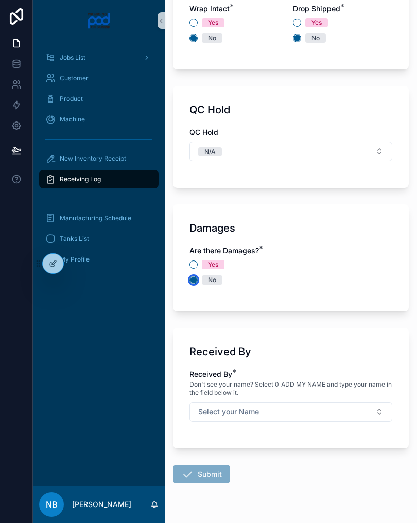
scroll to position [1066, 0]
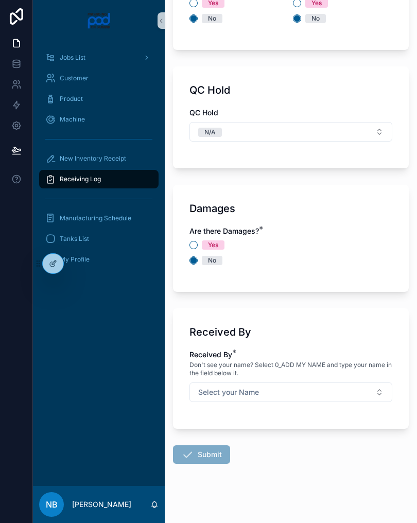
click at [361, 397] on button "Select your Name" at bounding box center [291, 393] width 203 height 20
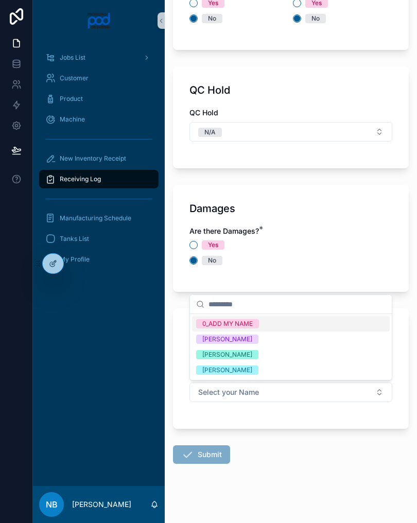
click at [276, 357] on div "[PERSON_NAME]" at bounding box center [291, 354] width 198 height 15
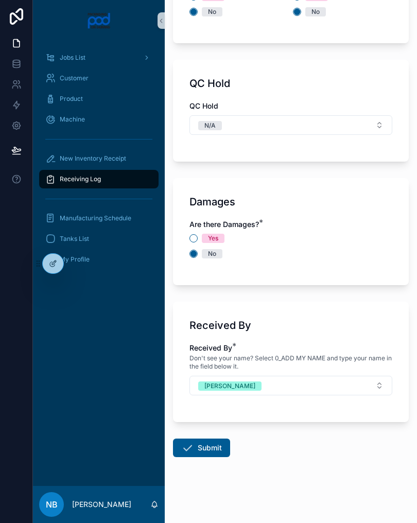
click at [210, 447] on button "Submit" at bounding box center [201, 448] width 57 height 19
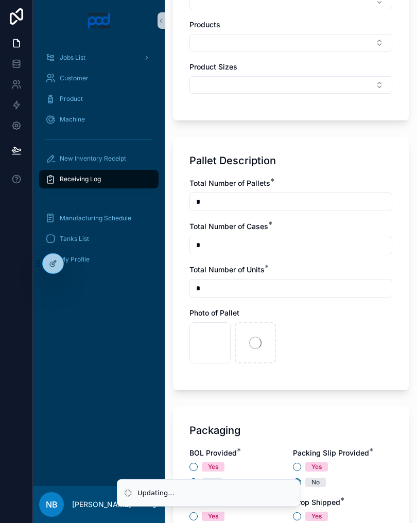
scroll to position [552, 0]
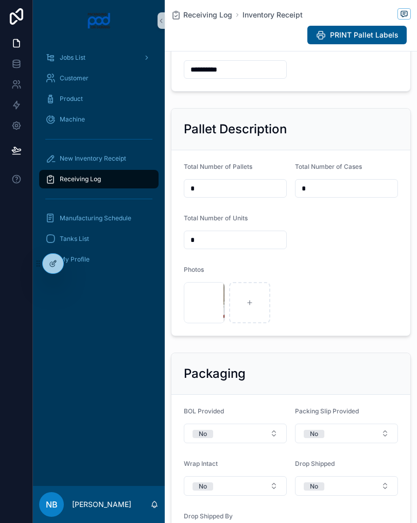
scroll to position [298, 0]
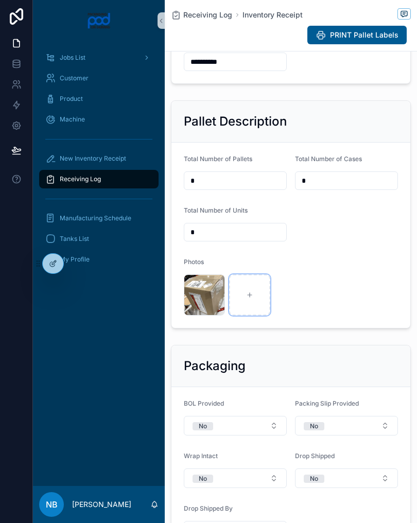
click at [251, 299] on icon "scrollable content" at bounding box center [249, 295] width 7 height 7
type input "**********"
click at [303, 304] on div "scrollable content" at bounding box center [295, 295] width 41 height 41
type input "**********"
click at [338, 299] on icon "scrollable content" at bounding box center [340, 295] width 7 height 7
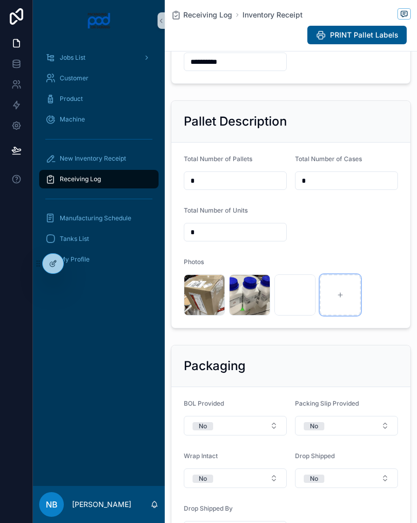
type input "**********"
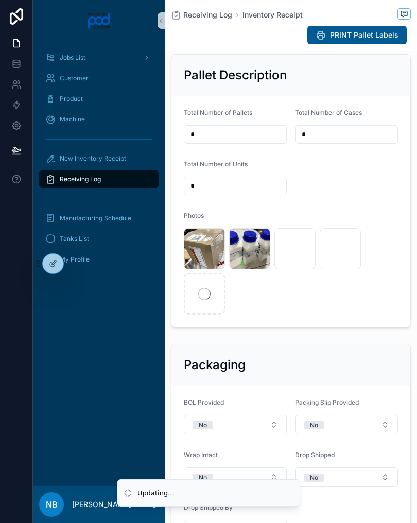
scroll to position [346, 0]
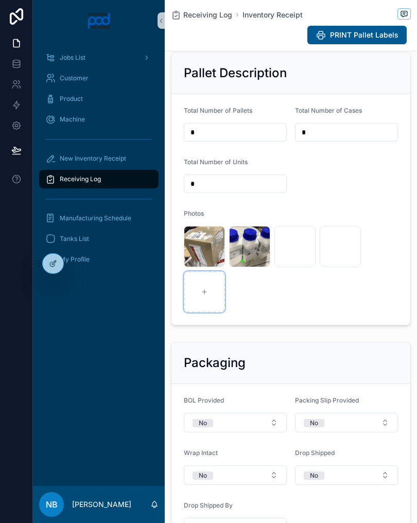
click at [211, 311] on div "scrollable content" at bounding box center [204, 291] width 41 height 41
type input "**********"
click at [127, 185] on div "Receiving Log" at bounding box center [98, 179] width 107 height 16
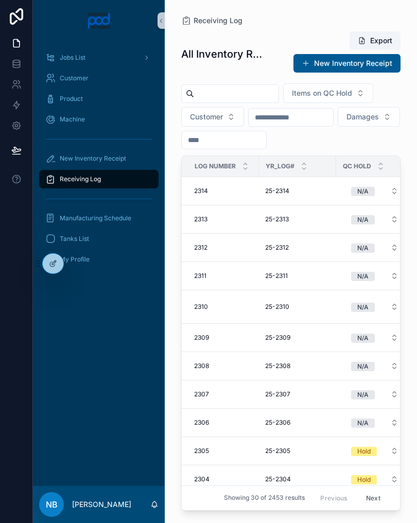
click at [128, 161] on div "New Inventory Receipt" at bounding box center [98, 158] width 107 height 16
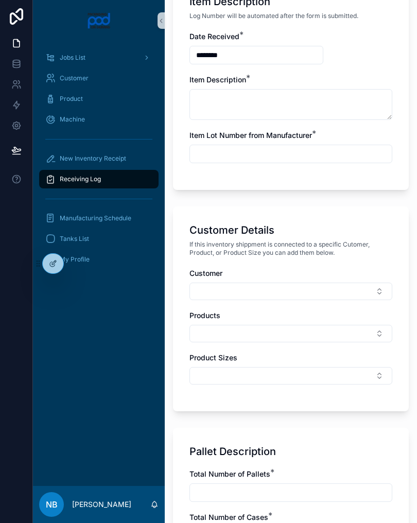
scroll to position [262, 0]
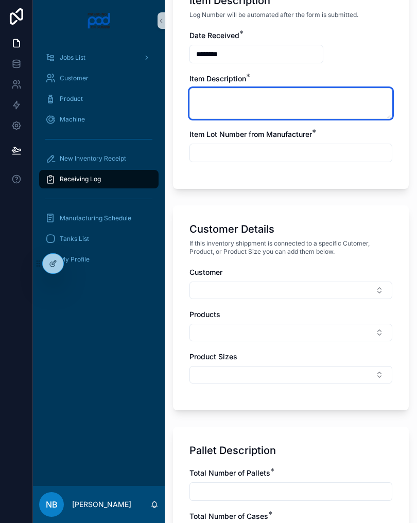
click at [268, 106] on textarea "scrollable content" at bounding box center [291, 103] width 203 height 31
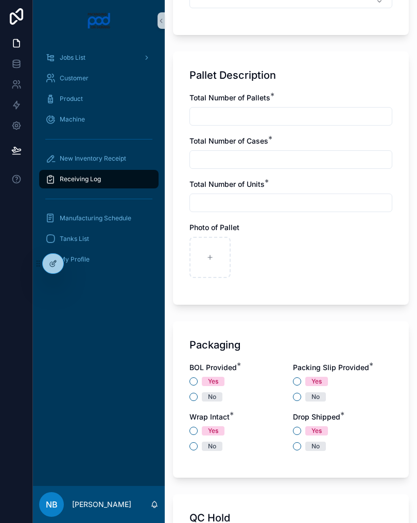
scroll to position [645, 0]
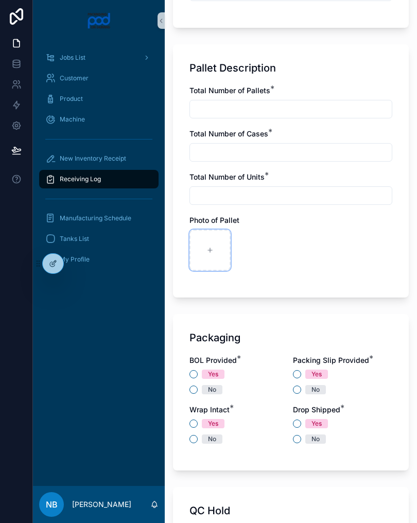
click at [220, 245] on div "scrollable content" at bounding box center [210, 250] width 41 height 41
type input "**********"
click at [225, 107] on input "scrollable content" at bounding box center [291, 109] width 202 height 14
type input "*"
click at [240, 152] on input "scrollable content" at bounding box center [291, 152] width 202 height 14
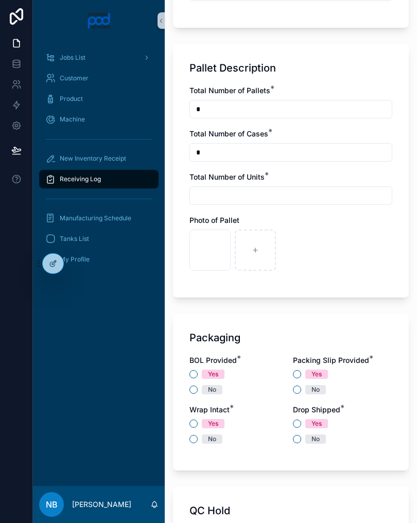
type input "*"
click at [223, 199] on input "scrollable content" at bounding box center [291, 196] width 202 height 14
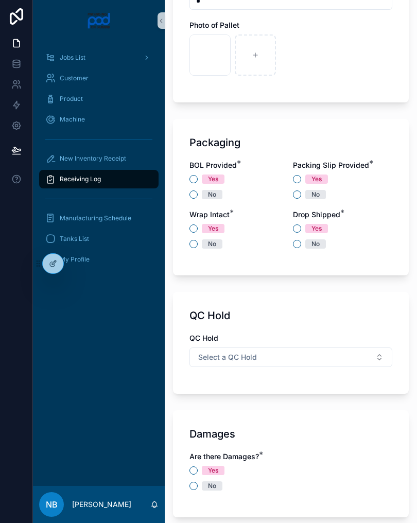
scroll to position [846, 0]
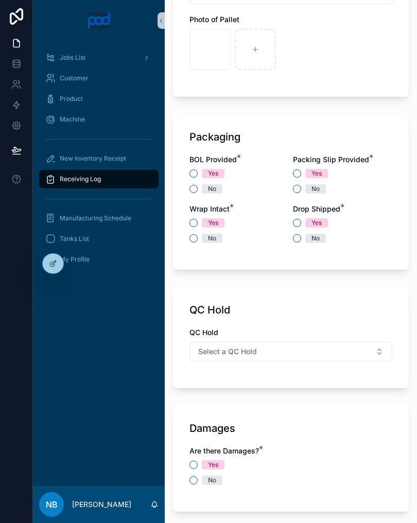
type input "*"
click at [202, 190] on span "No" at bounding box center [212, 188] width 21 height 9
click at [198, 190] on button "No" at bounding box center [194, 189] width 8 height 8
click at [298, 174] on button "Yes" at bounding box center [297, 173] width 8 height 8
click at [190, 240] on button "No" at bounding box center [194, 238] width 8 height 8
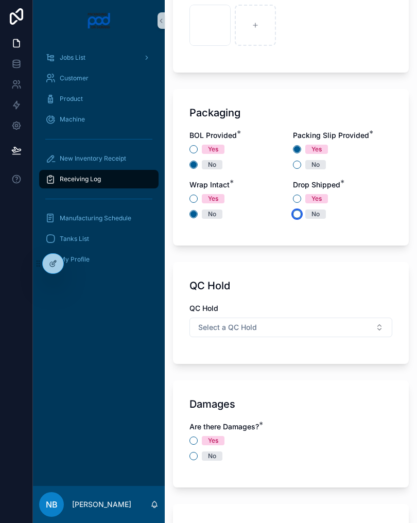
click at [300, 215] on button "No" at bounding box center [297, 214] width 8 height 8
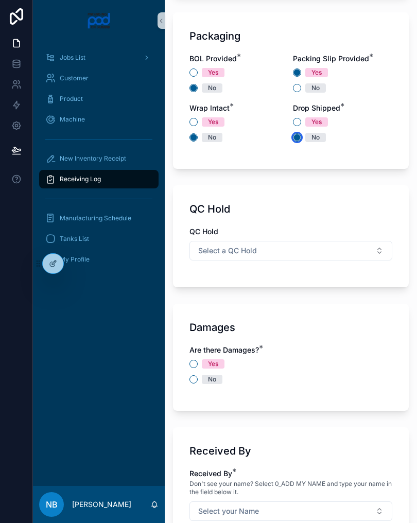
scroll to position [957, 0]
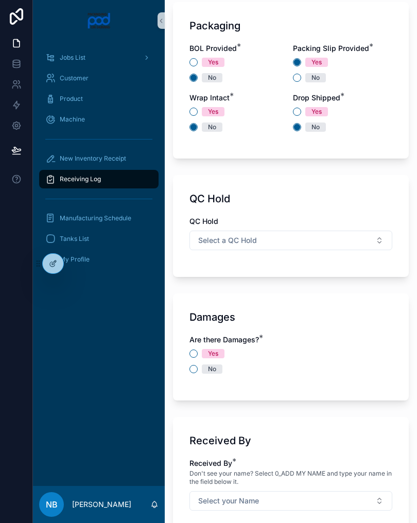
click at [378, 235] on button "Select a QC Hold" at bounding box center [291, 241] width 203 height 20
click at [240, 309] on div "N/A" at bounding box center [291, 312] width 198 height 15
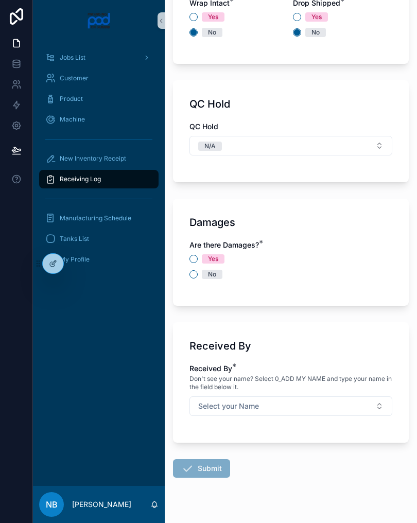
scroll to position [1053, 0]
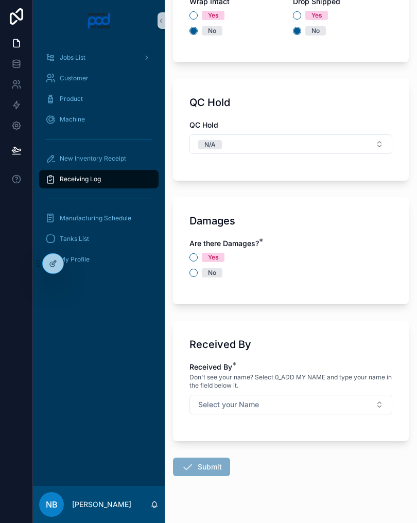
click at [202, 270] on span "No" at bounding box center [212, 272] width 21 height 9
click at [198, 270] on button "No" at bounding box center [194, 273] width 8 height 8
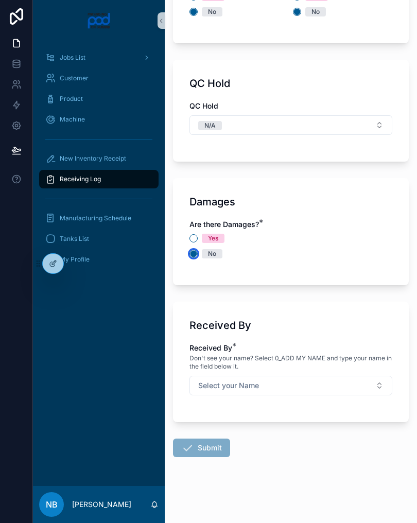
scroll to position [1072, 0]
click at [375, 380] on button "Select your Name" at bounding box center [291, 386] width 203 height 20
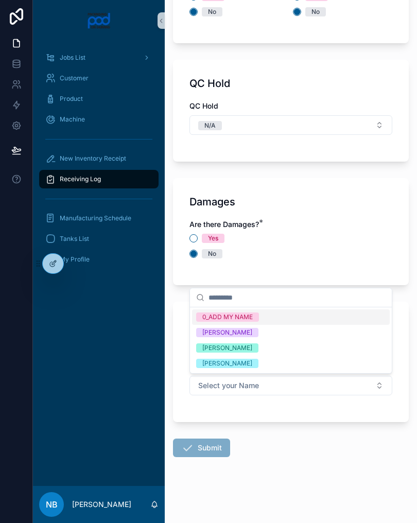
click at [259, 350] on span "[PERSON_NAME]" at bounding box center [227, 348] width 62 height 9
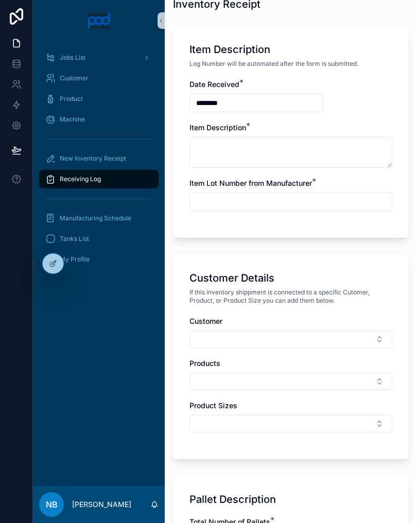
scroll to position [214, 0]
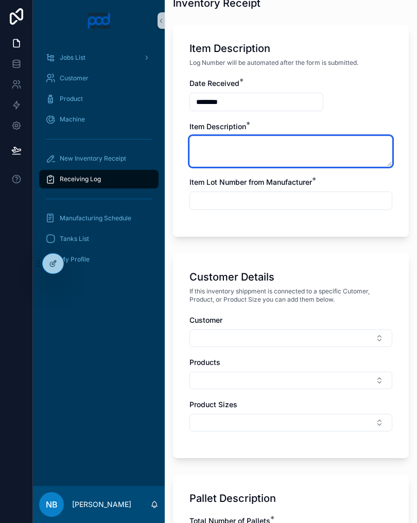
click at [269, 161] on textarea "scrollable content" at bounding box center [291, 151] width 203 height 31
type textarea "**********"
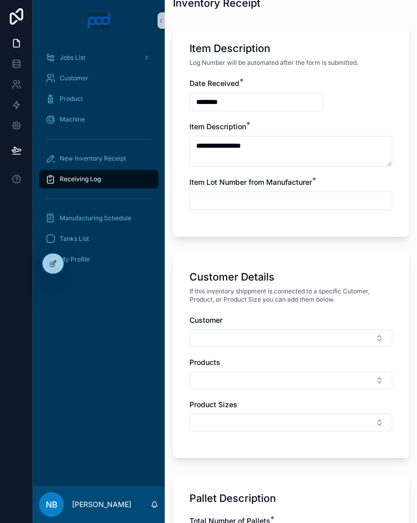
click at [284, 202] on input "scrollable content" at bounding box center [291, 201] width 202 height 14
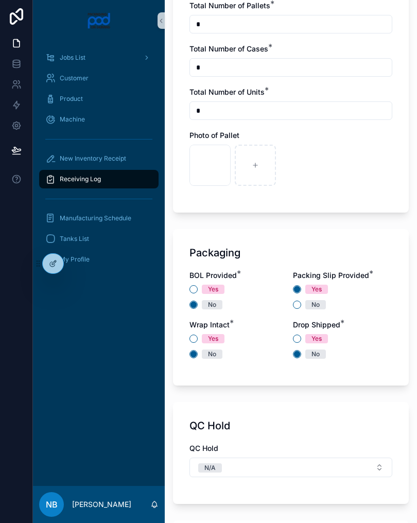
scroll to position [755, 0]
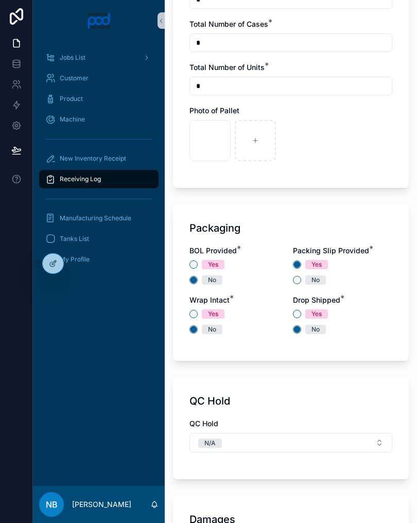
type input "***"
click at [259, 135] on div "scrollable content" at bounding box center [255, 140] width 41 height 41
type input "**********"
click at [306, 141] on div "scrollable content" at bounding box center [300, 140] width 41 height 41
type input "**********"
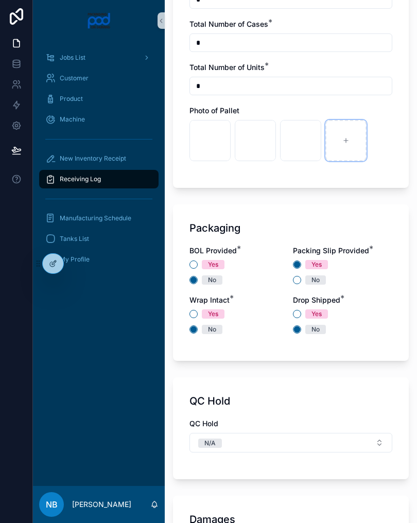
click at [347, 146] on div "scrollable content" at bounding box center [346, 140] width 41 height 41
type input "**********"
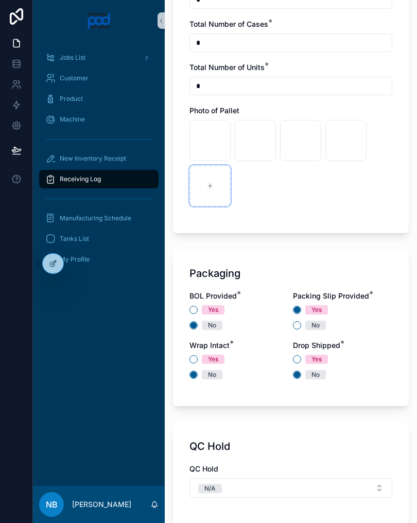
click at [206, 187] on div "scrollable content" at bounding box center [210, 185] width 41 height 41
type input "**********"
click at [265, 191] on div "scrollable content" at bounding box center [255, 185] width 41 height 41
type input "**********"
click at [315, 186] on div "scrollable content" at bounding box center [300, 185] width 41 height 41
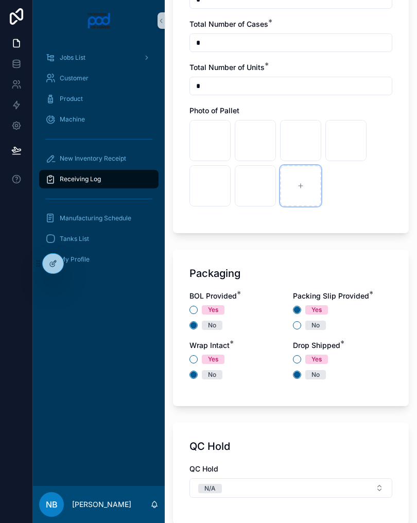
type input "**********"
click at [347, 181] on div "scrollable content" at bounding box center [346, 185] width 41 height 41
type input "**********"
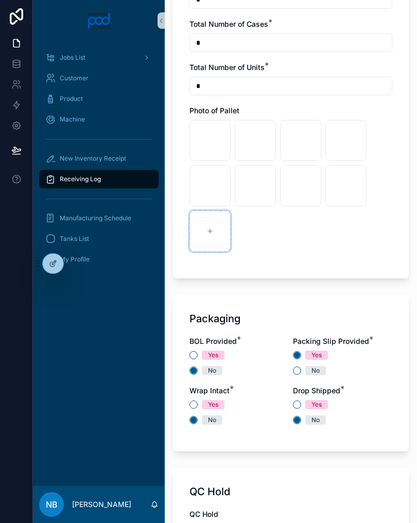
click at [215, 233] on div "scrollable content" at bounding box center [210, 231] width 41 height 41
type input "**********"
click at [257, 228] on icon "scrollable content" at bounding box center [255, 231] width 7 height 7
type input "**********"
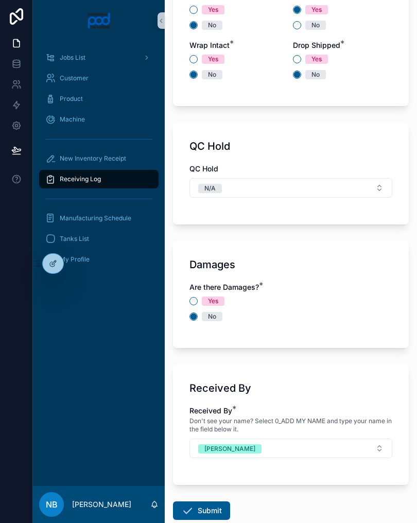
scroll to position [1101, 0]
click at [217, 504] on button "Submit" at bounding box center [201, 510] width 57 height 19
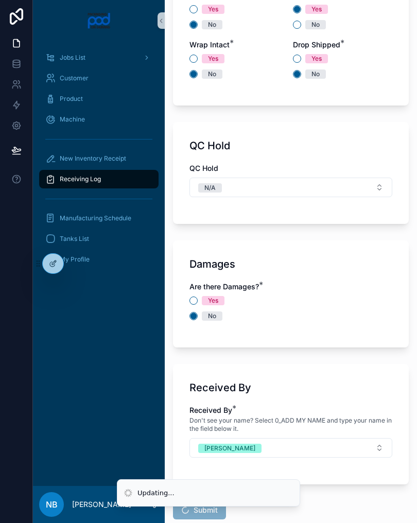
click at [198, 511] on span "Submit" at bounding box center [199, 511] width 53 height 10
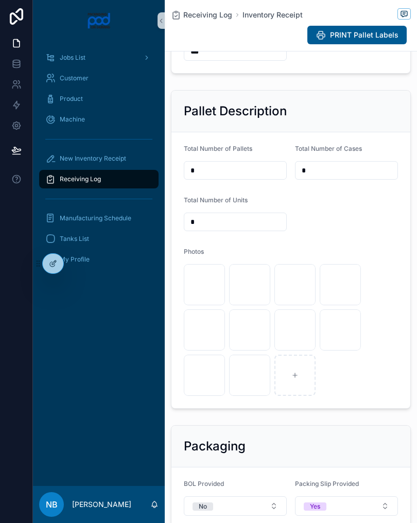
scroll to position [323, 0]
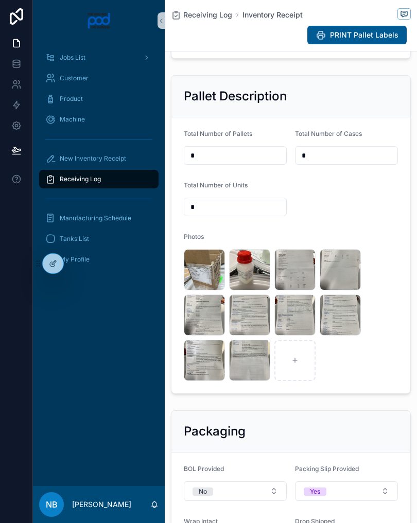
click at [124, 157] on span "New Inventory Receipt" at bounding box center [93, 159] width 66 height 8
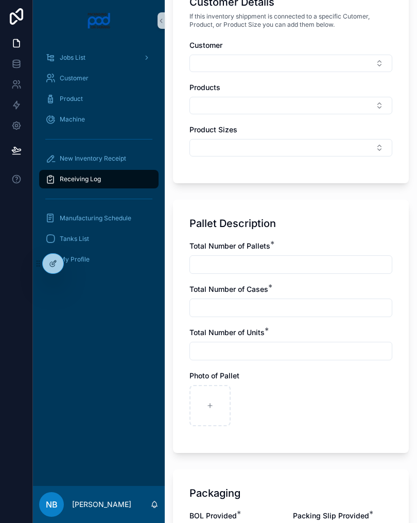
scroll to position [490, 0]
click at [215, 402] on div "scrollable content" at bounding box center [210, 405] width 41 height 41
type input "**********"
click at [255, 408] on icon "scrollable content" at bounding box center [255, 405] width 7 height 7
type input "**********"
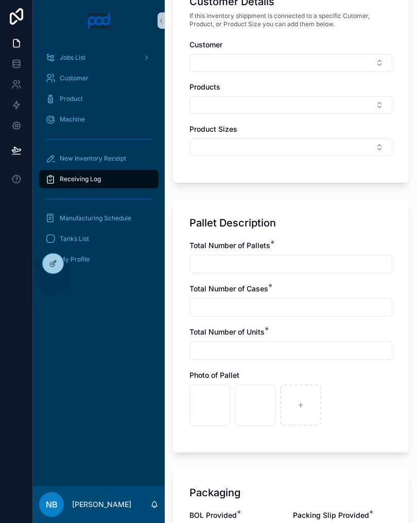
click at [226, 269] on input "scrollable content" at bounding box center [291, 264] width 202 height 14
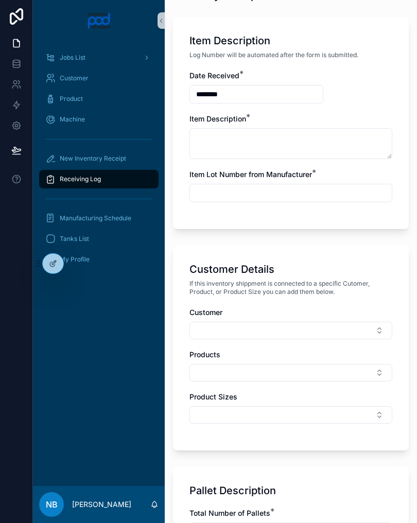
scroll to position [223, 0]
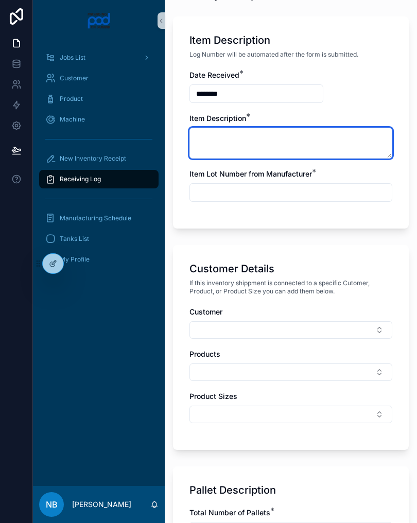
click at [276, 156] on textarea "scrollable content" at bounding box center [291, 143] width 203 height 31
type textarea "**********"
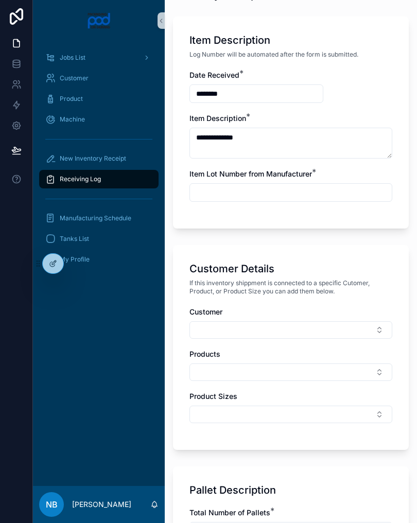
click at [284, 192] on input "scrollable content" at bounding box center [291, 192] width 202 height 14
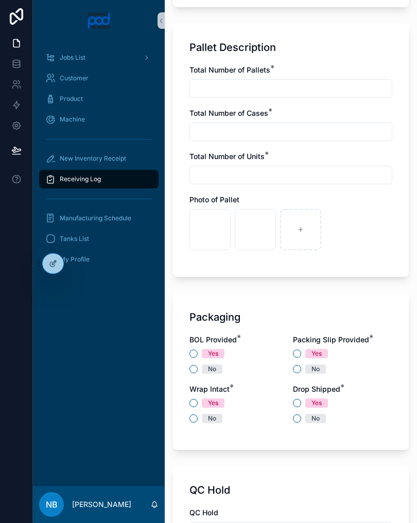
scroll to position [667, 0]
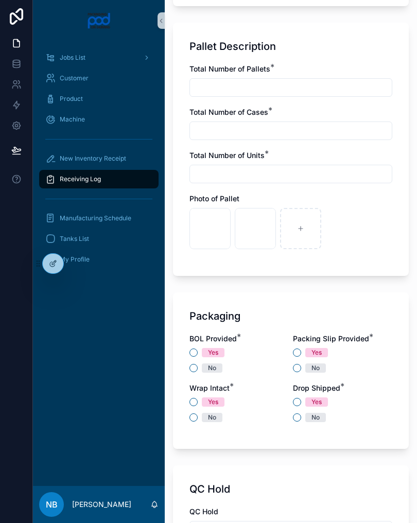
type input "********"
click at [284, 89] on input "scrollable content" at bounding box center [291, 87] width 202 height 14
type input "*"
click at [269, 135] on input "scrollable content" at bounding box center [291, 131] width 202 height 14
type input "*"
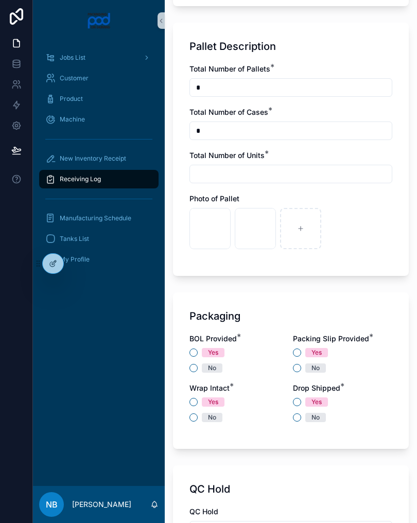
click at [275, 179] on input "scrollable content" at bounding box center [291, 174] width 202 height 14
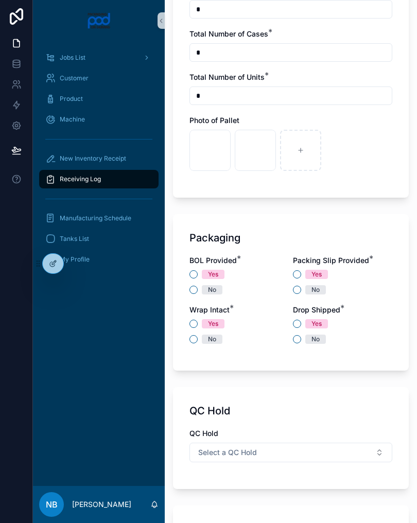
scroll to position [760, 0]
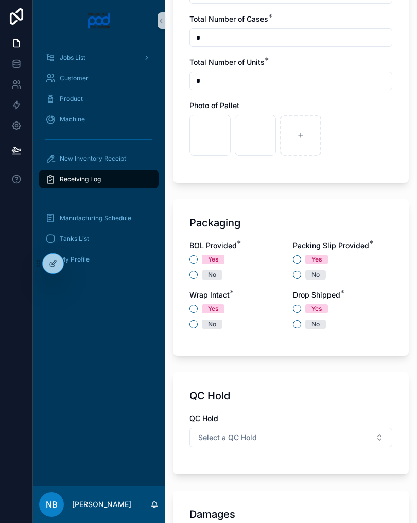
type input "*"
click at [195, 273] on button "No" at bounding box center [194, 275] width 8 height 8
click at [300, 278] on button "No" at bounding box center [297, 275] width 8 height 8
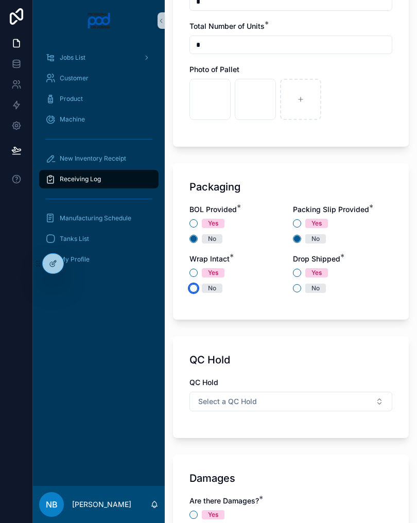
click at [195, 292] on button "No" at bounding box center [194, 288] width 8 height 8
click at [300, 285] on button "No" at bounding box center [297, 288] width 8 height 8
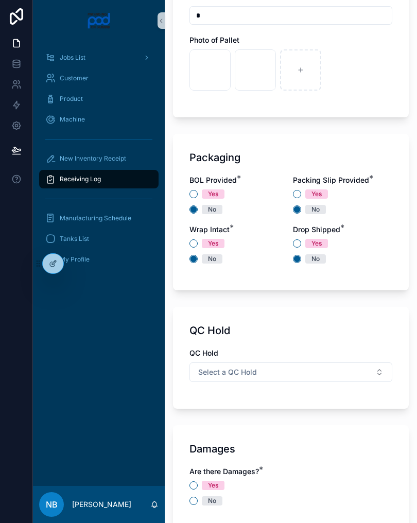
click at [357, 377] on button "Select a QC Hold" at bounding box center [291, 373] width 203 height 20
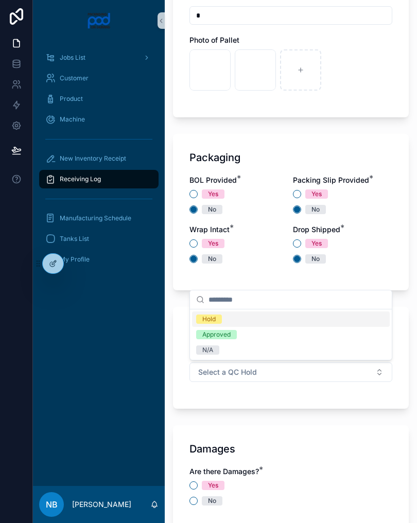
click at [245, 356] on div "N/A" at bounding box center [291, 350] width 198 height 15
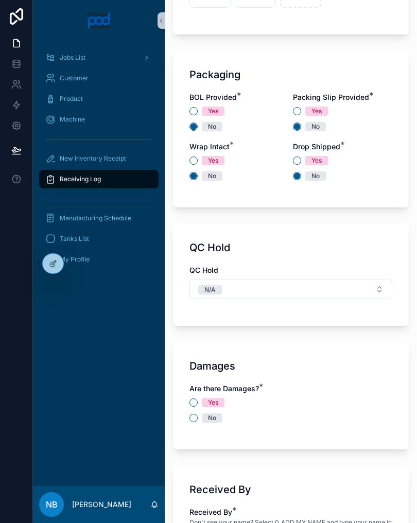
scroll to position [1010, 0]
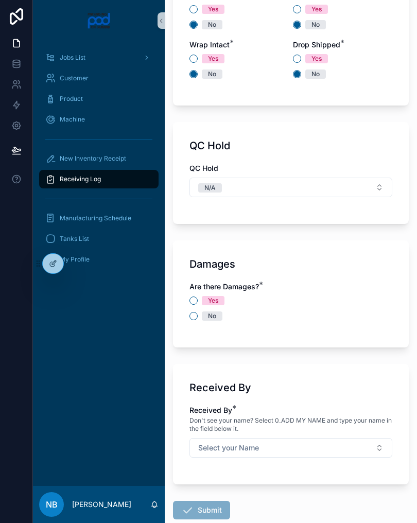
click at [194, 325] on div "Are there Damages? * Yes No" at bounding box center [291, 306] width 203 height 49
click at [203, 316] on span "No" at bounding box center [212, 316] width 21 height 9
click at [198, 316] on button "No" at bounding box center [194, 316] width 8 height 8
click at [309, 453] on button "Select your Name" at bounding box center [291, 448] width 203 height 20
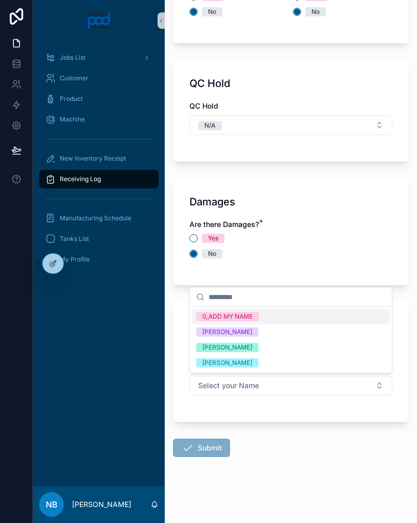
scroll to position [1072, 0]
click at [267, 351] on div "[PERSON_NAME]" at bounding box center [291, 347] width 198 height 15
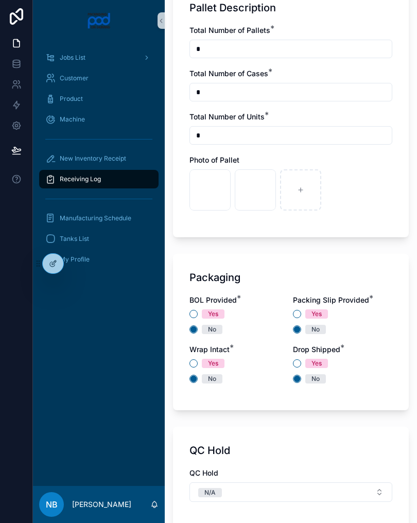
scroll to position [692, 0]
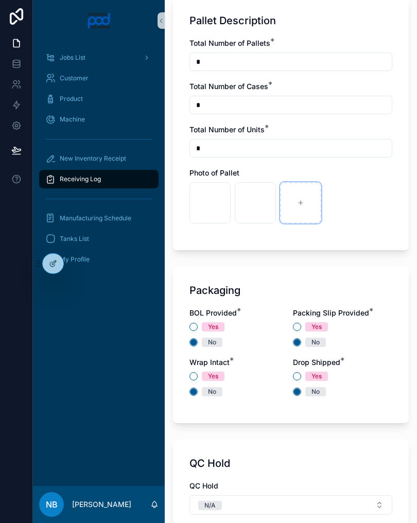
click at [302, 200] on icon "scrollable content" at bounding box center [300, 202] width 7 height 7
type input "**********"
click at [347, 202] on icon "scrollable content" at bounding box center [346, 202] width 7 height 7
type input "**********"
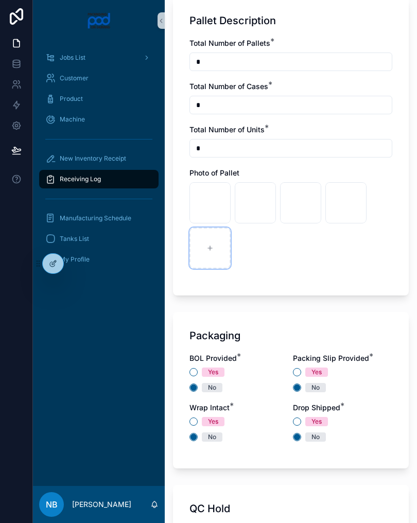
click at [213, 248] on icon "scrollable content" at bounding box center [210, 248] width 7 height 7
type input "**********"
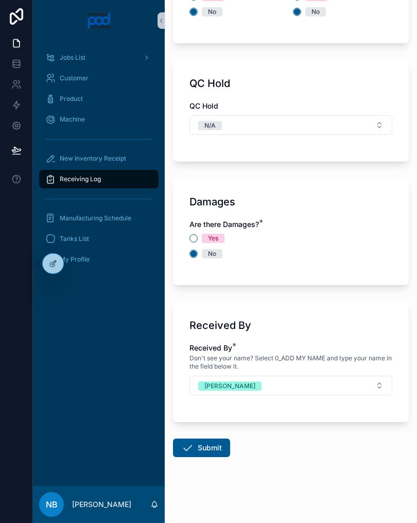
scroll to position [1118, 0]
click at [211, 444] on button "Submit" at bounding box center [201, 448] width 57 height 19
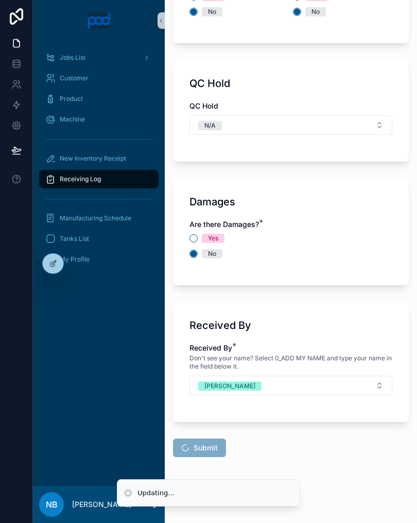
click at [209, 450] on span "Submit" at bounding box center [199, 449] width 53 height 10
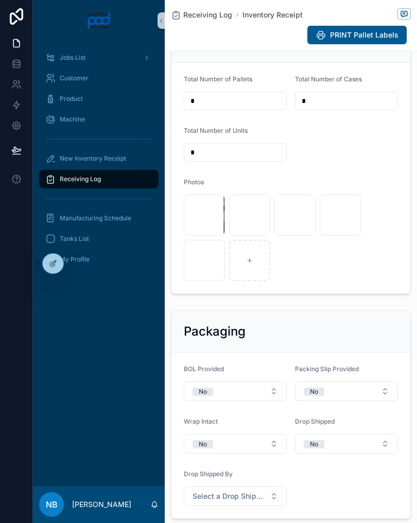
scroll to position [396, 0]
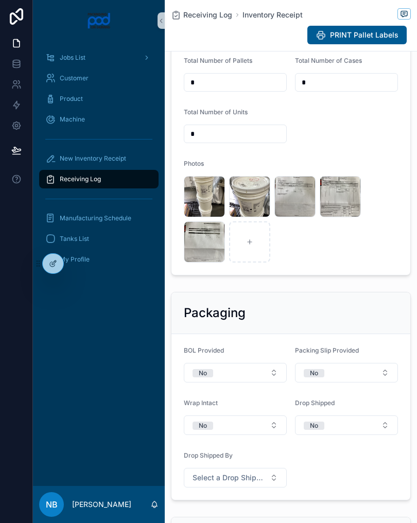
click at [113, 166] on div "New Inventory Receipt" at bounding box center [98, 158] width 107 height 16
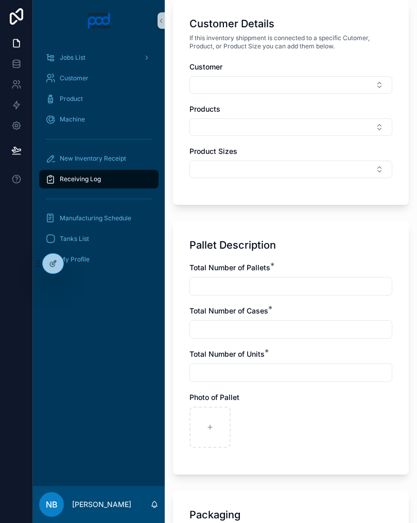
scroll to position [506, 0]
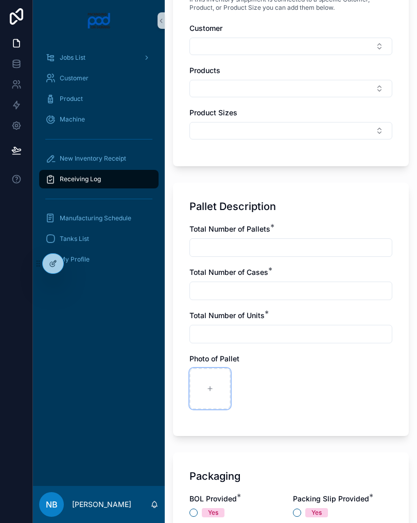
click at [220, 388] on div "scrollable content" at bounding box center [210, 388] width 41 height 41
type input "**********"
click at [223, 244] on input "scrollable content" at bounding box center [291, 248] width 202 height 14
type input "*"
click at [248, 291] on input "scrollable content" at bounding box center [291, 291] width 202 height 14
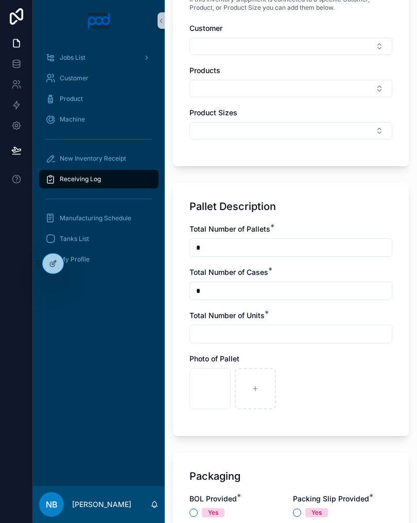
type input "*"
click at [237, 333] on input "scrollable content" at bounding box center [291, 334] width 202 height 14
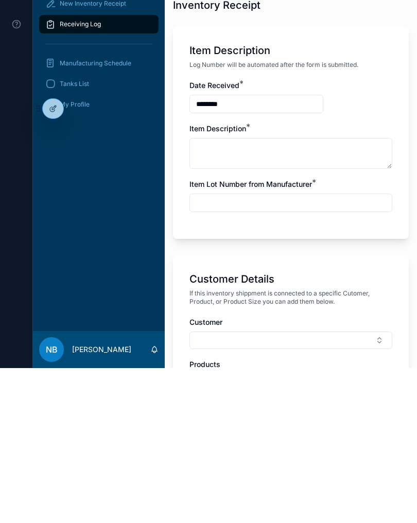
scroll to position [41, 0]
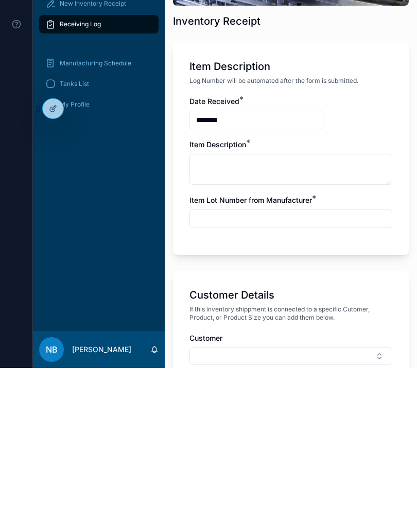
type input "*"
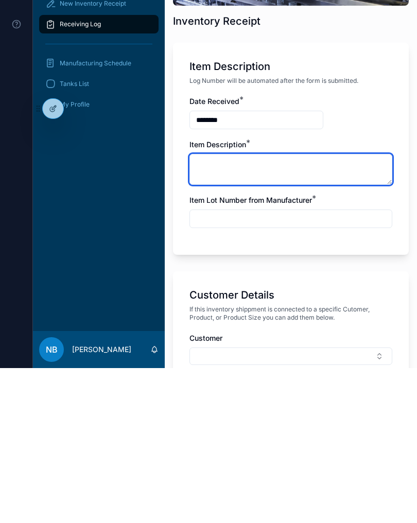
click at [271, 309] on textarea "scrollable content" at bounding box center [291, 324] width 203 height 31
type textarea "**********"
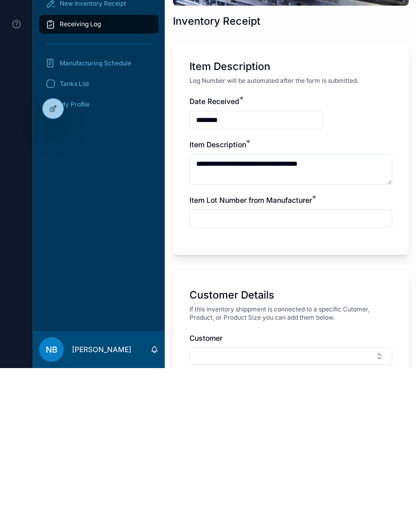
click at [240, 367] on input "scrollable content" at bounding box center [291, 374] width 202 height 14
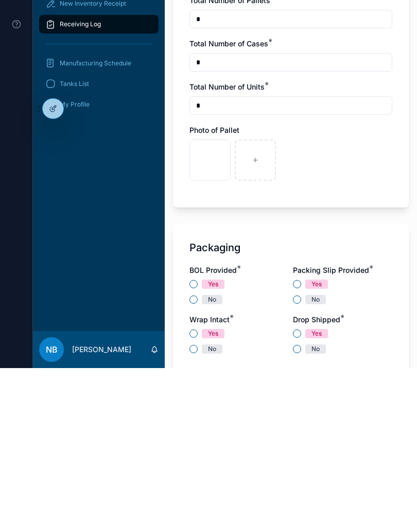
scroll to position [609, 0]
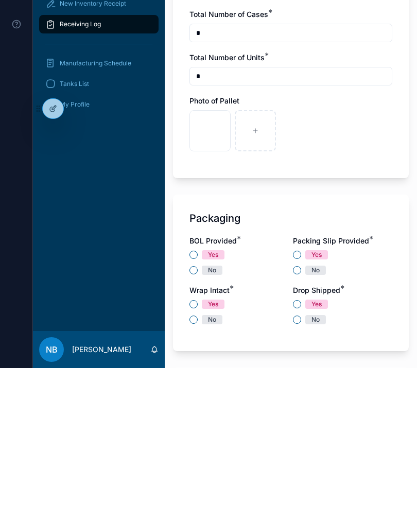
type input "*******"
click at [196, 421] on button "No" at bounding box center [194, 425] width 8 height 8
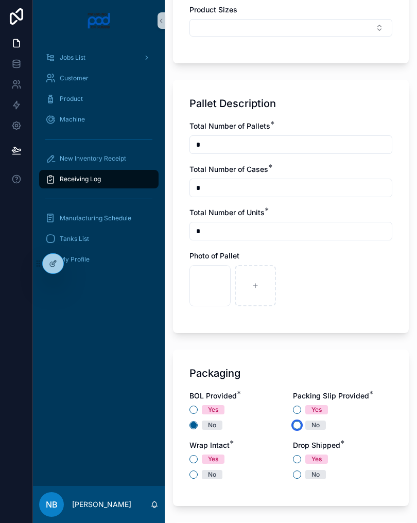
click at [297, 429] on button "No" at bounding box center [297, 425] width 8 height 8
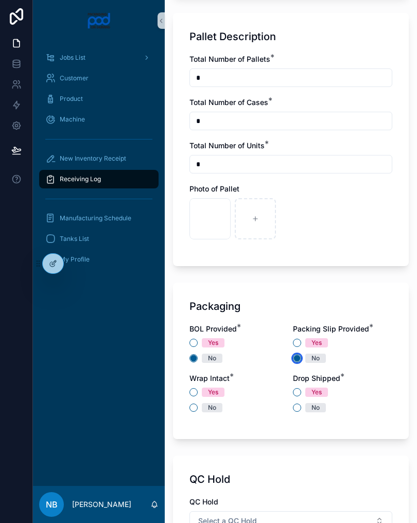
scroll to position [689, 0]
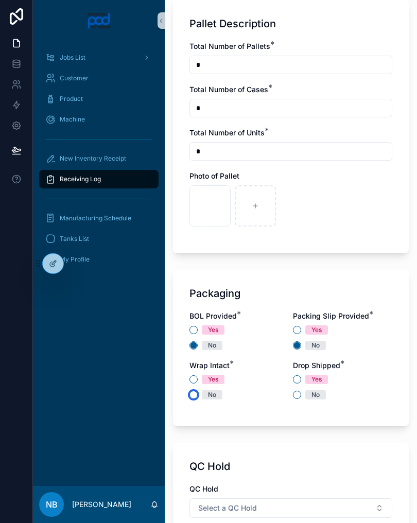
click at [196, 397] on button "No" at bounding box center [194, 395] width 8 height 8
click at [294, 399] on div "No" at bounding box center [342, 394] width 99 height 9
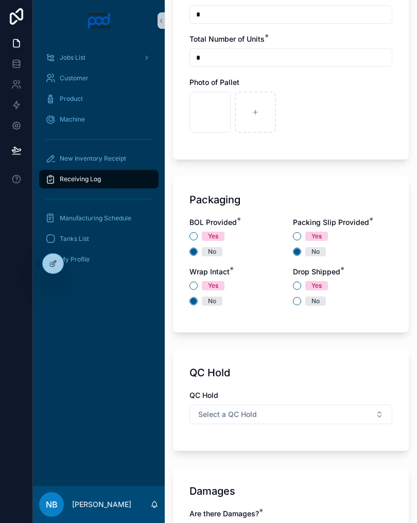
scroll to position [783, 0]
click at [295, 308] on div "BOL Provided * Yes No Packing Slip Provided * Yes No Wrap Intact * Yes No Drop …" at bounding box center [291, 266] width 203 height 99
click at [297, 302] on button "No" at bounding box center [297, 301] width 8 height 8
click at [362, 417] on button "Select a QC Hold" at bounding box center [291, 414] width 203 height 20
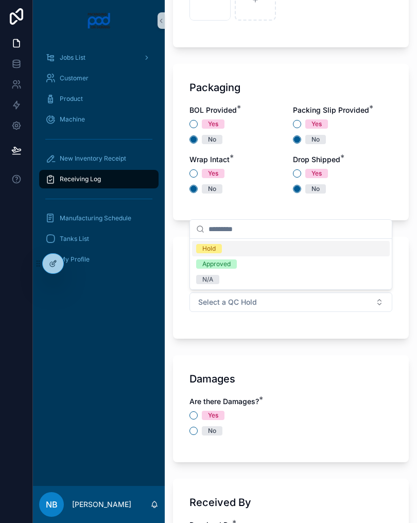
scroll to position [896, 0]
click at [253, 280] on div "N/A" at bounding box center [291, 279] width 198 height 15
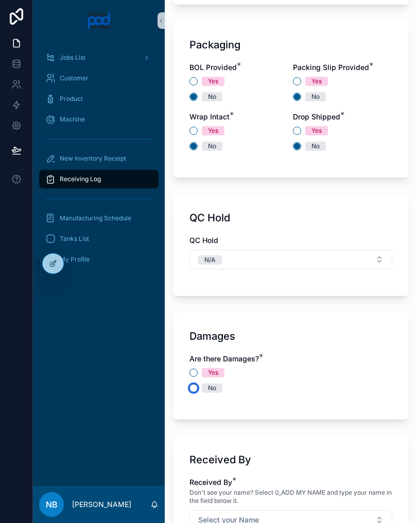
click at [196, 390] on button "No" at bounding box center [194, 388] width 8 height 8
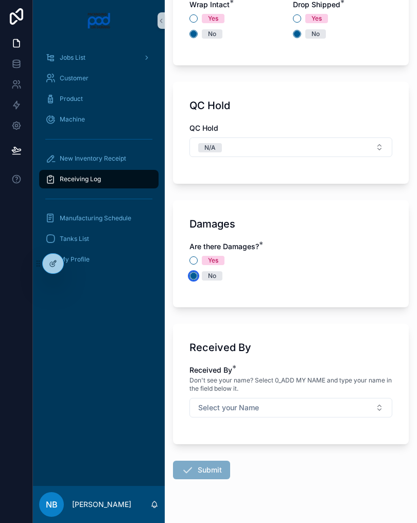
scroll to position [1051, 0]
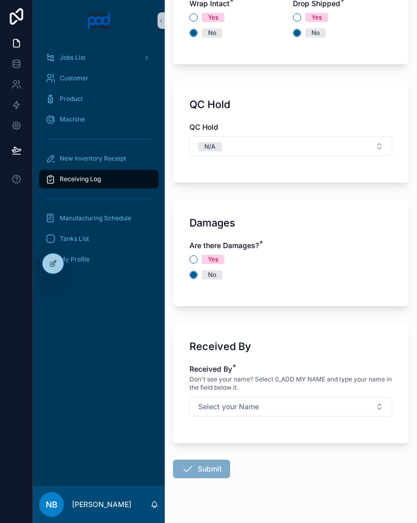
click at [363, 413] on button "Select your Name" at bounding box center [291, 407] width 203 height 20
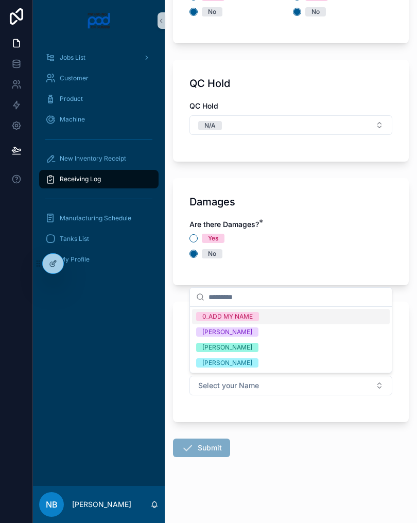
scroll to position [1072, 0]
click at [271, 347] on div "[PERSON_NAME]" at bounding box center [291, 347] width 198 height 15
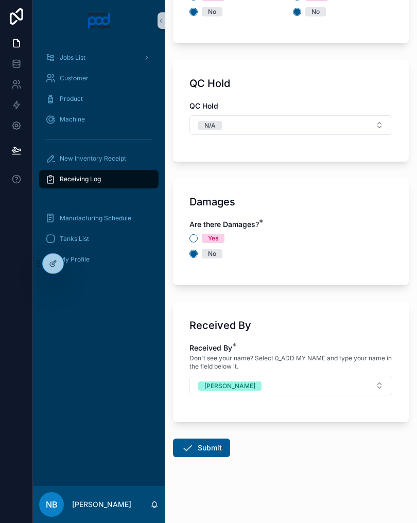
click at [220, 446] on button "Submit" at bounding box center [201, 448] width 57 height 19
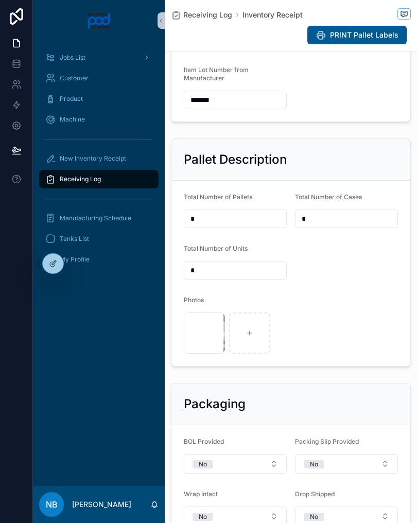
scroll to position [259, 0]
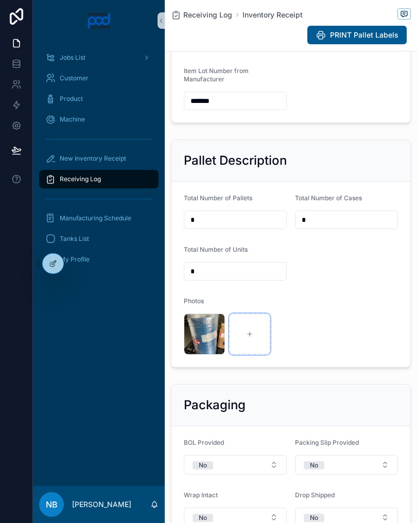
click at [251, 338] on icon "scrollable content" at bounding box center [249, 334] width 7 height 7
type input "**********"
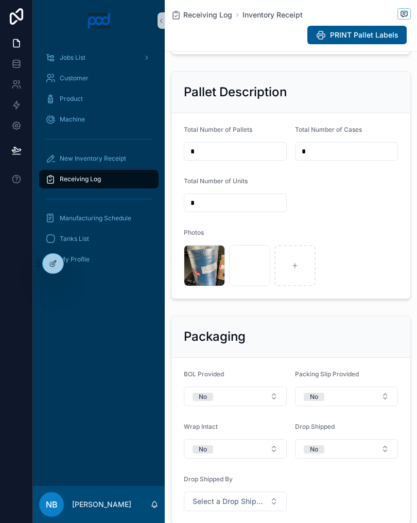
scroll to position [329, 0]
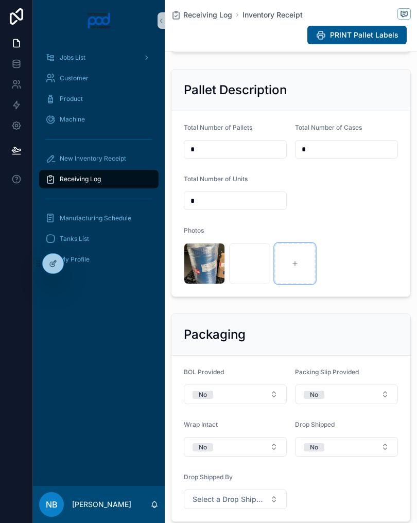
click at [301, 275] on div "scrollable content" at bounding box center [295, 263] width 41 height 41
type input "**********"
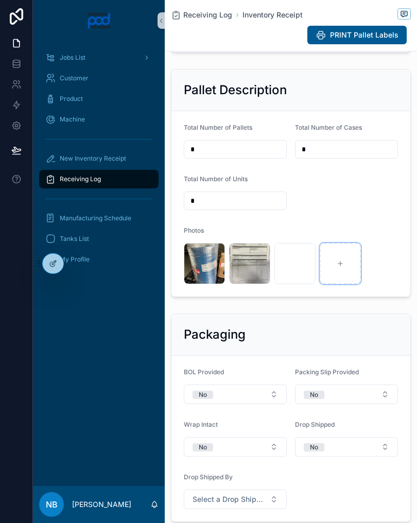
click at [346, 272] on div "scrollable content" at bounding box center [340, 263] width 41 height 41
type input "**********"
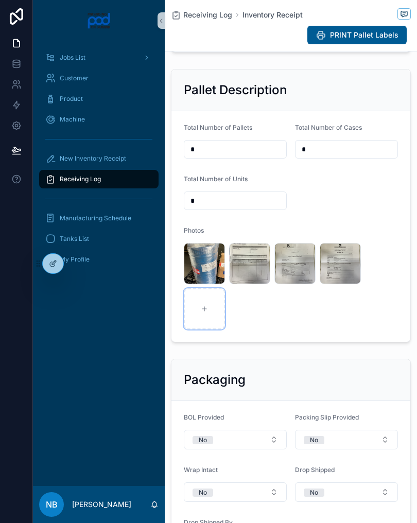
click at [209, 317] on div "scrollable content" at bounding box center [204, 308] width 41 height 41
type input "**********"
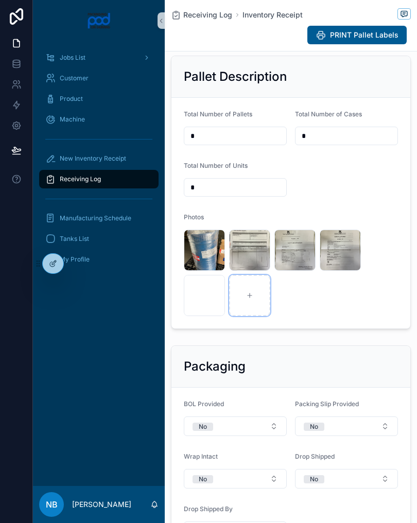
click at [265, 308] on div "scrollable content" at bounding box center [249, 295] width 41 height 41
type input "**********"
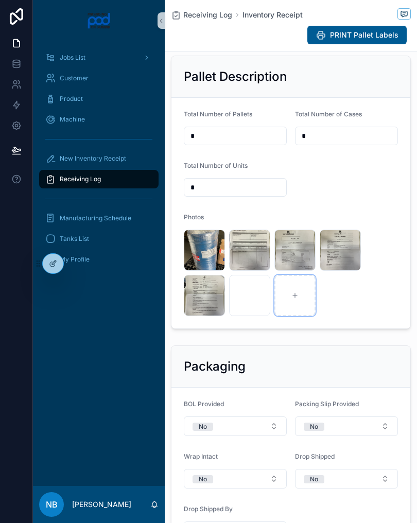
click at [309, 311] on div "scrollable content" at bounding box center [295, 295] width 41 height 41
type input "**********"
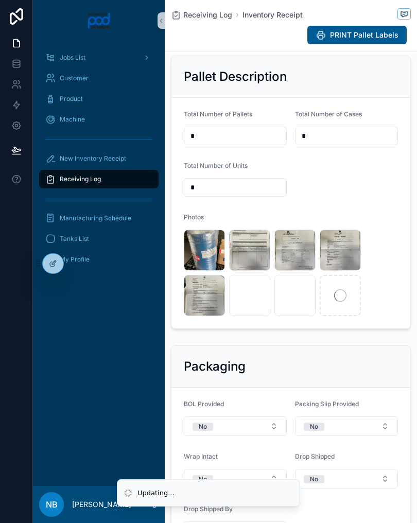
click at [351, 307] on div "scrollable content" at bounding box center [340, 295] width 41 height 41
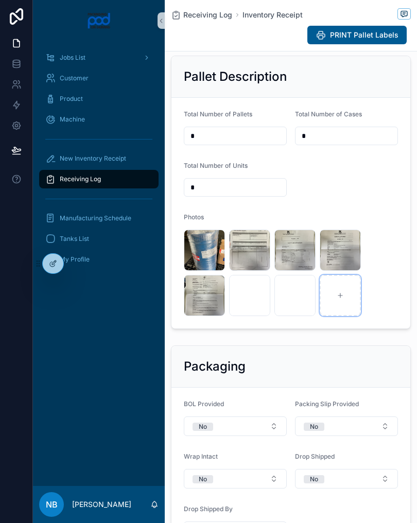
click at [353, 303] on div "scrollable content" at bounding box center [340, 295] width 41 height 41
type input "**********"
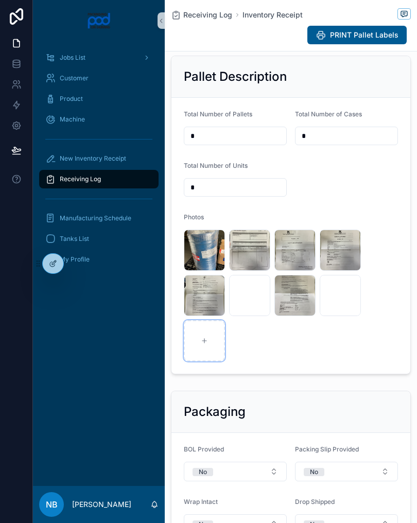
click at [203, 350] on div "scrollable content" at bounding box center [204, 340] width 41 height 41
type input "**********"
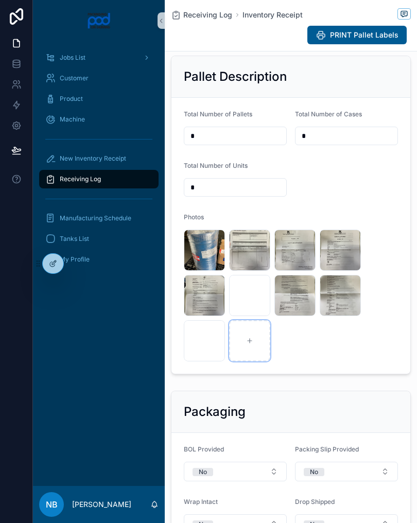
click at [255, 354] on div "scrollable content" at bounding box center [249, 340] width 41 height 41
type input "**********"
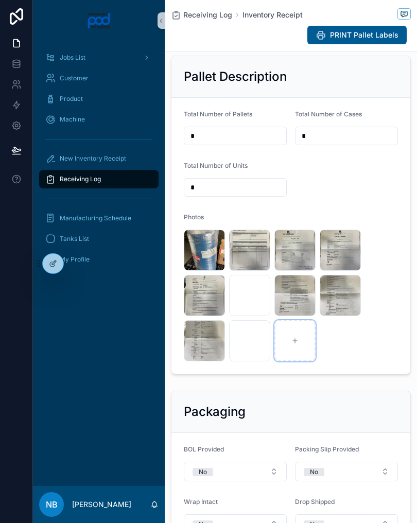
click at [294, 349] on div "scrollable content" at bounding box center [295, 340] width 41 height 41
type input "**********"
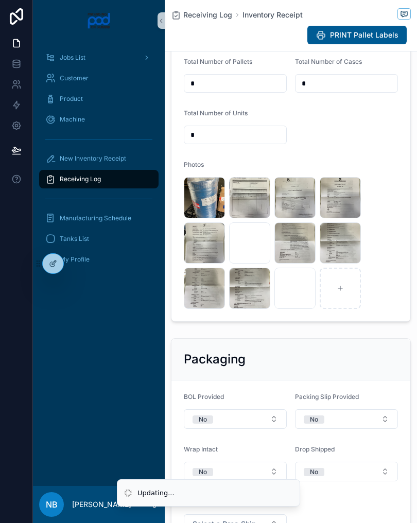
scroll to position [419, 0]
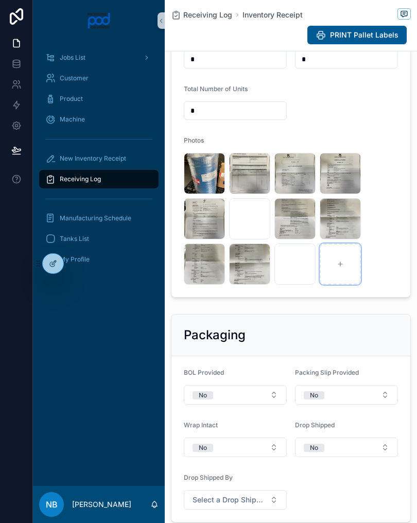
click at [355, 277] on div "scrollable content" at bounding box center [340, 264] width 41 height 41
click at [352, 274] on div "scrollable content" at bounding box center [340, 264] width 41 height 41
type input "**********"
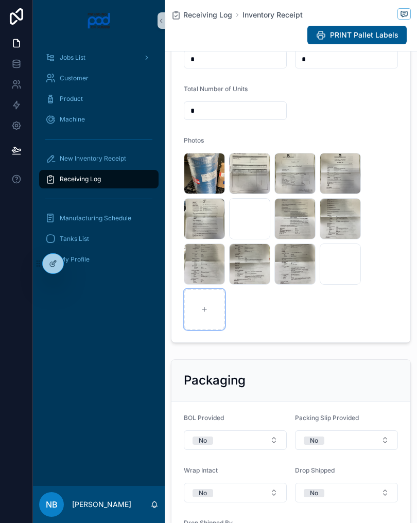
click at [199, 322] on div "scrollable content" at bounding box center [204, 309] width 41 height 41
click at [216, 323] on div "scrollable content" at bounding box center [204, 309] width 41 height 41
type input "**********"
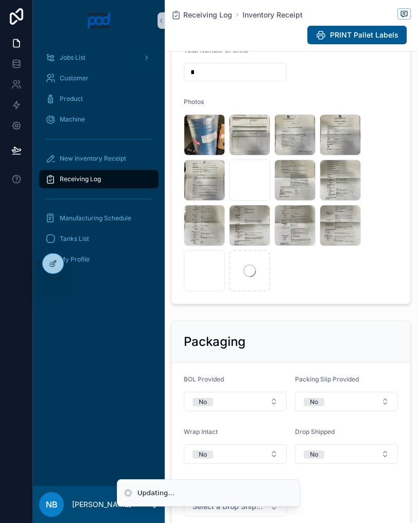
scroll to position [457, 0]
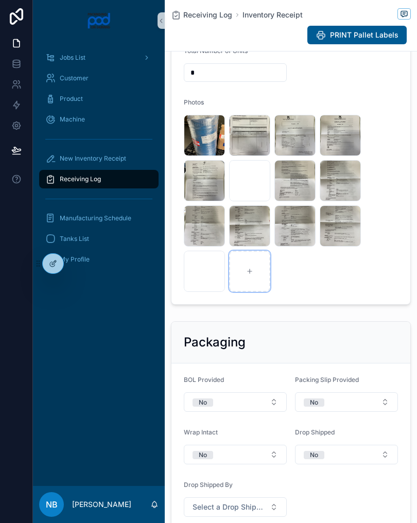
click at [254, 290] on div "scrollable content" at bounding box center [249, 271] width 41 height 41
type input "**********"
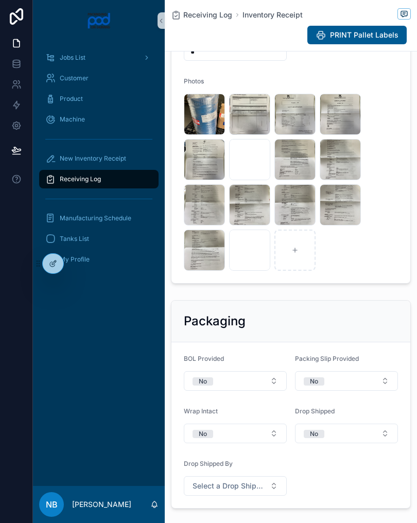
scroll to position [480, 0]
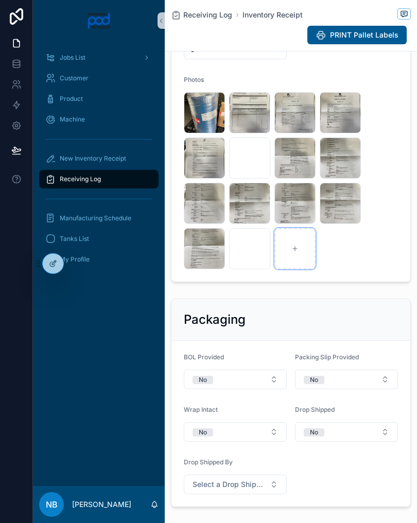
click at [307, 269] on div "scrollable content" at bounding box center [295, 248] width 41 height 41
type input "**********"
click at [125, 187] on div "Receiving Log" at bounding box center [98, 179] width 107 height 16
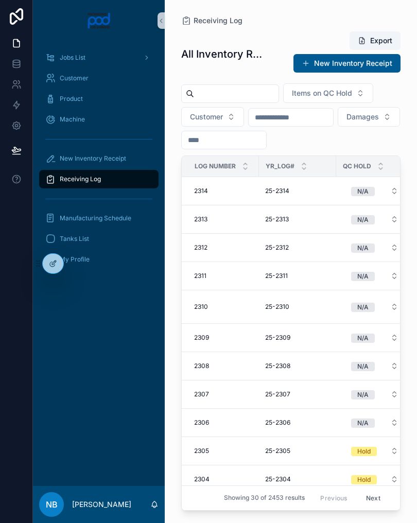
click at [252, 94] on input "scrollable content" at bounding box center [236, 94] width 84 height 14
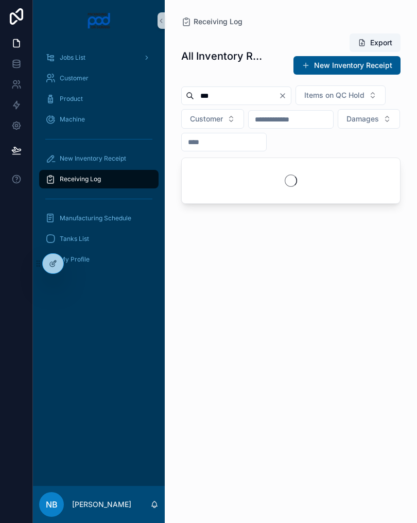
type input "****"
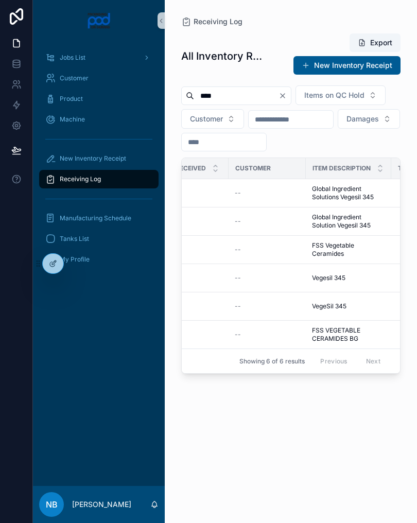
scroll to position [0, 262]
click at [350, 230] on span "Global Ingredient Solution Vegesil 345" at bounding box center [349, 221] width 73 height 16
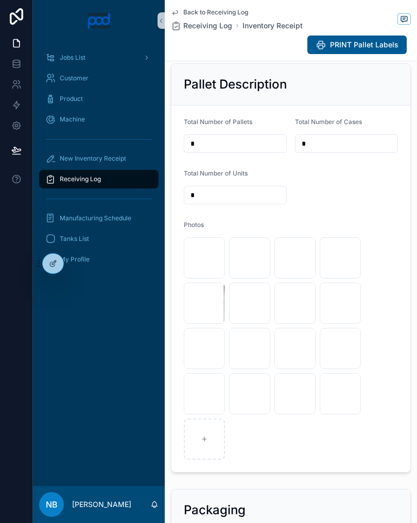
scroll to position [354, 0]
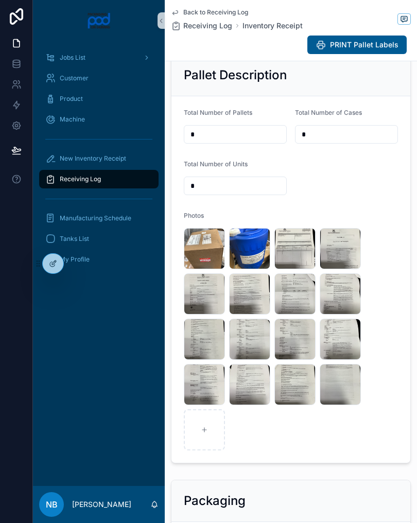
click at [0, 0] on span ".jpg" at bounding box center [0, 0] width 0 height 0
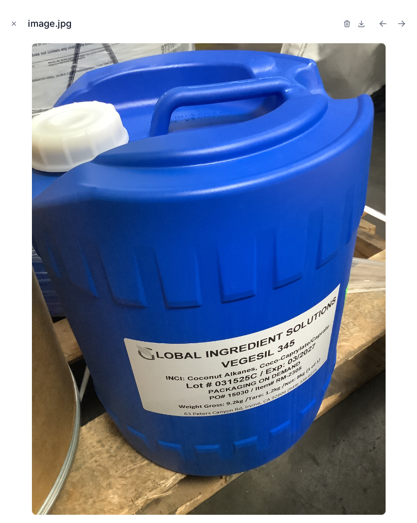
click at [252, 293] on img at bounding box center [209, 279] width 354 height 472
